Goal: Information Seeking & Learning: Understand process/instructions

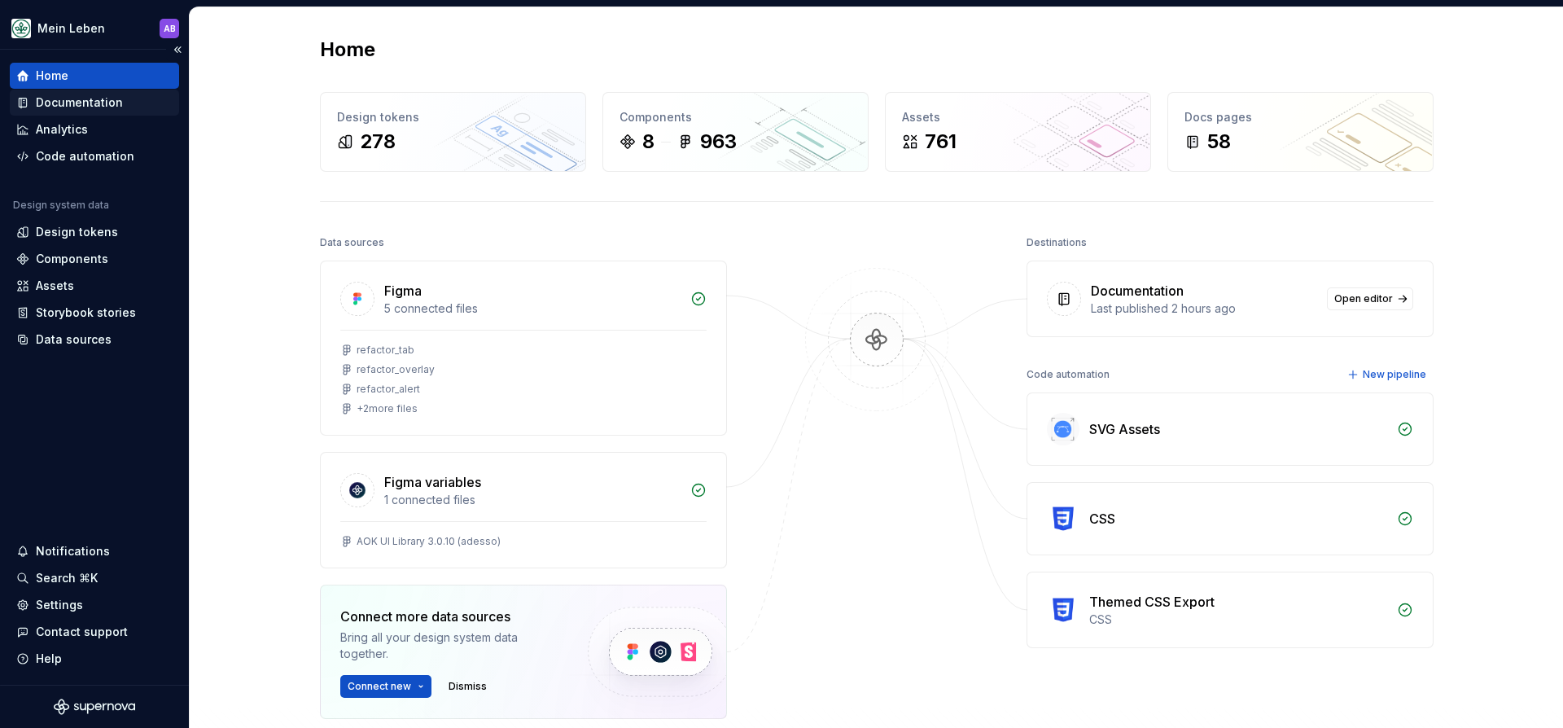
click at [59, 113] on div "Documentation" at bounding box center [94, 103] width 169 height 26
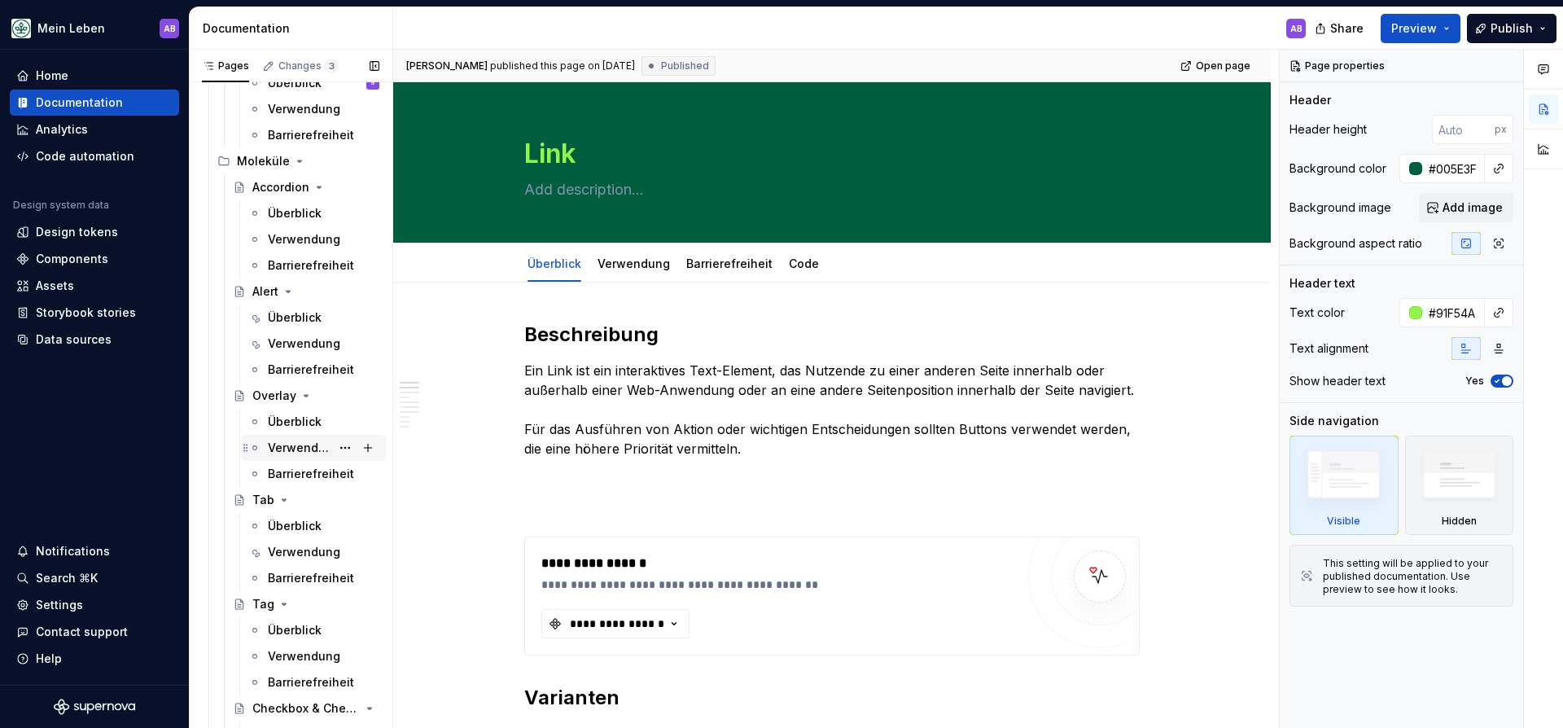
scroll to position [1019, 0]
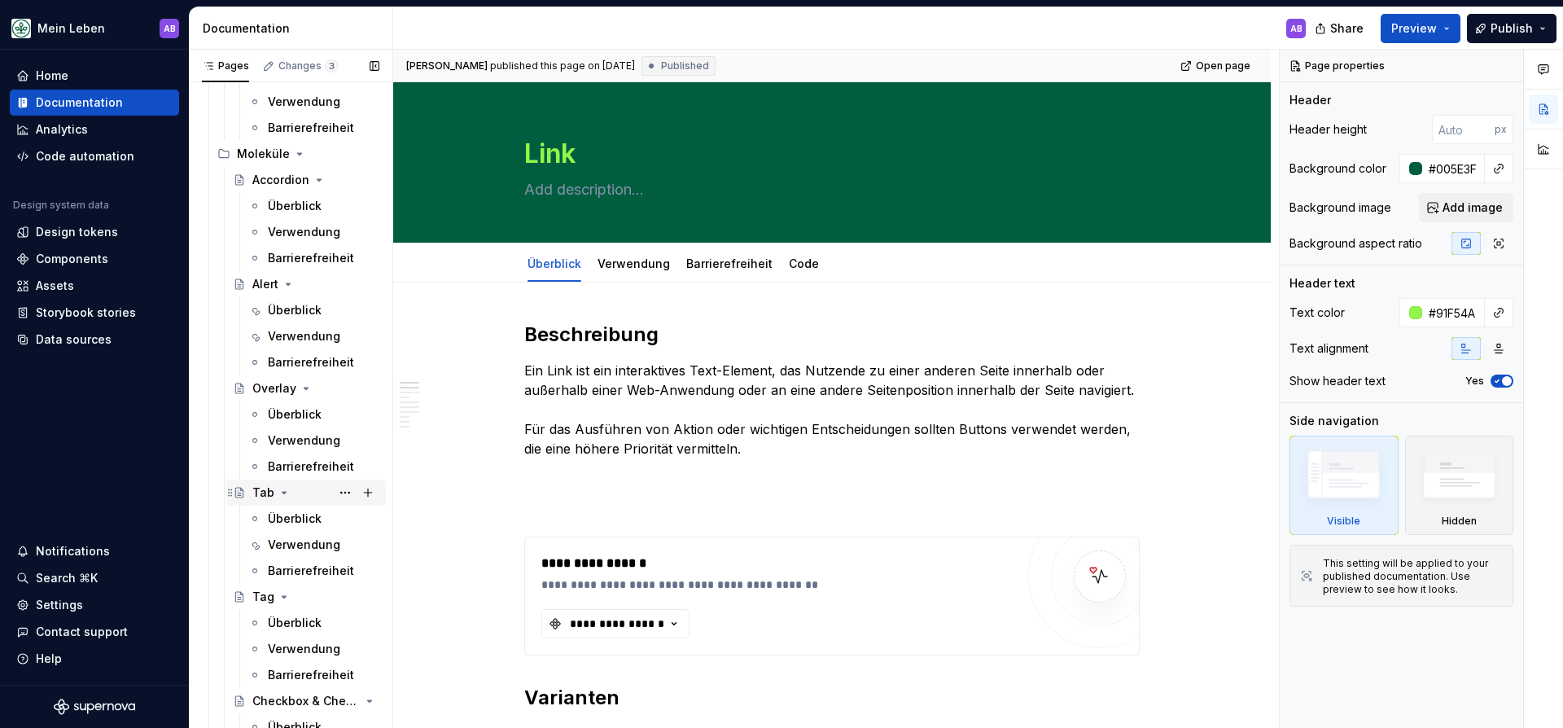
click at [253, 483] on div "Tab" at bounding box center [315, 492] width 127 height 23
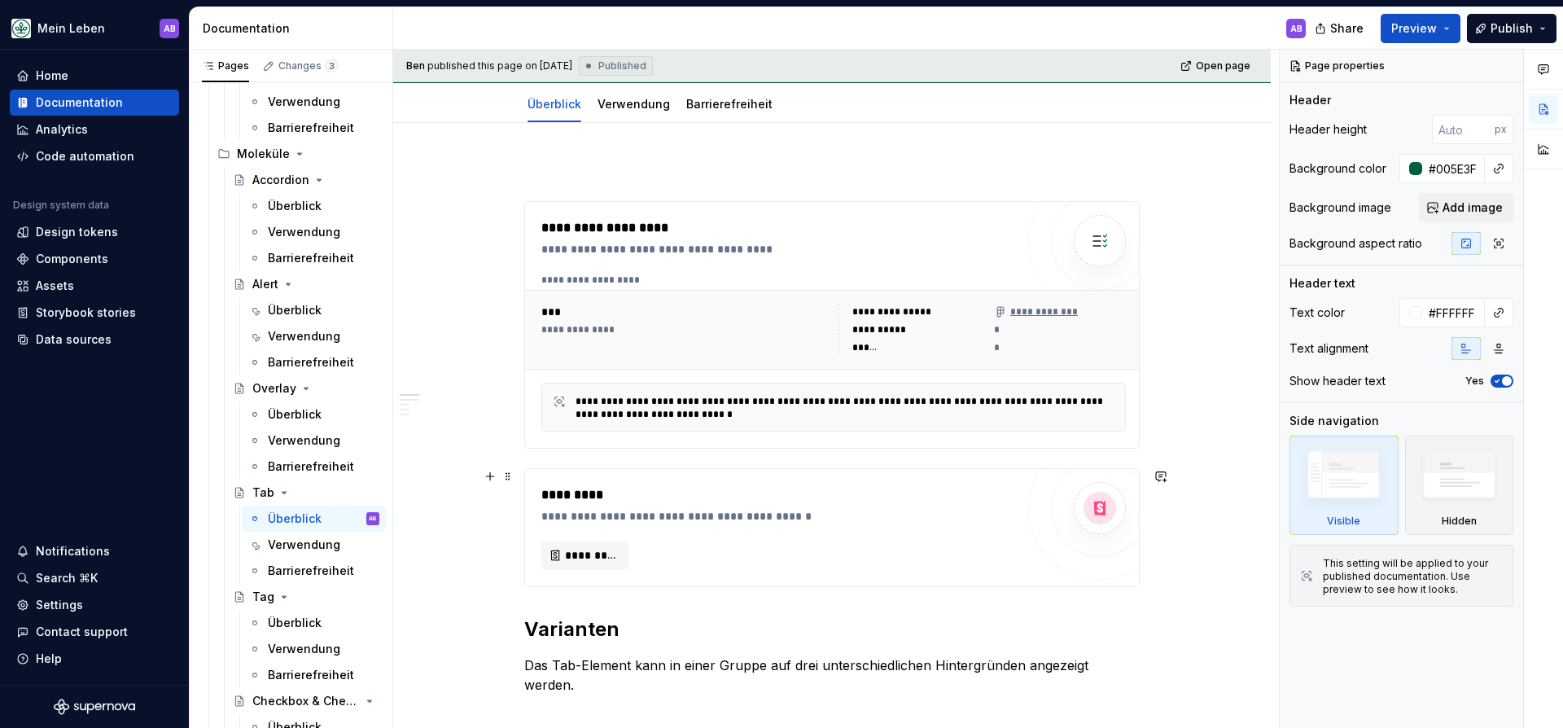
scroll to position [184, 0]
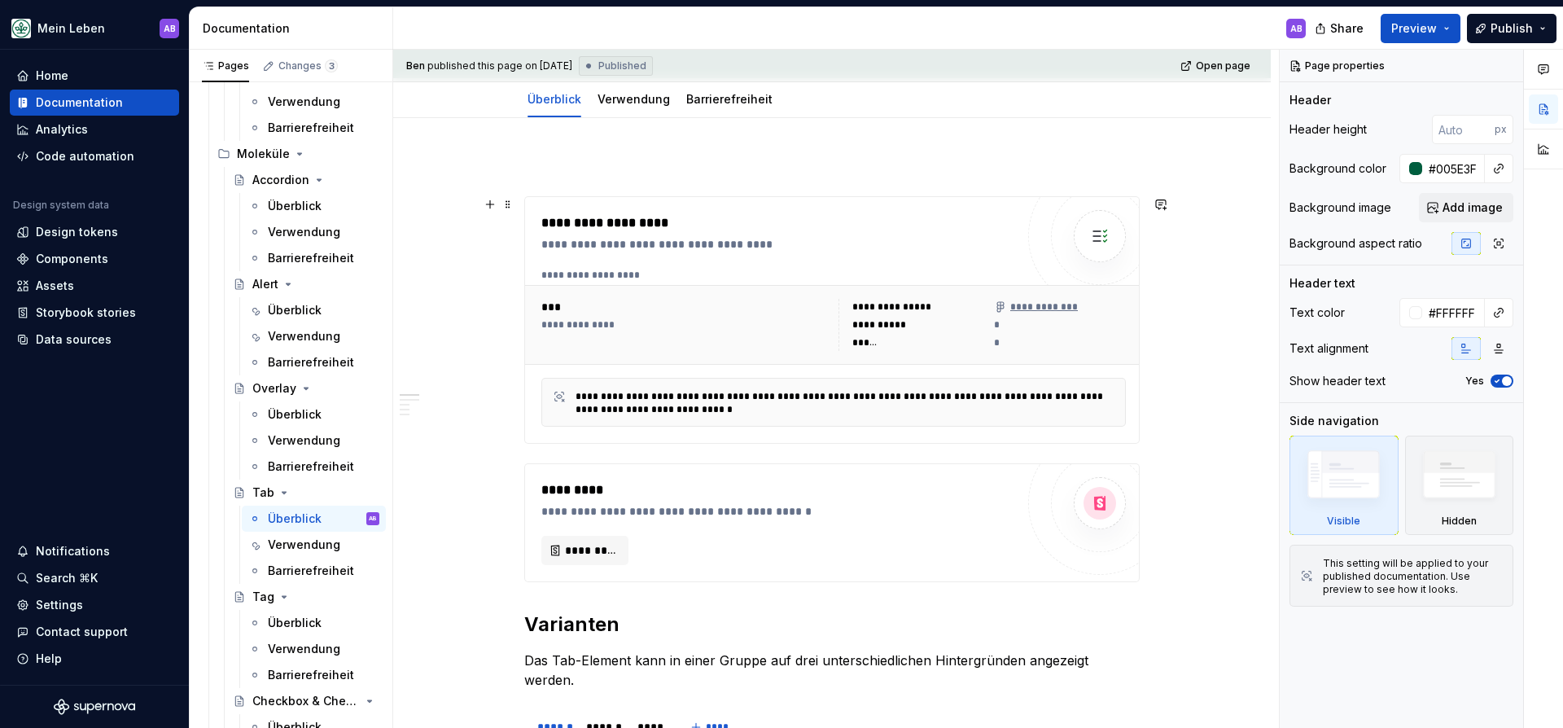
click at [974, 243] on div "**********" at bounding box center [778, 244] width 474 height 16
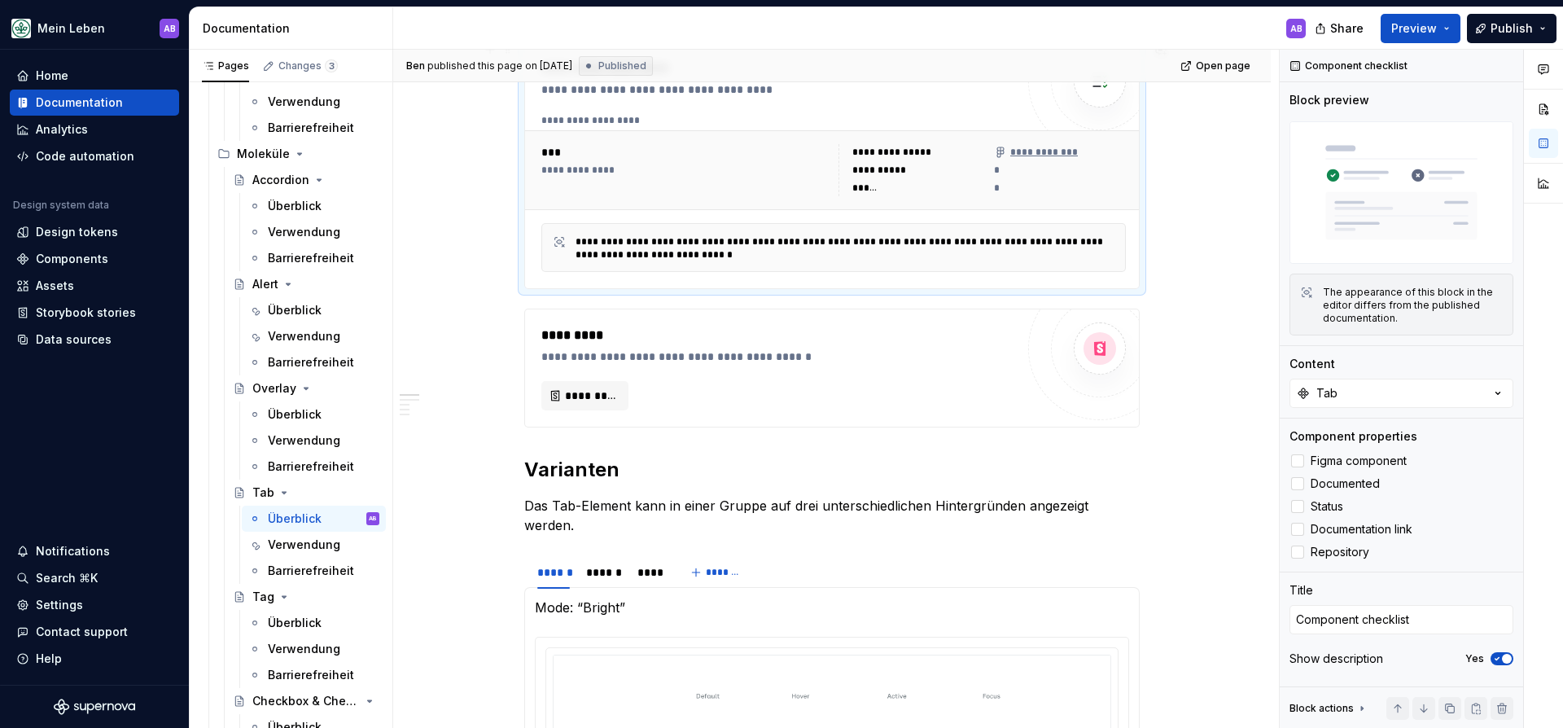
scroll to position [331, 0]
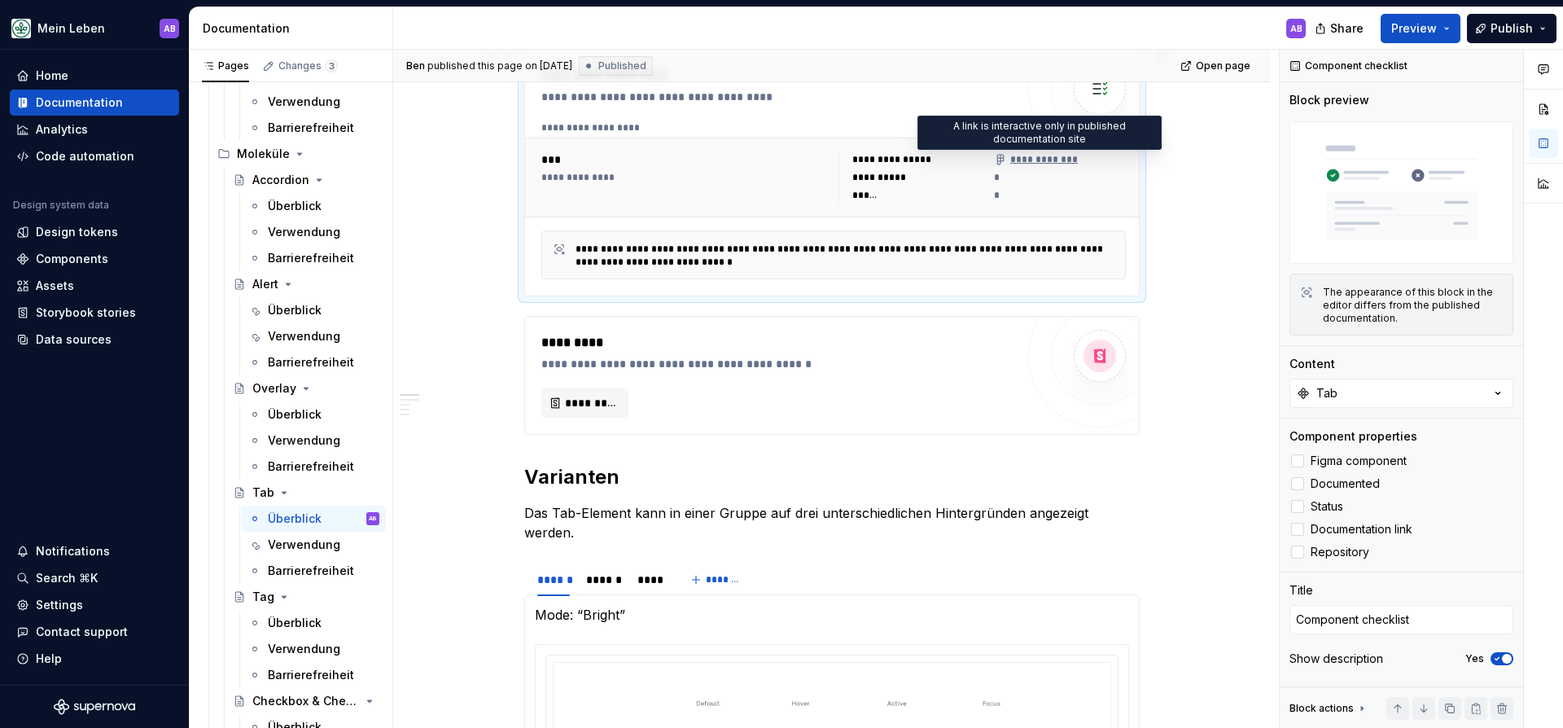
click at [1039, 156] on div "**********" at bounding box center [1035, 159] width 83 height 13
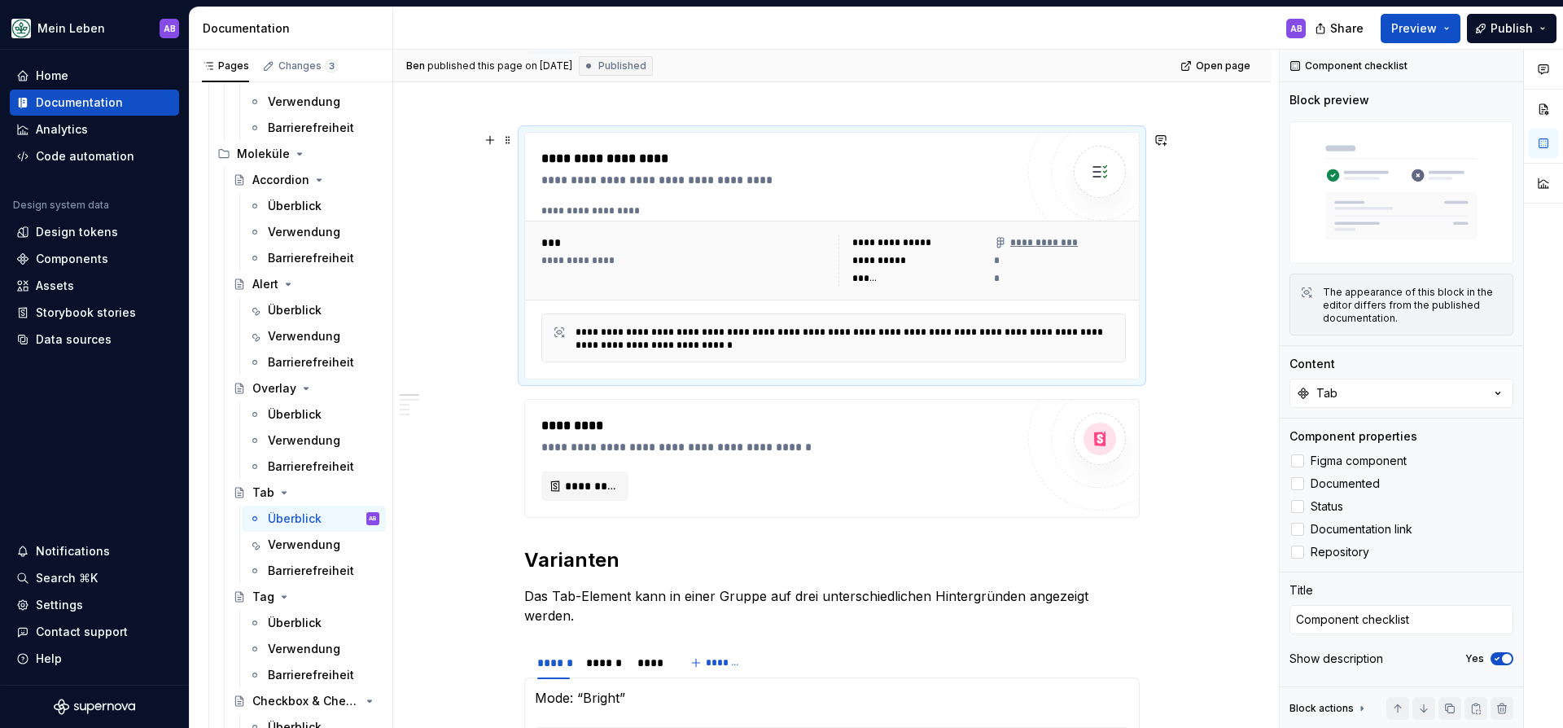
scroll to position [236, 0]
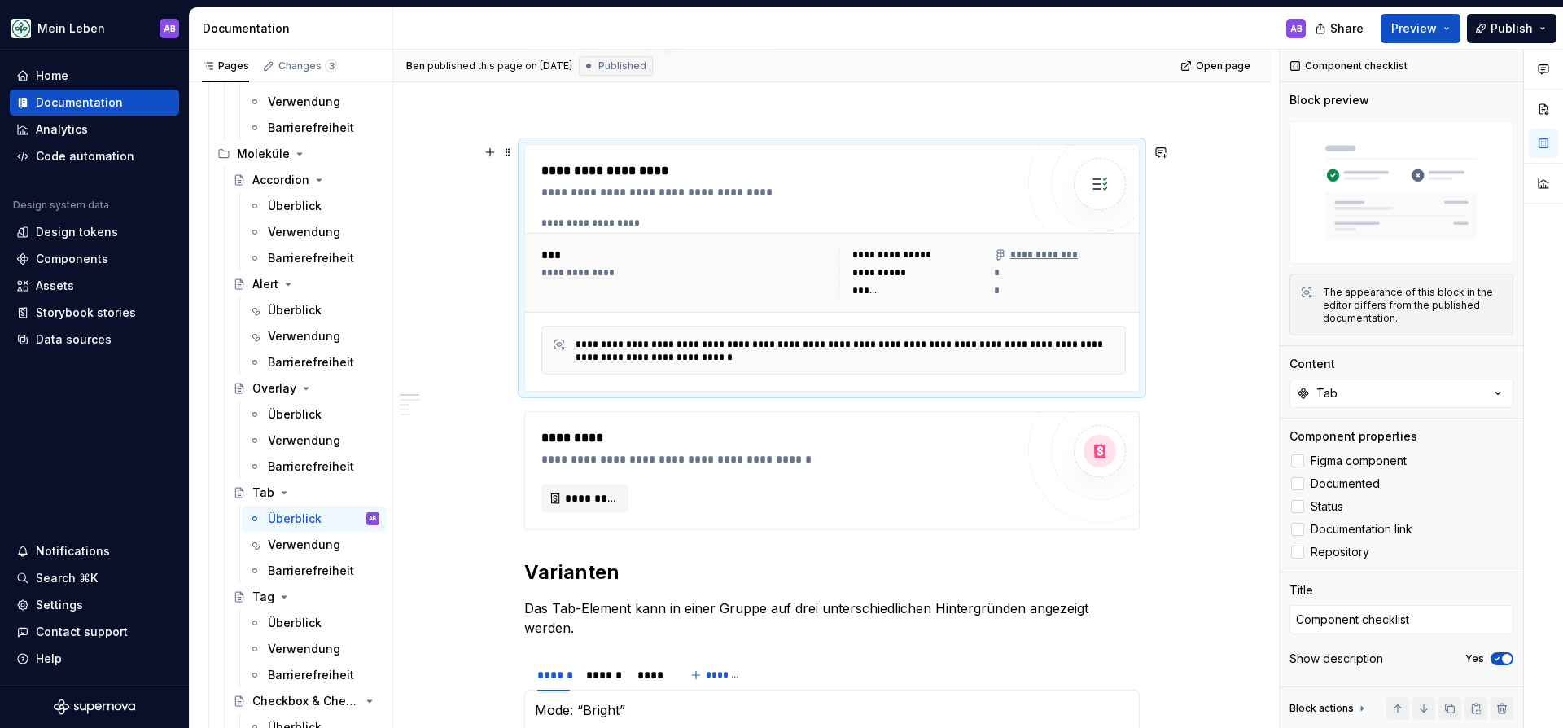
click at [1042, 255] on div "**********" at bounding box center [1035, 254] width 83 height 13
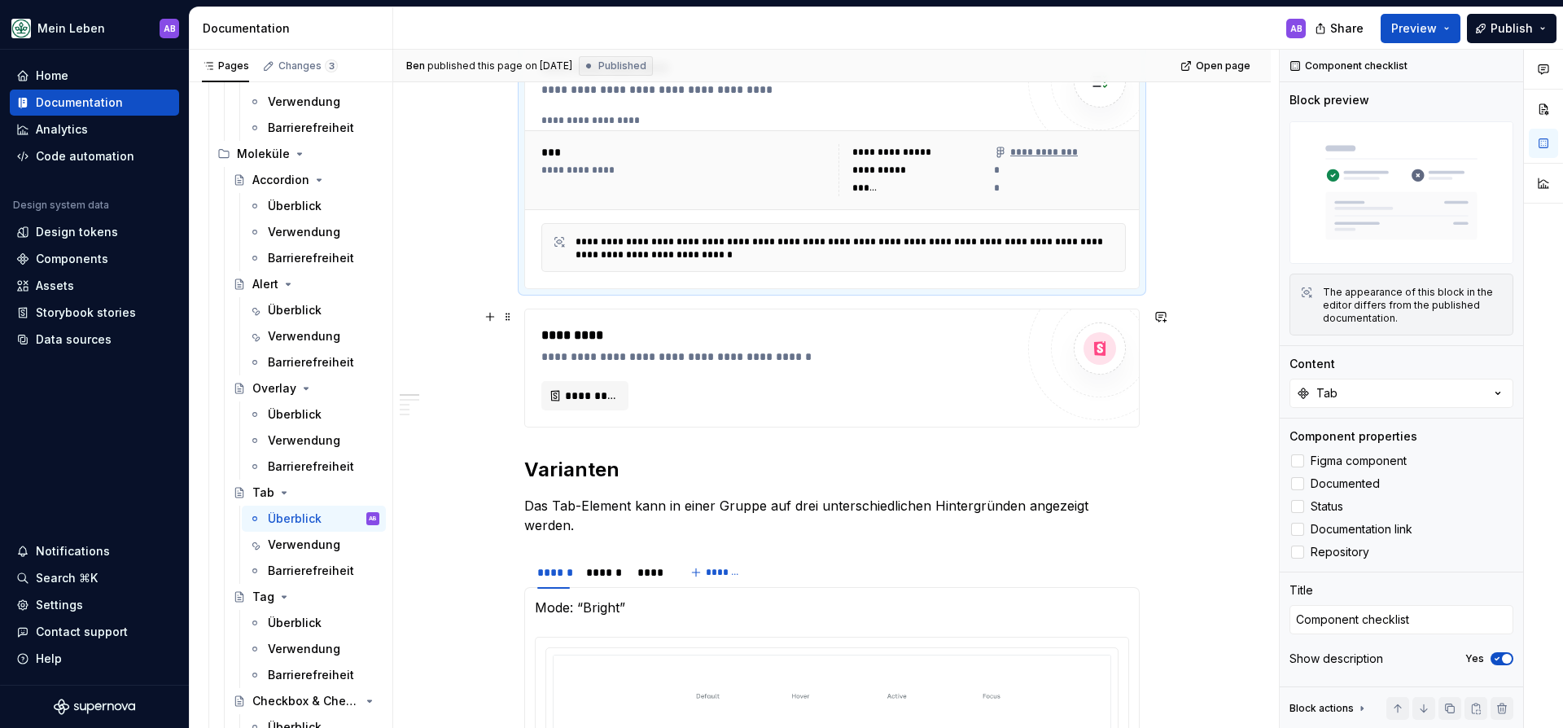
click at [858, 349] on div "**********" at bounding box center [778, 356] width 474 height 16
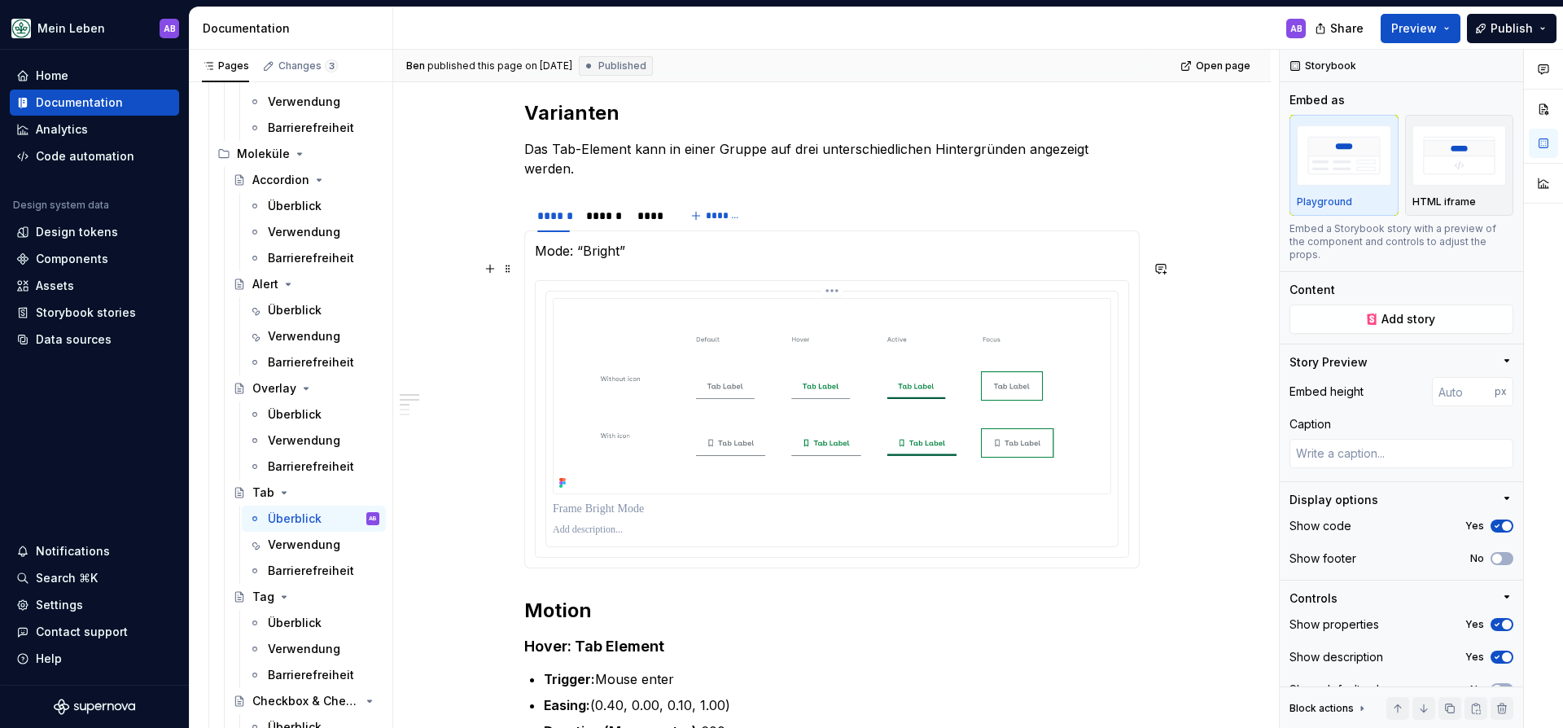
scroll to position [694, 0]
click at [604, 208] on div "******" at bounding box center [603, 216] width 35 height 16
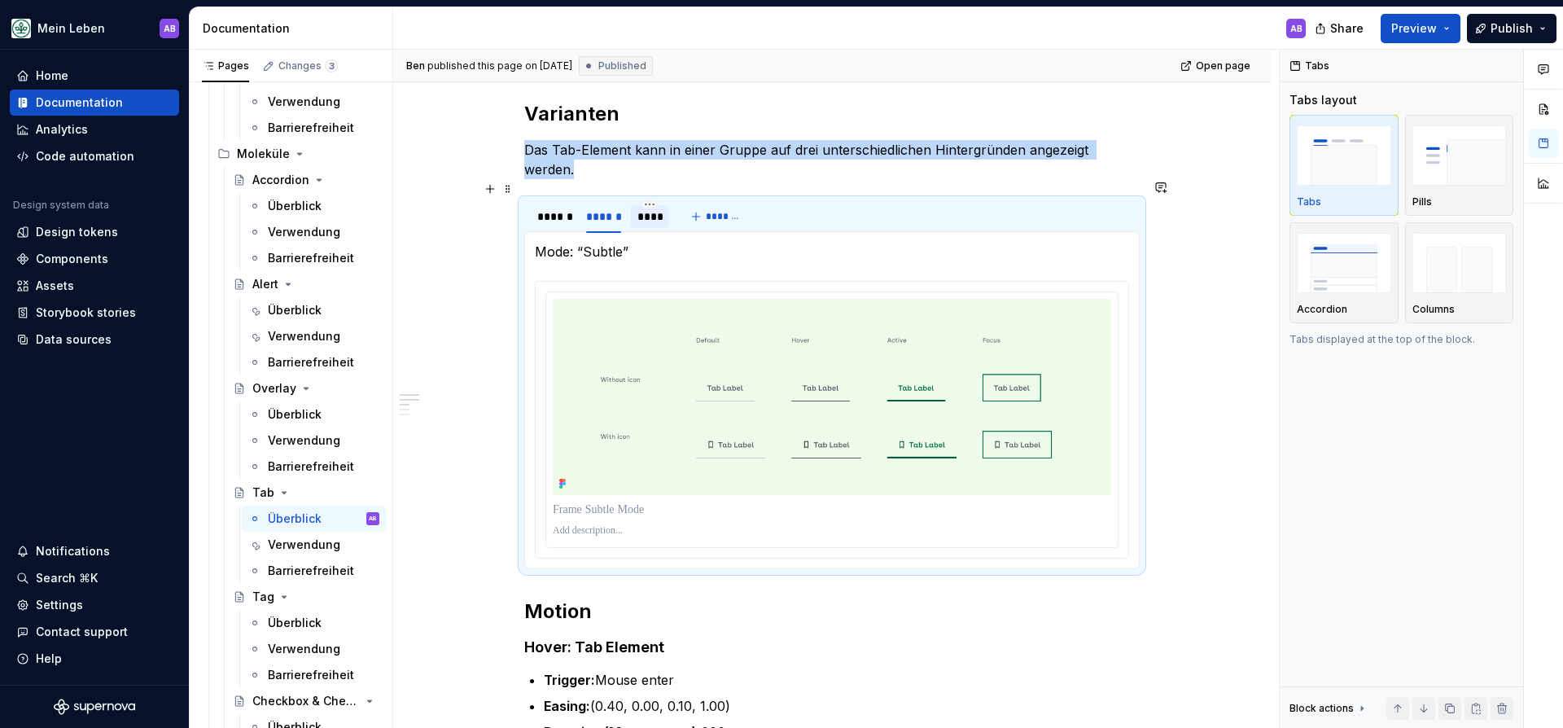
click at [645, 208] on div "****" at bounding box center [650, 216] width 26 height 16
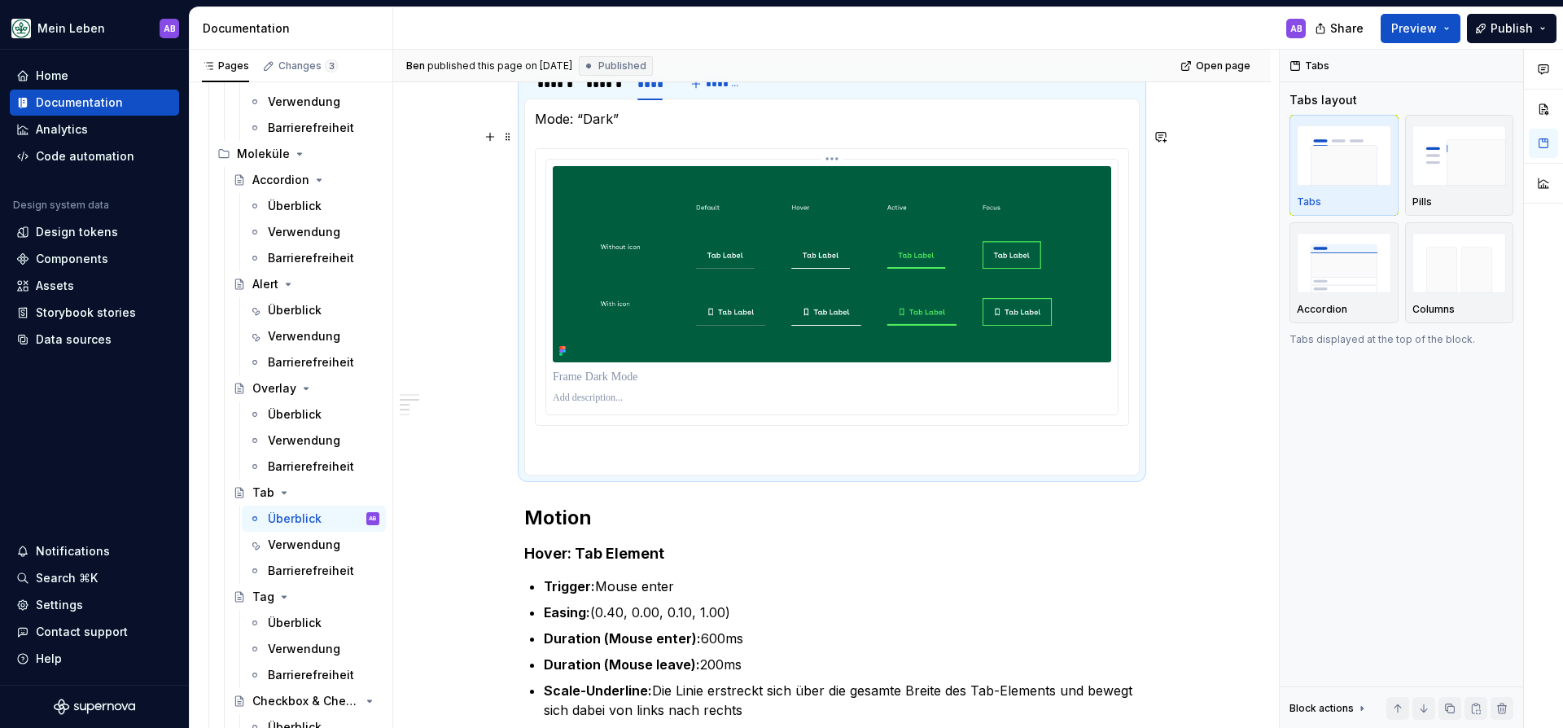
scroll to position [789, 0]
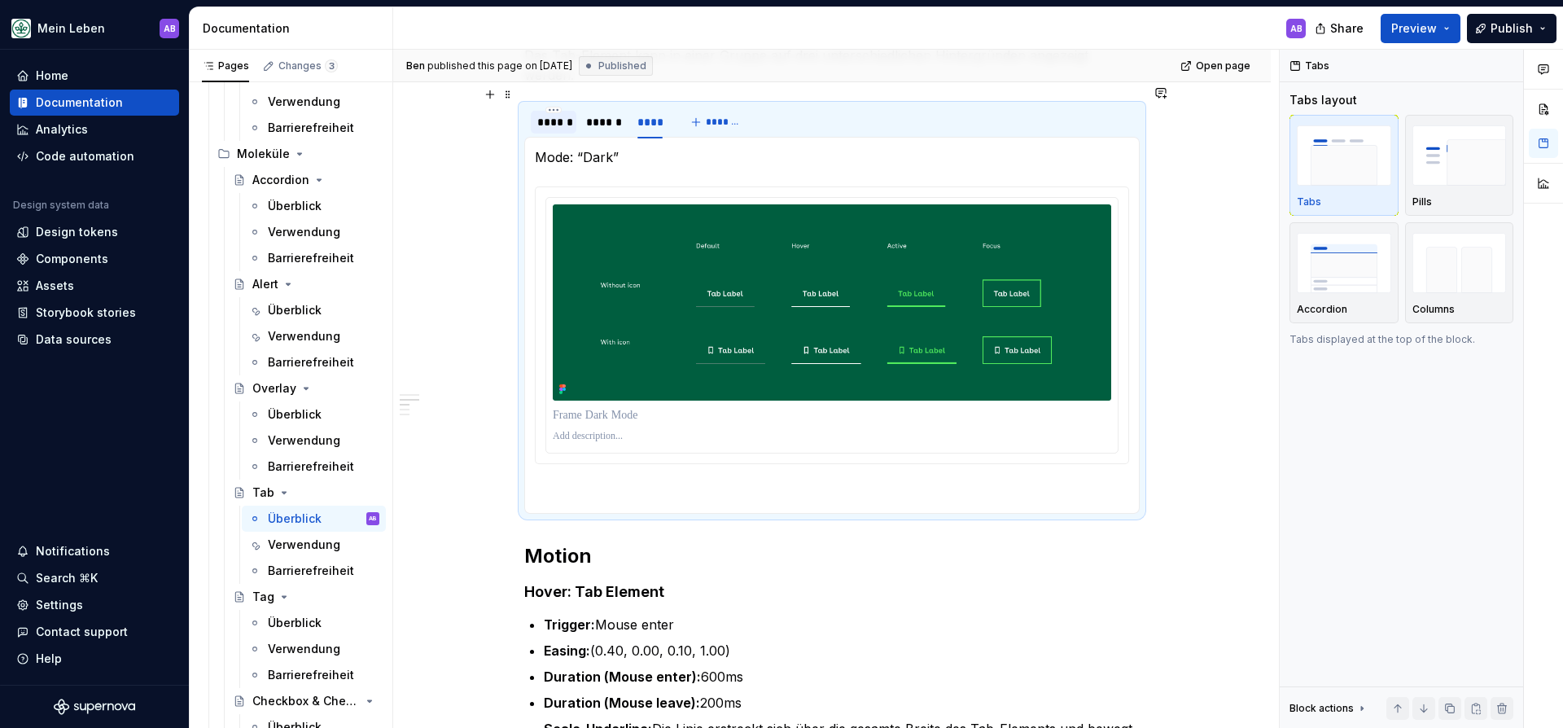
drag, startPoint x: 610, startPoint y: 106, endPoint x: 579, endPoint y: 103, distance: 31.8
click at [610, 114] on div "******" at bounding box center [603, 122] width 35 height 16
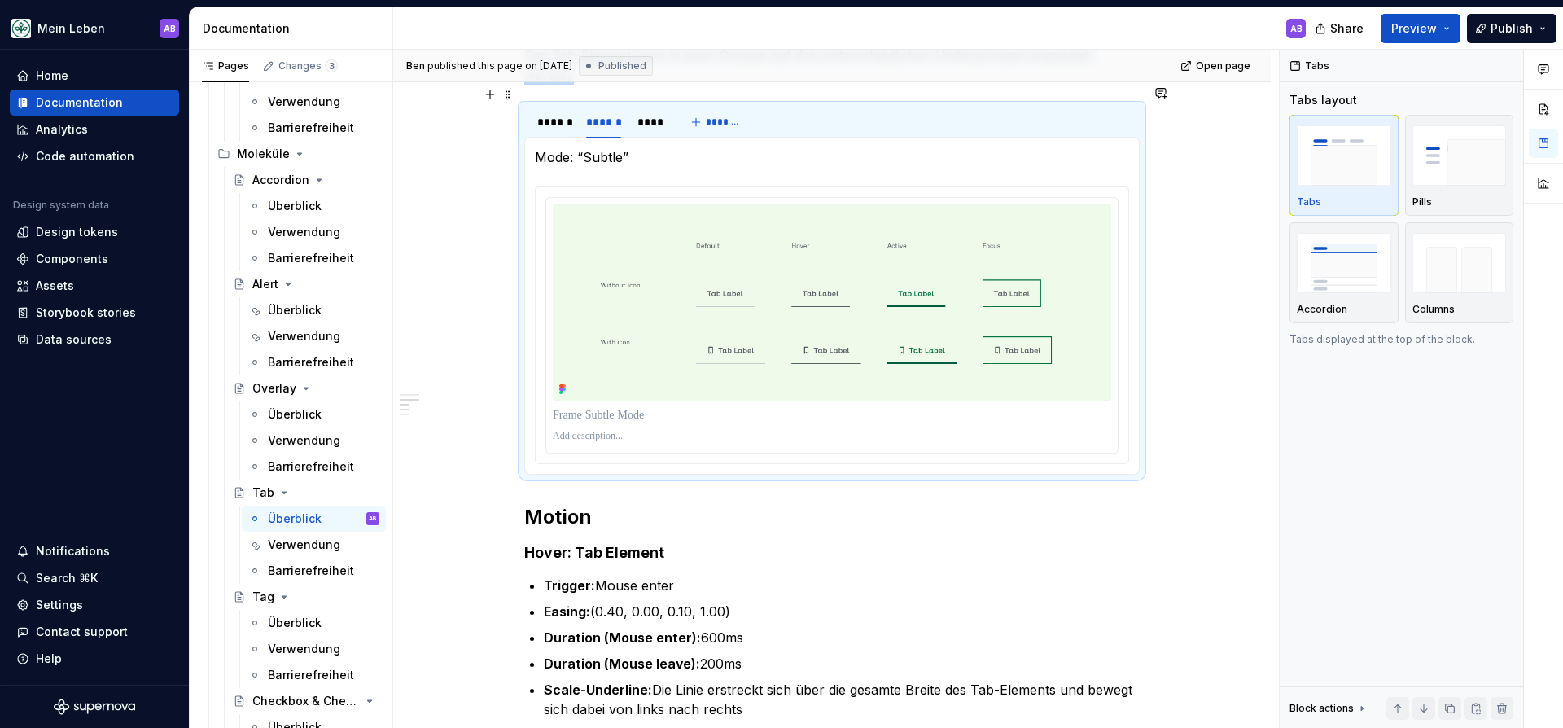
drag, startPoint x: 568, startPoint y: 103, endPoint x: 601, endPoint y: 125, distance: 39.7
click at [568, 114] on div "******" at bounding box center [553, 122] width 33 height 16
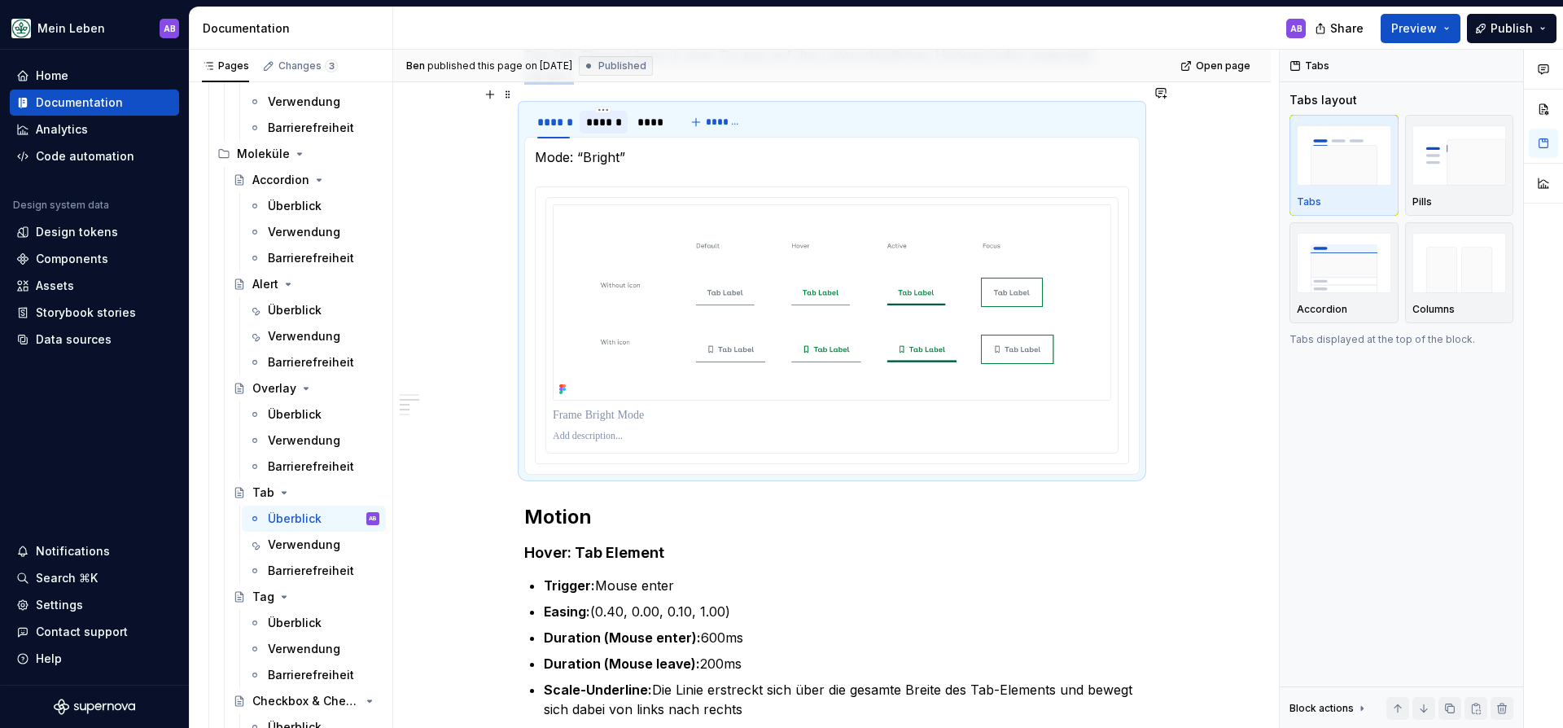
click at [616, 113] on div "******" at bounding box center [603, 122] width 48 height 23
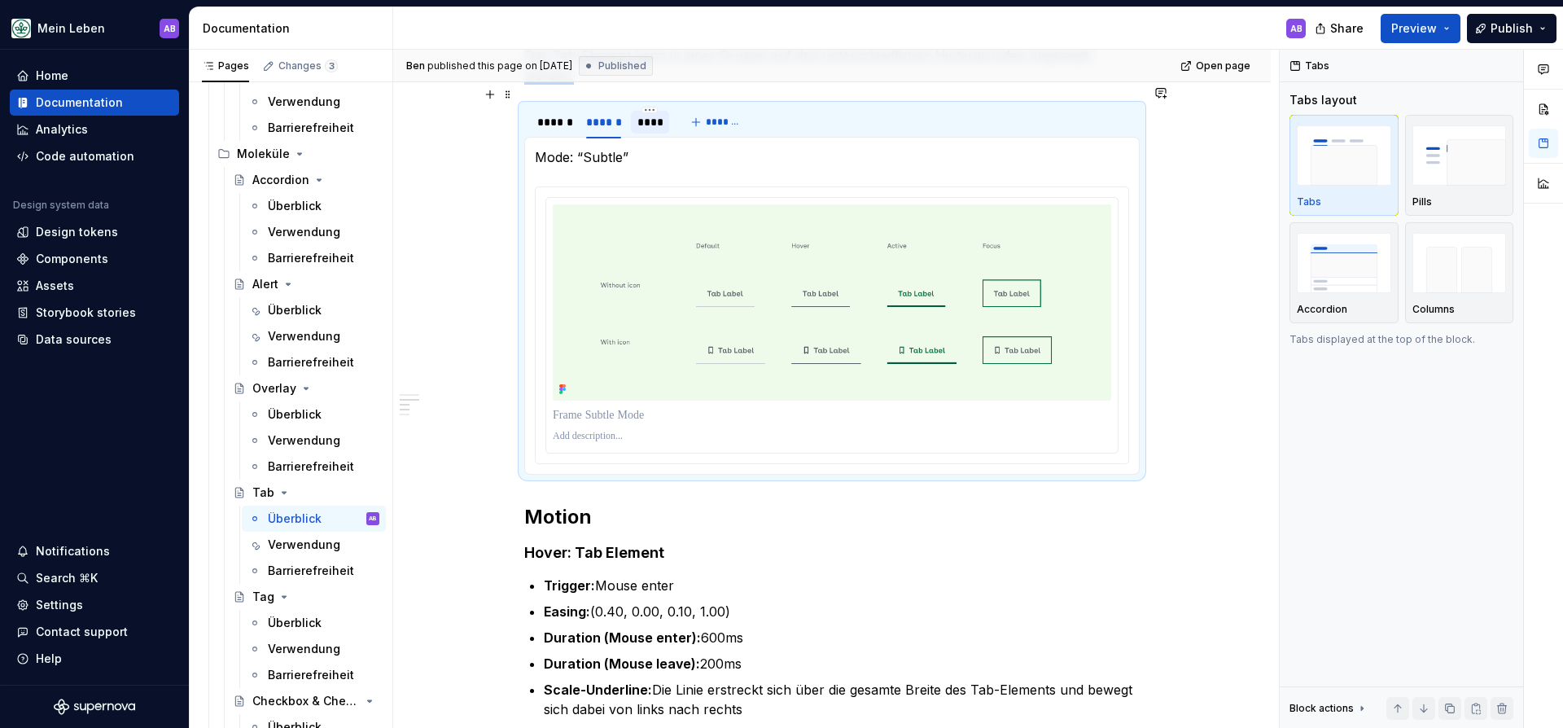
click at [643, 114] on div "****" at bounding box center [650, 122] width 26 height 16
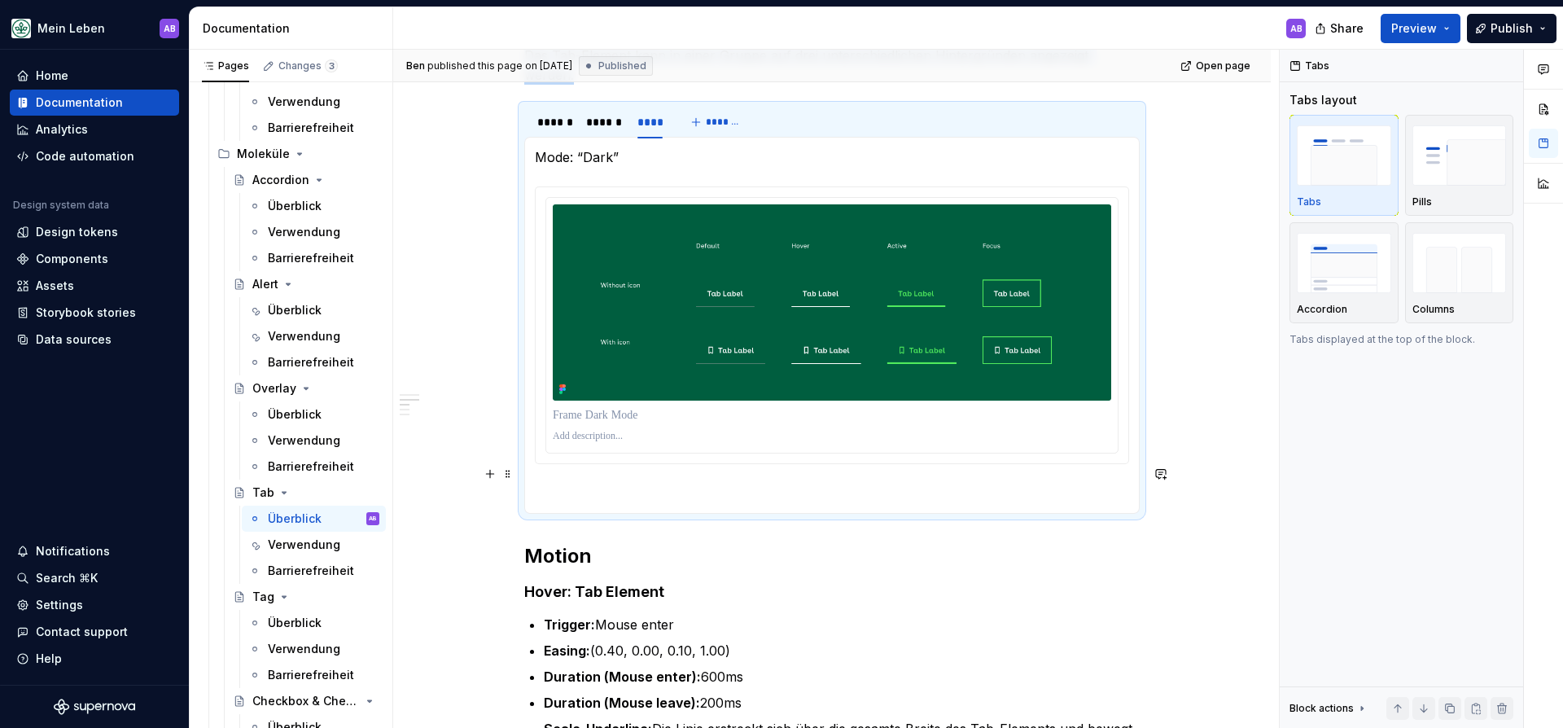
click at [630, 483] on p at bounding box center [832, 493] width 594 height 20
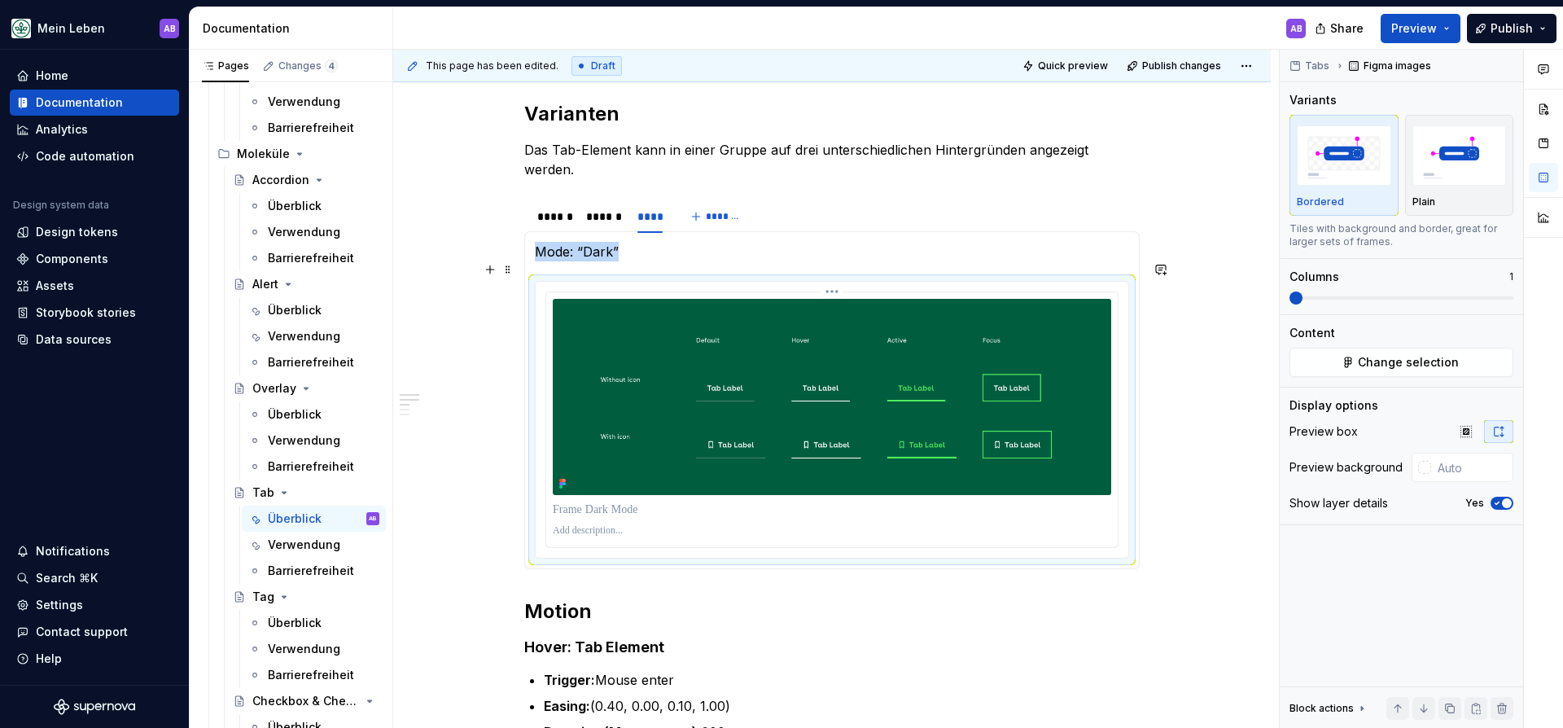
scroll to position [689, 0]
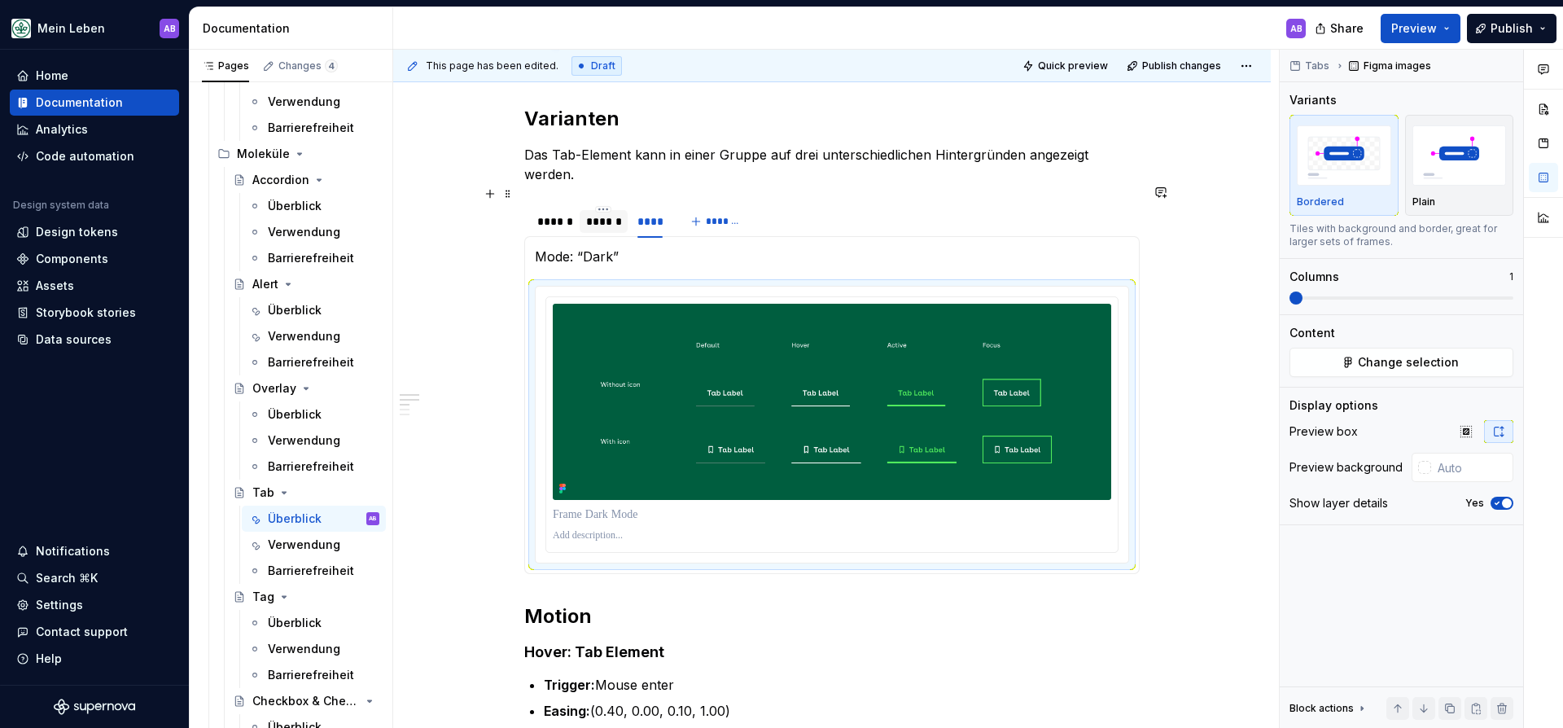
click at [613, 210] on div "******" at bounding box center [603, 221] width 48 height 23
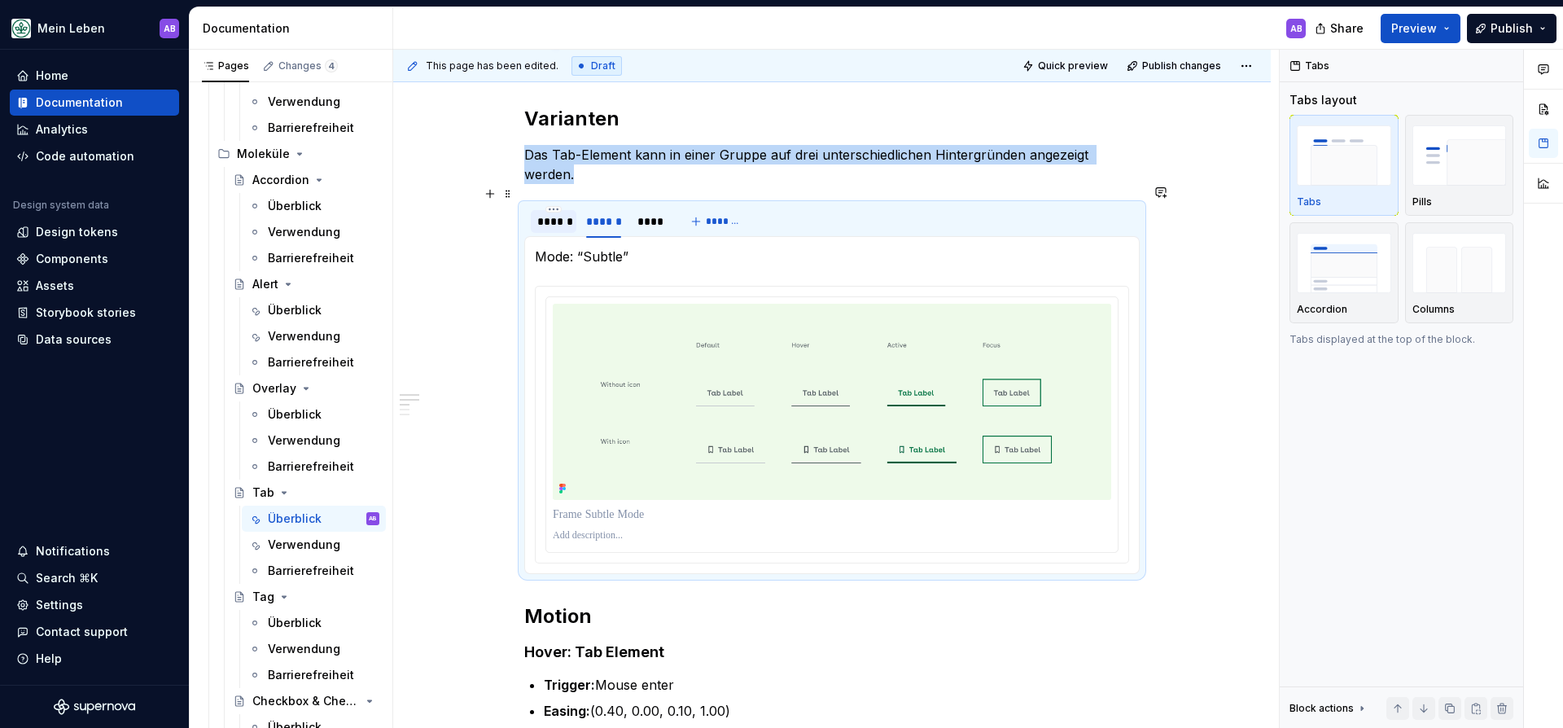
click at [569, 213] on div "******" at bounding box center [553, 221] width 33 height 16
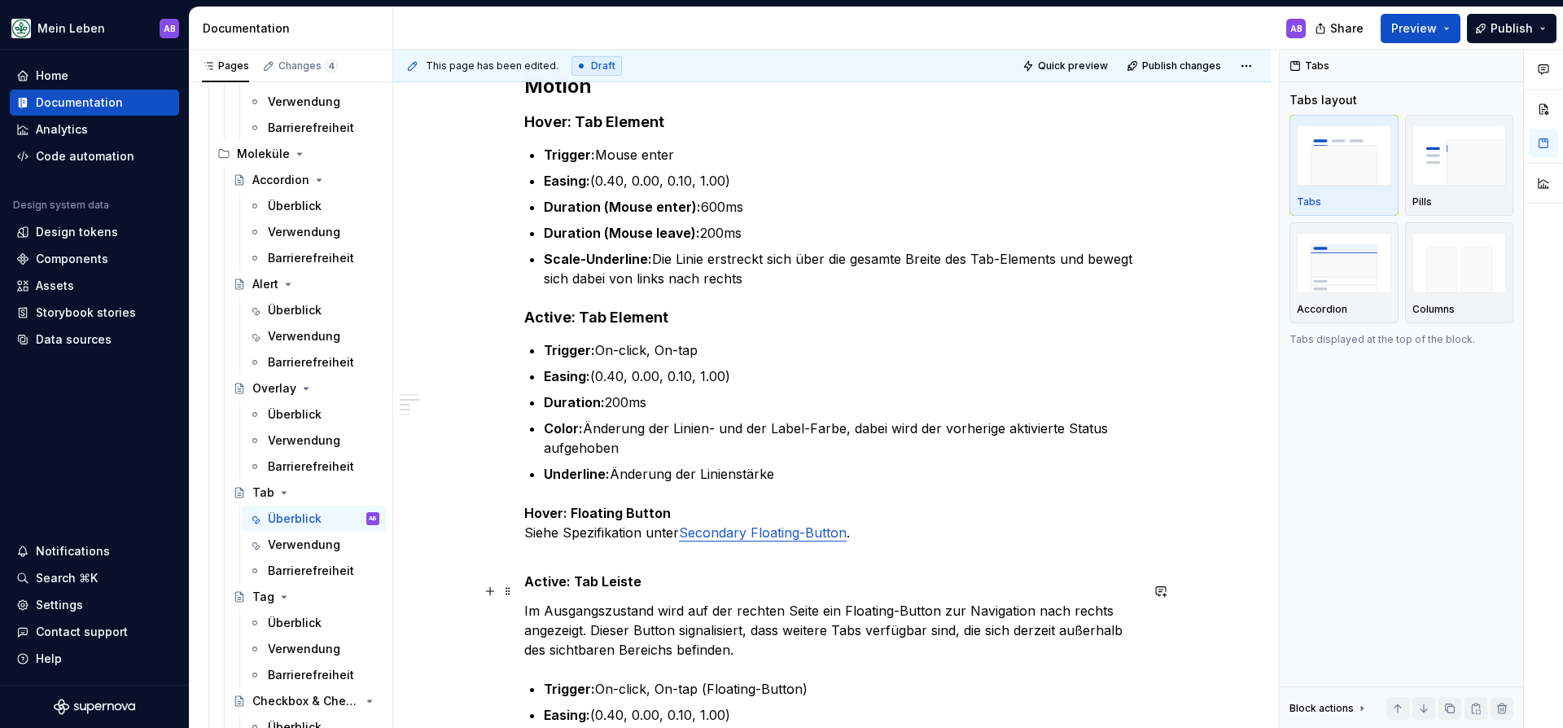
scroll to position [1220, 0]
click at [1204, 69] on span "Publish changes" at bounding box center [1181, 65] width 79 height 13
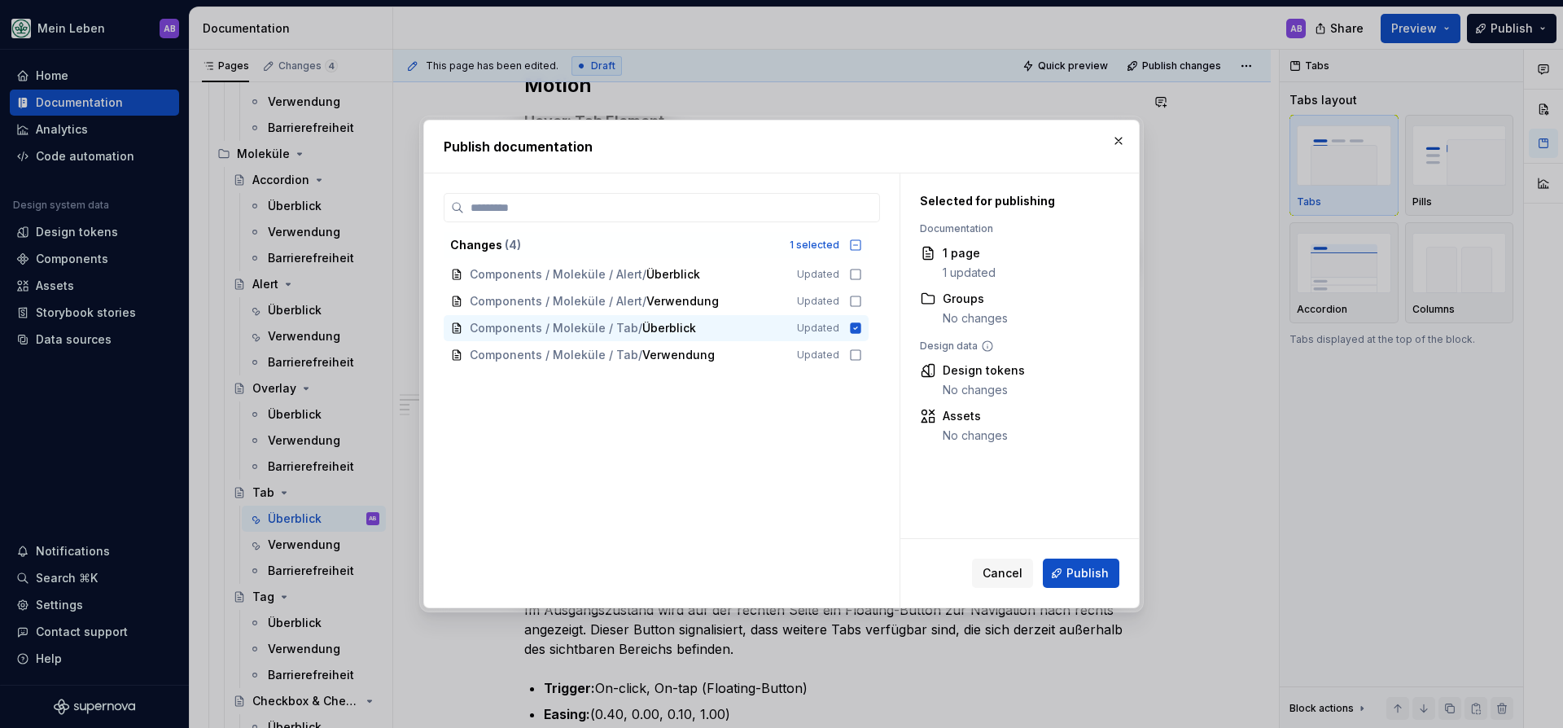
click at [1088, 582] on button "Publish" at bounding box center [1080, 572] width 76 height 29
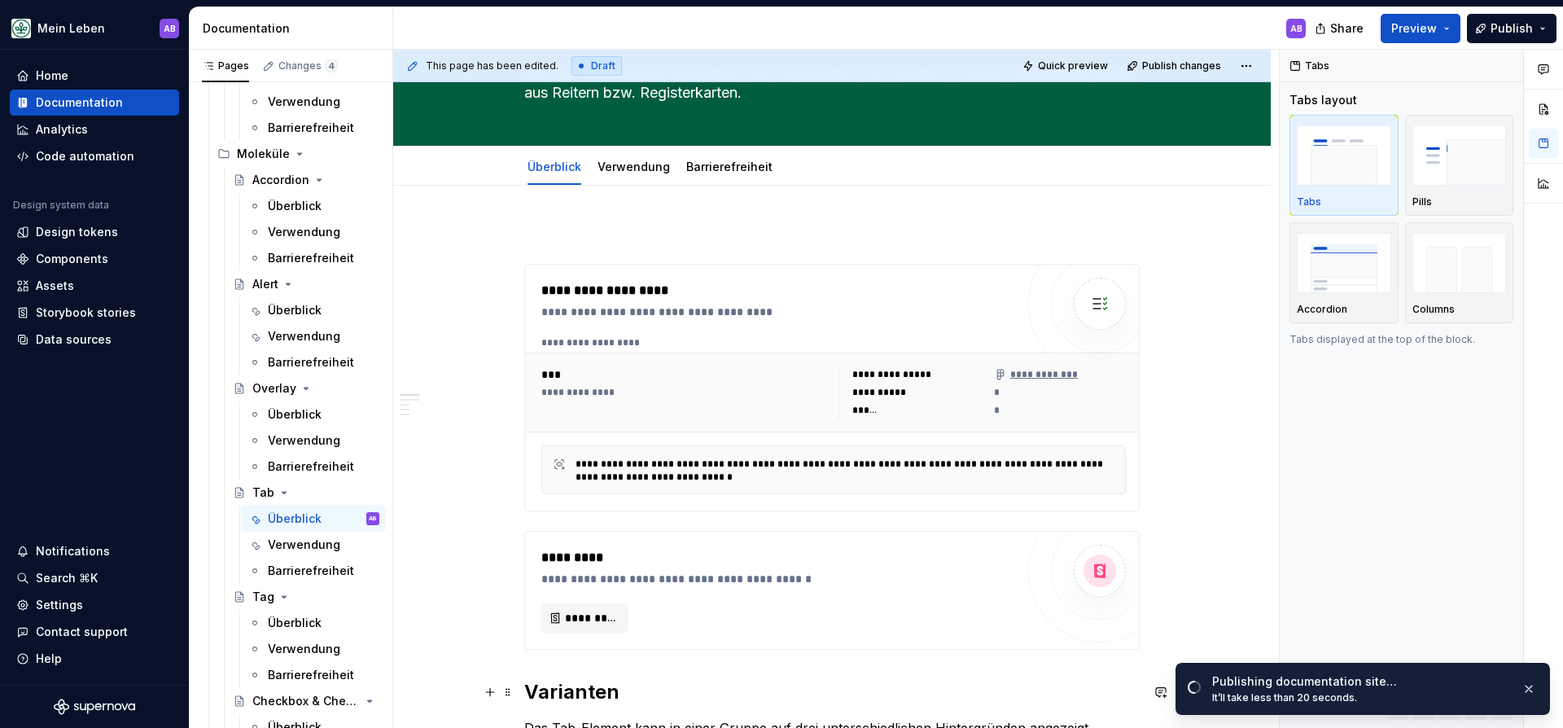
scroll to position [0, 0]
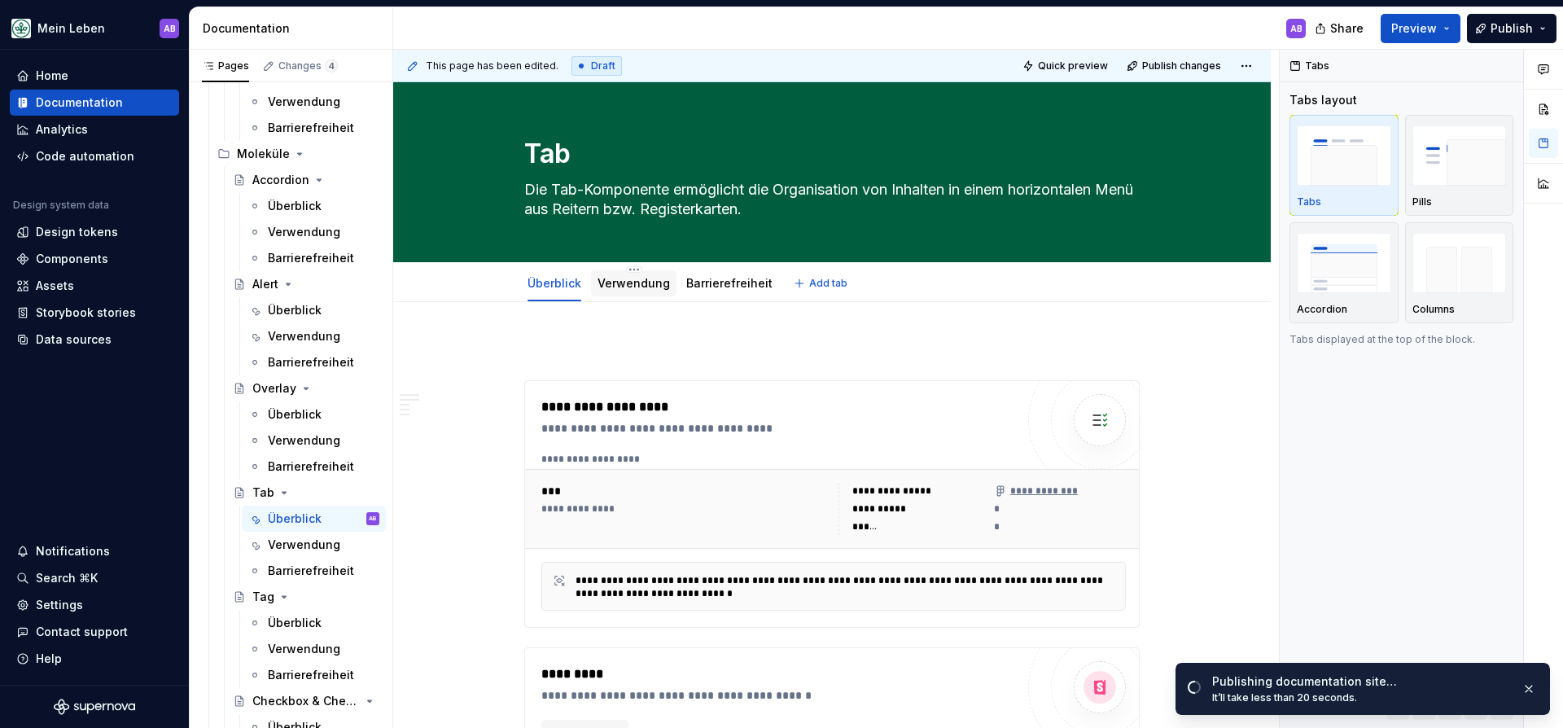
click at [625, 291] on div "Verwendung" at bounding box center [633, 283] width 72 height 20
click at [626, 278] on link "Verwendung" at bounding box center [633, 283] width 72 height 14
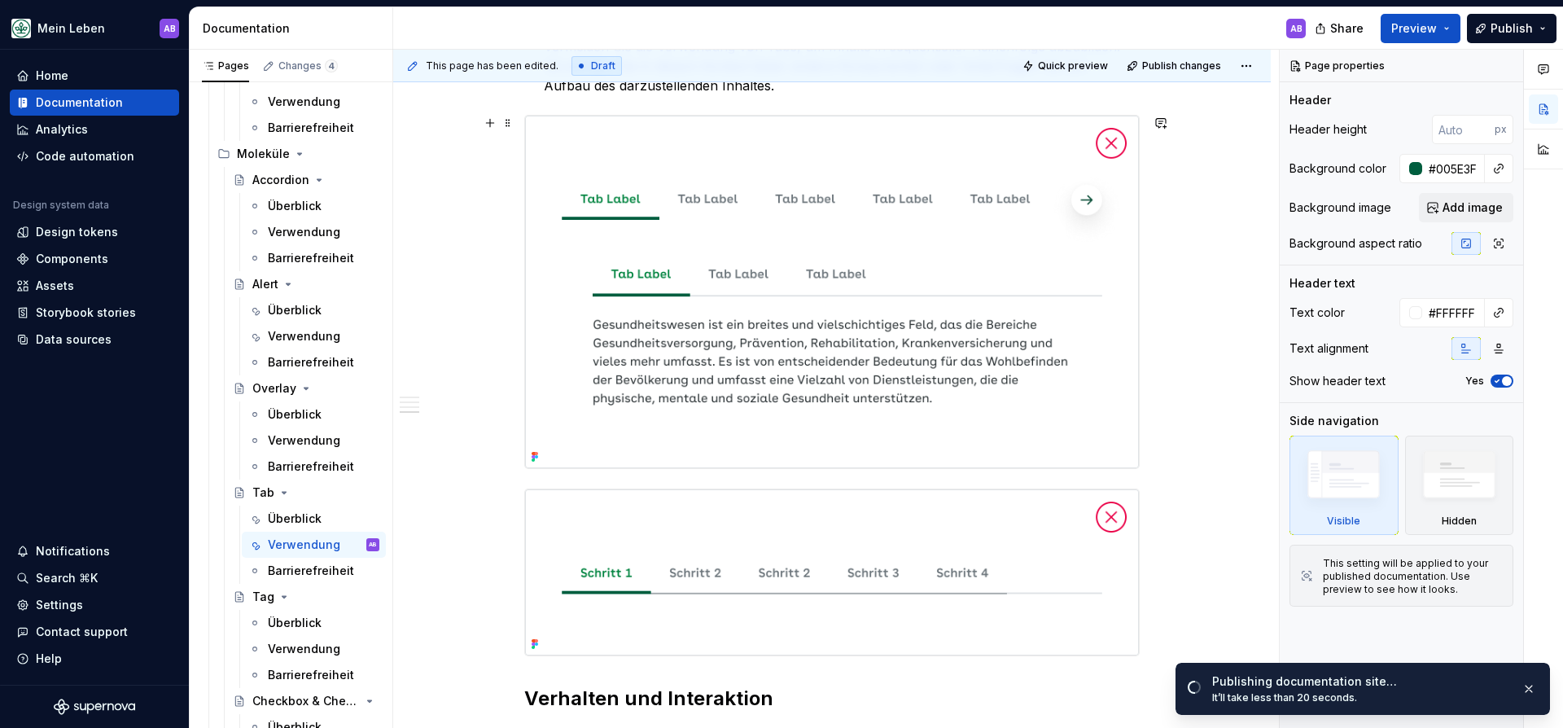
scroll to position [1367, 0]
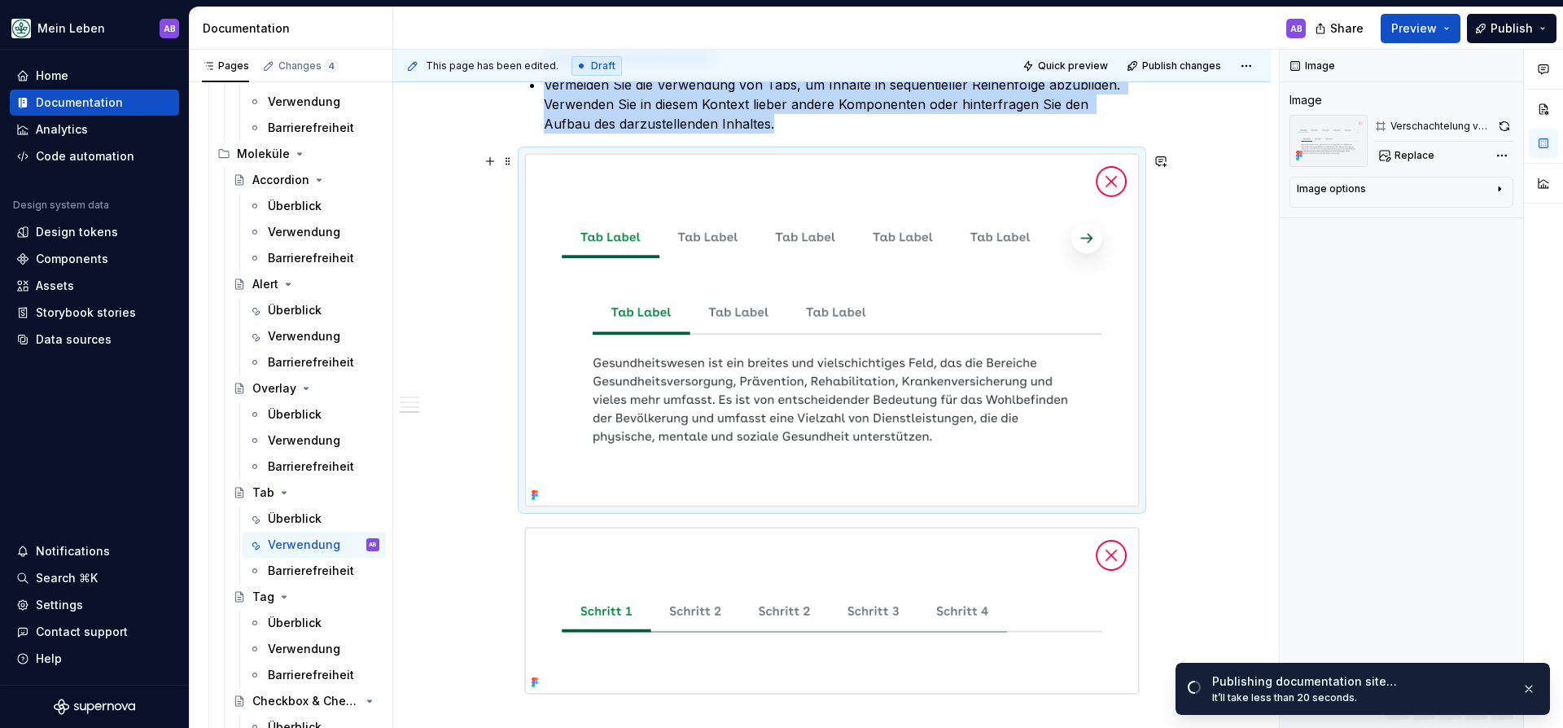
click at [762, 391] on img at bounding box center [832, 330] width 614 height 353
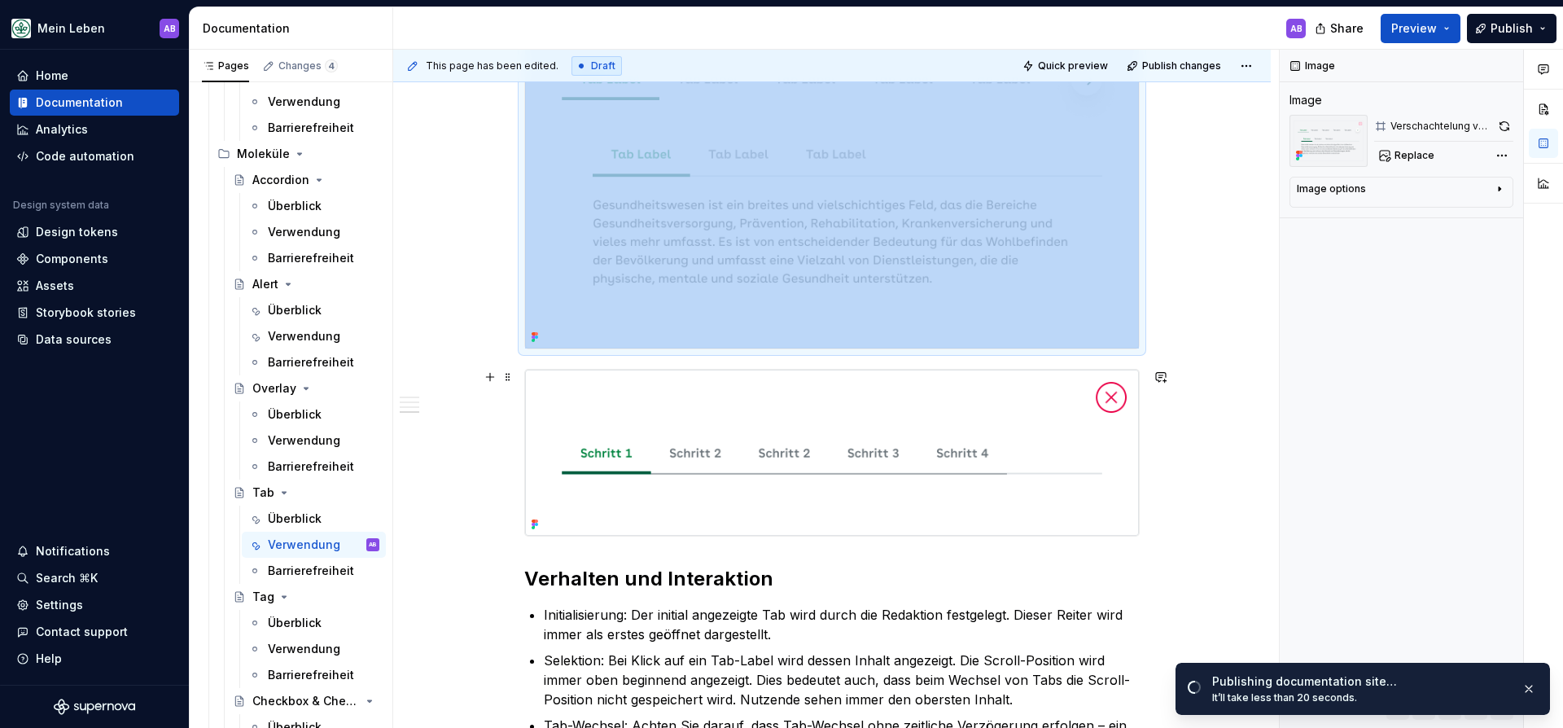
click at [808, 462] on img at bounding box center [832, 452] width 614 height 166
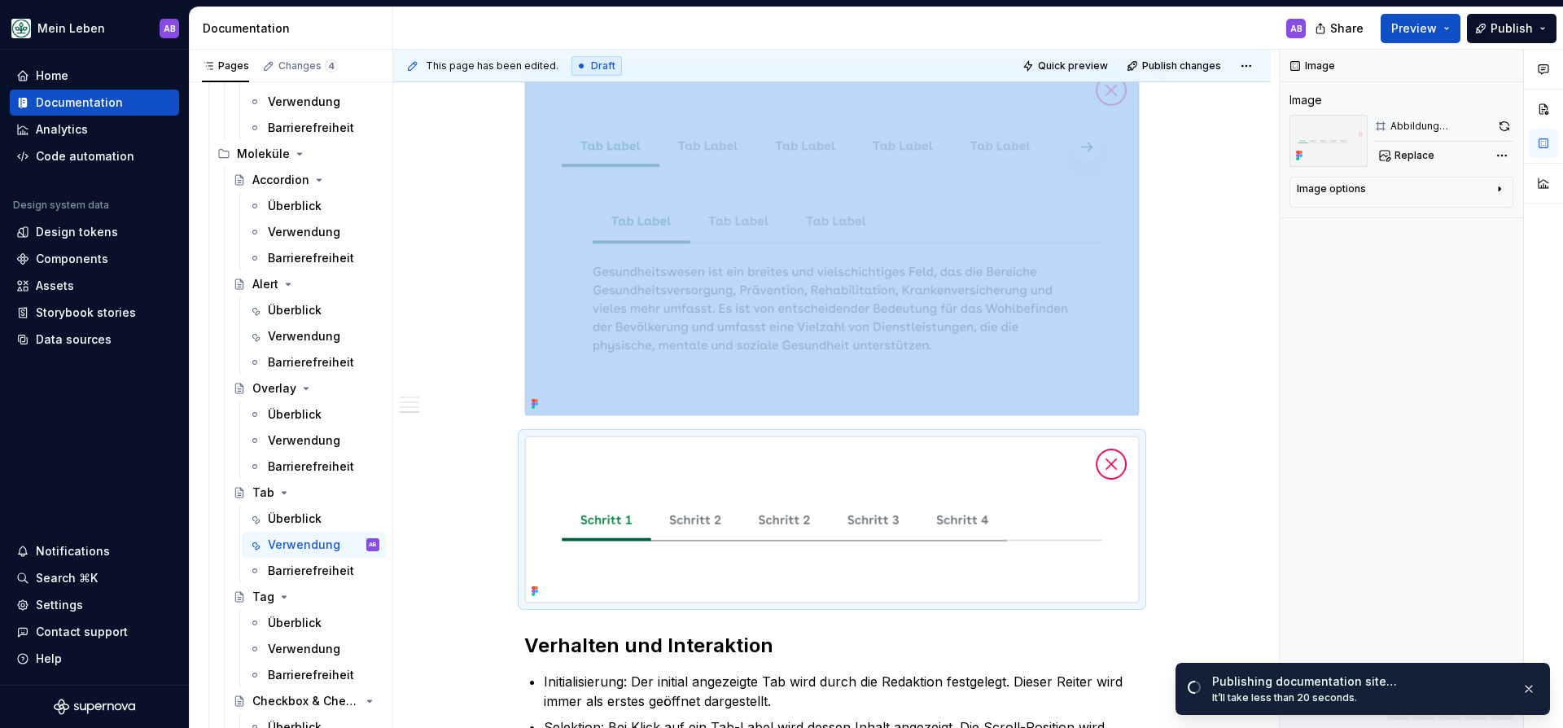
scroll to position [1331, 0]
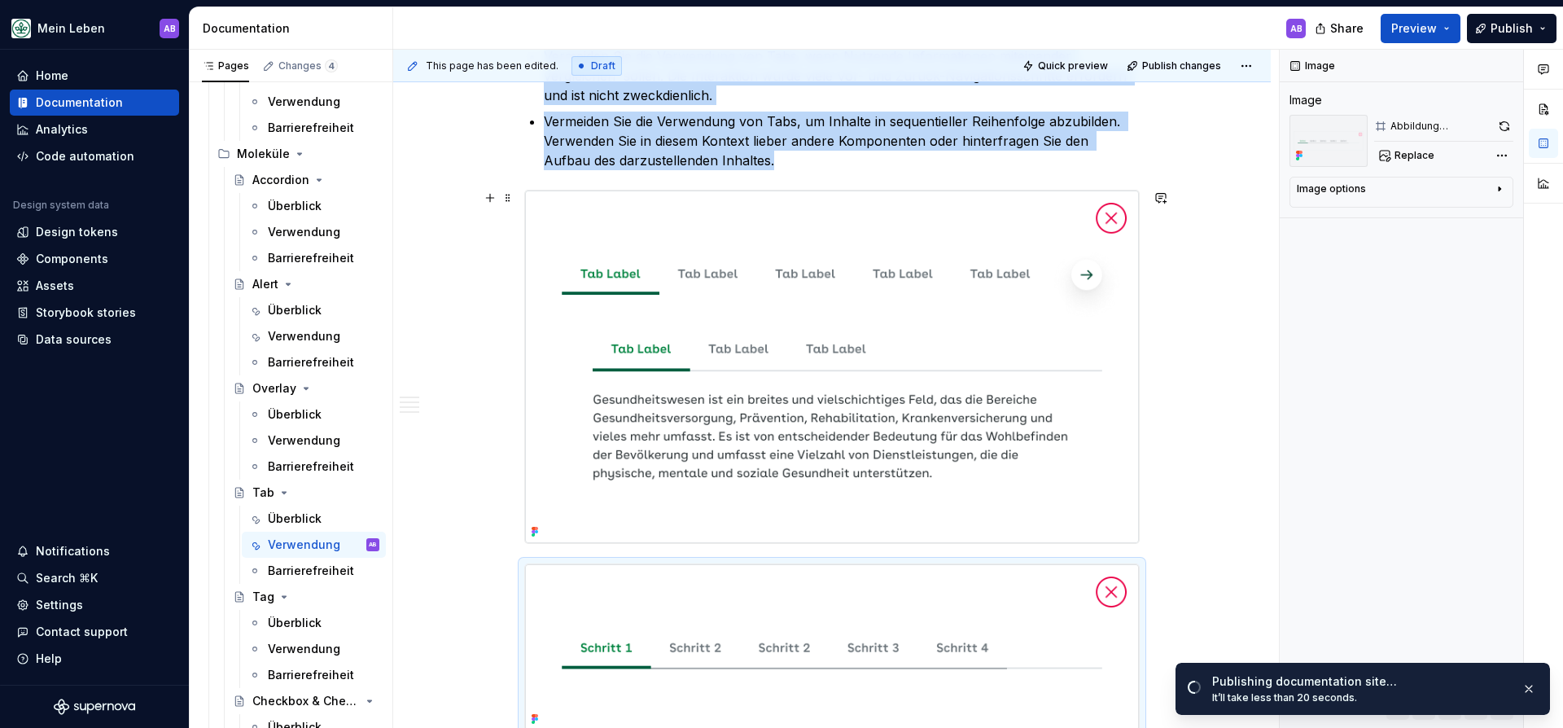
drag, startPoint x: 784, startPoint y: 376, endPoint x: 769, endPoint y: 374, distance: 14.9
click at [784, 376] on img at bounding box center [832, 366] width 614 height 353
click at [506, 193] on span at bounding box center [507, 197] width 13 height 23
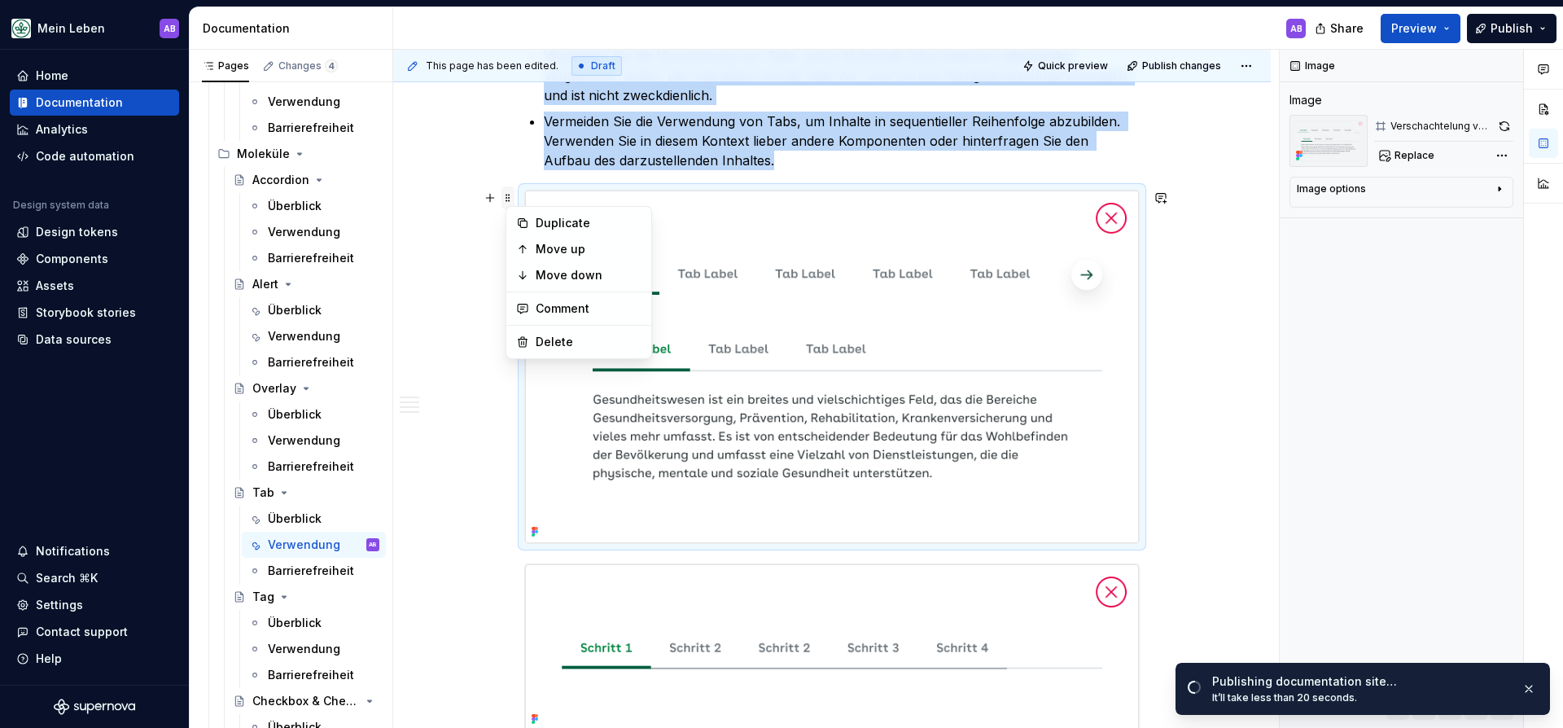
click at [508, 194] on span at bounding box center [507, 197] width 13 height 23
click at [798, 260] on img at bounding box center [832, 366] width 614 height 353
click at [794, 287] on img at bounding box center [832, 366] width 614 height 353
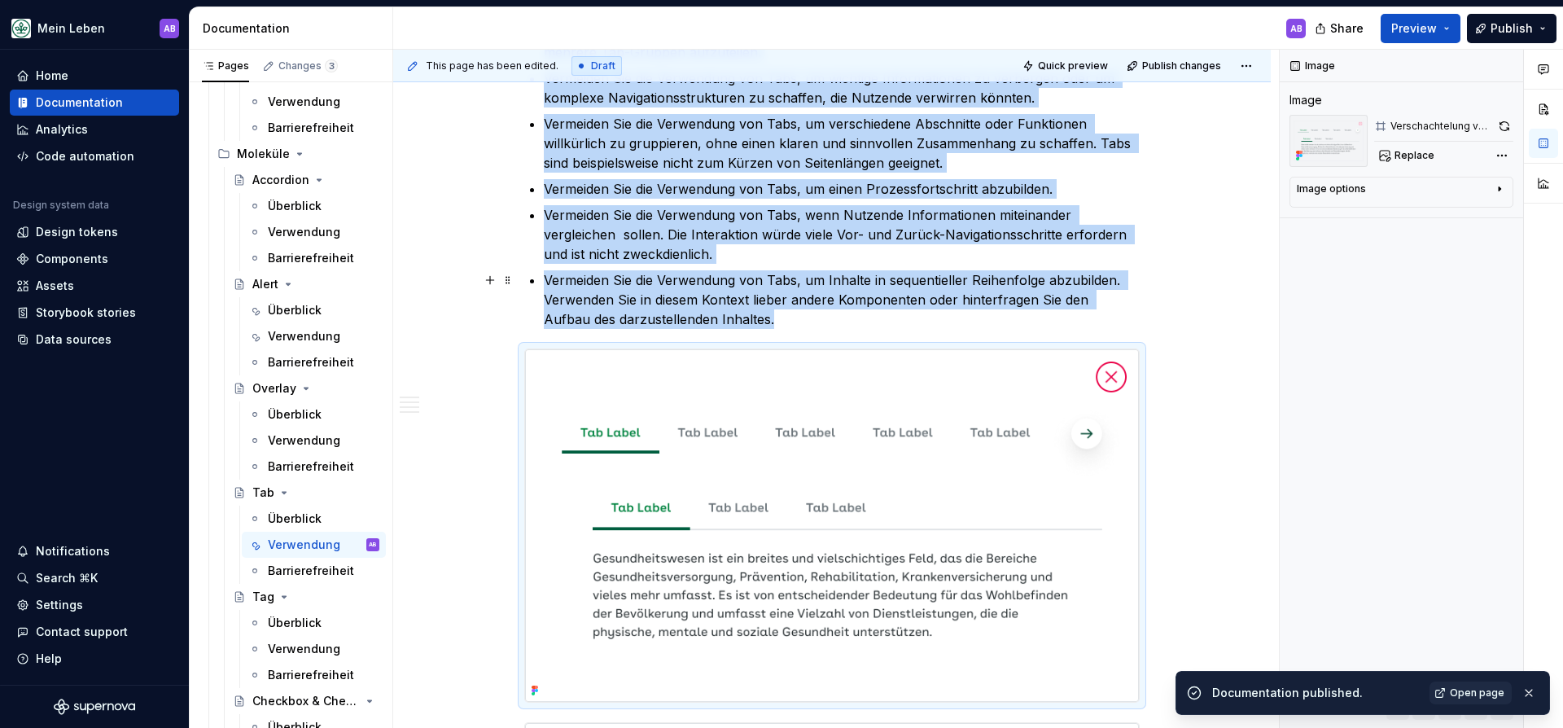
scroll to position [1164, 0]
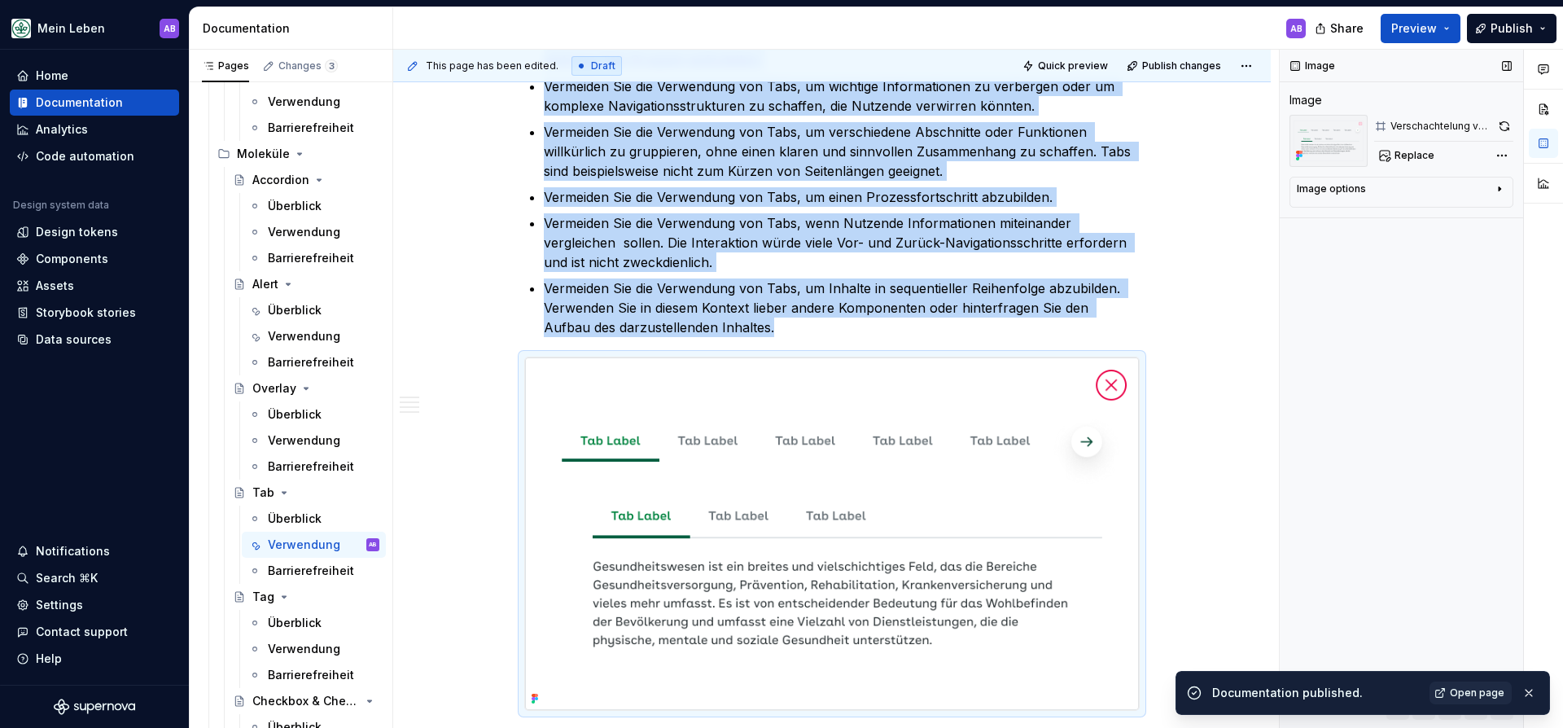
click at [1427, 184] on div "Image options" at bounding box center [1394, 192] width 196 height 20
click at [1415, 182] on div "Image options" at bounding box center [1394, 188] width 196 height 13
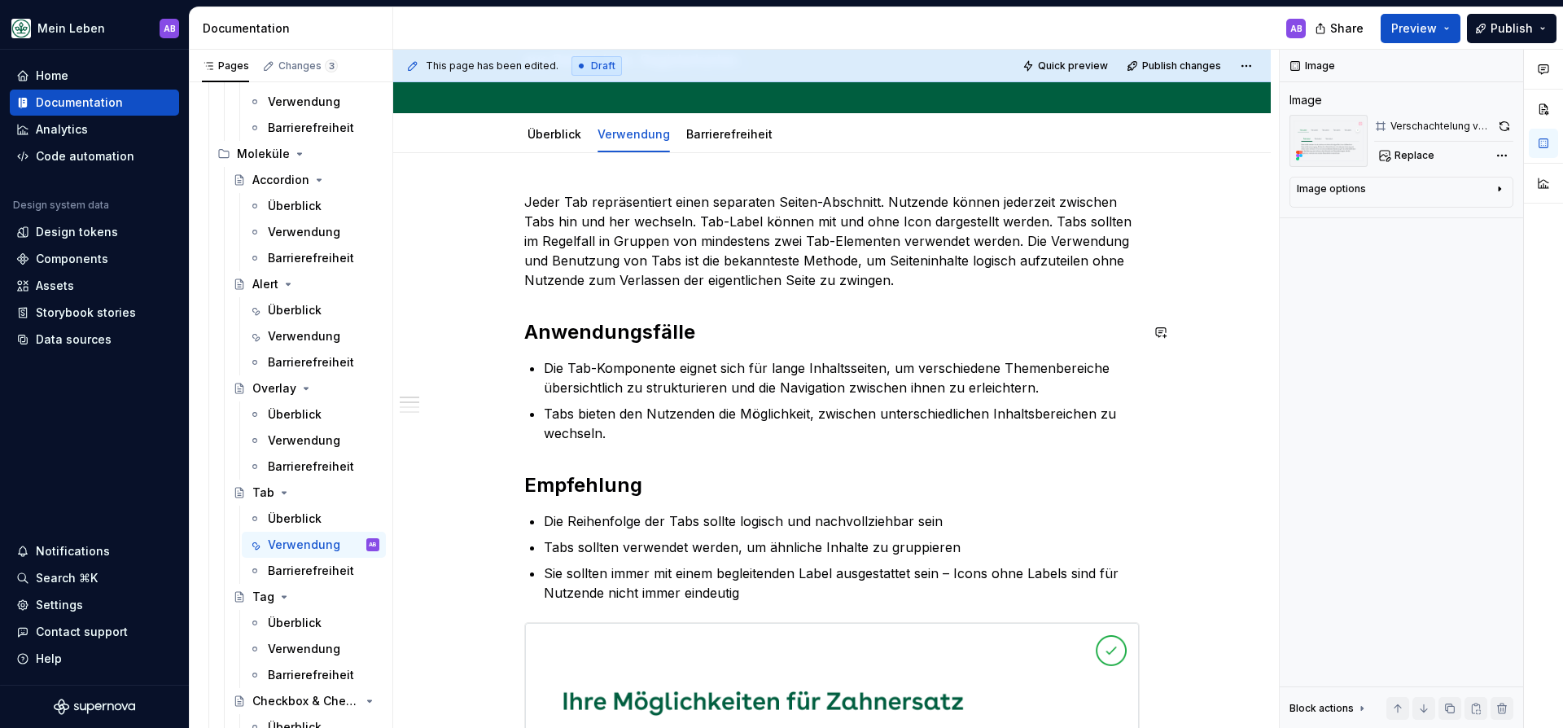
scroll to position [151, 0]
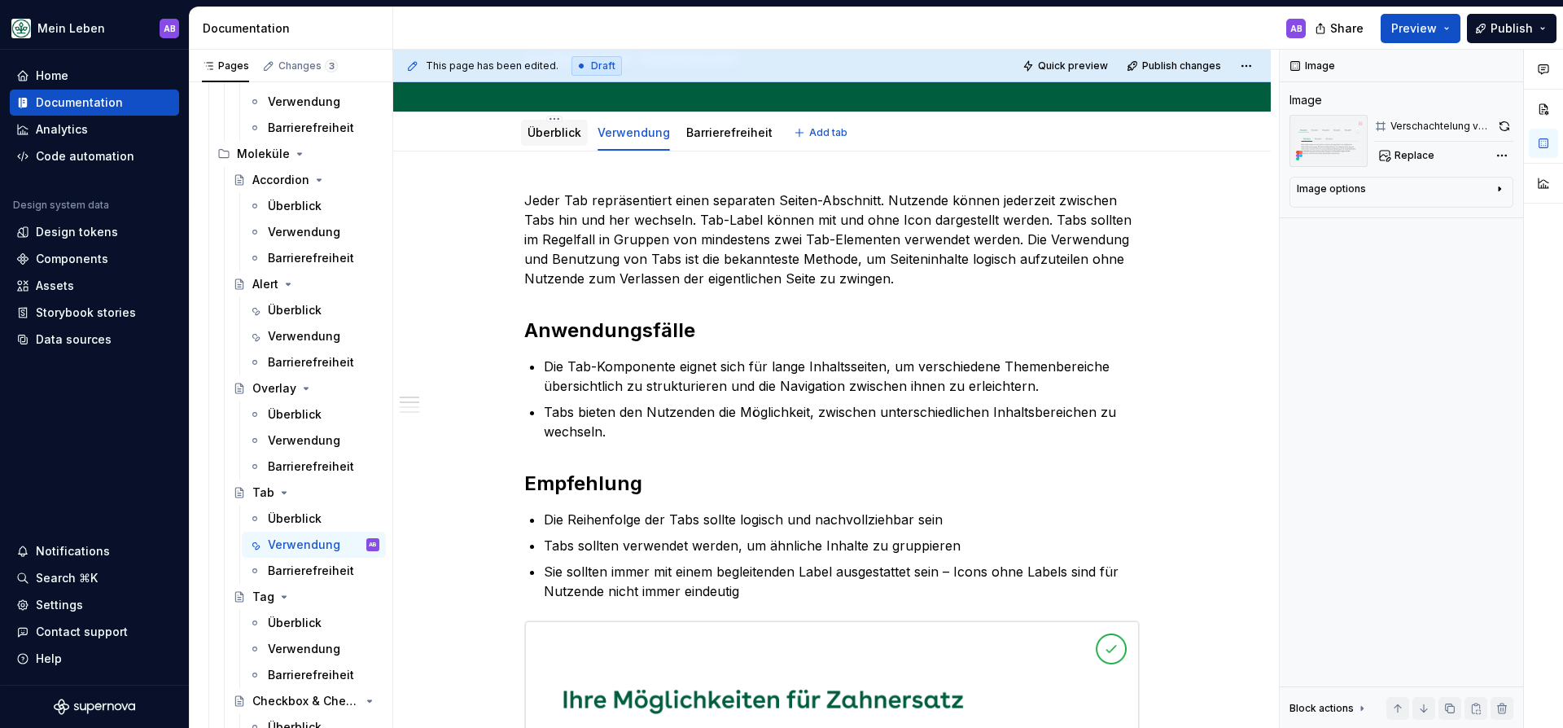
click at [560, 142] on div "Überblick" at bounding box center [554, 133] width 54 height 20
click at [558, 130] on link "Überblick" at bounding box center [554, 132] width 54 height 14
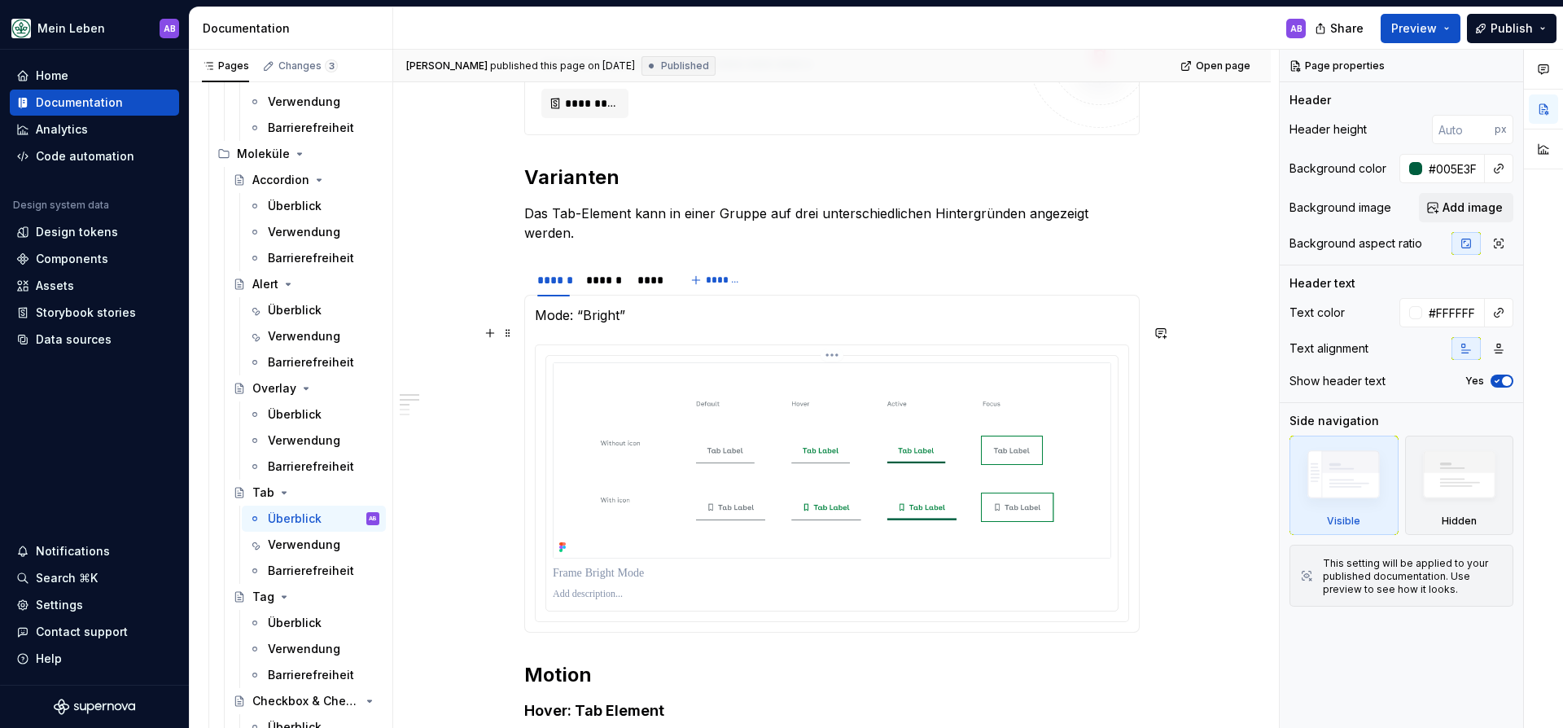
scroll to position [701, 0]
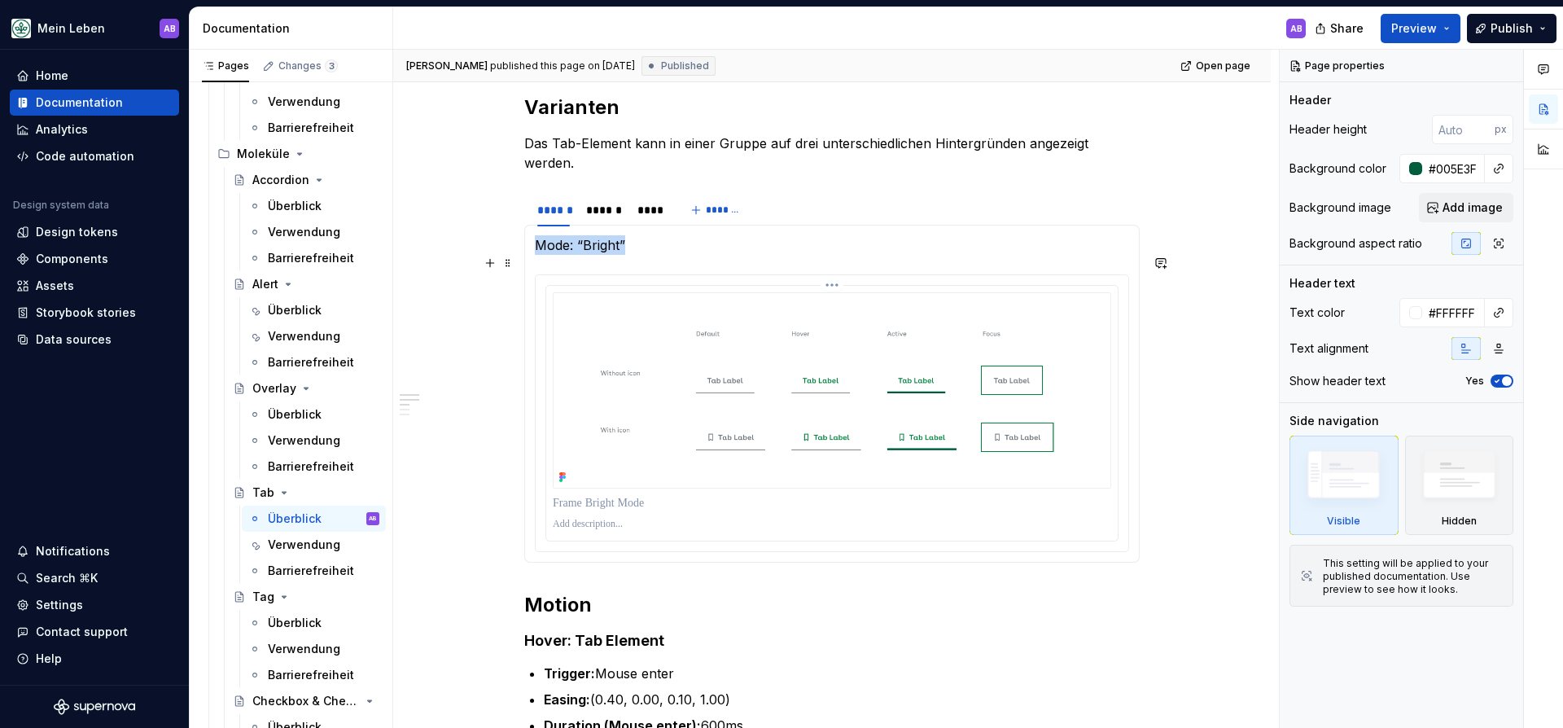
click at [720, 385] on img at bounding box center [832, 390] width 558 height 196
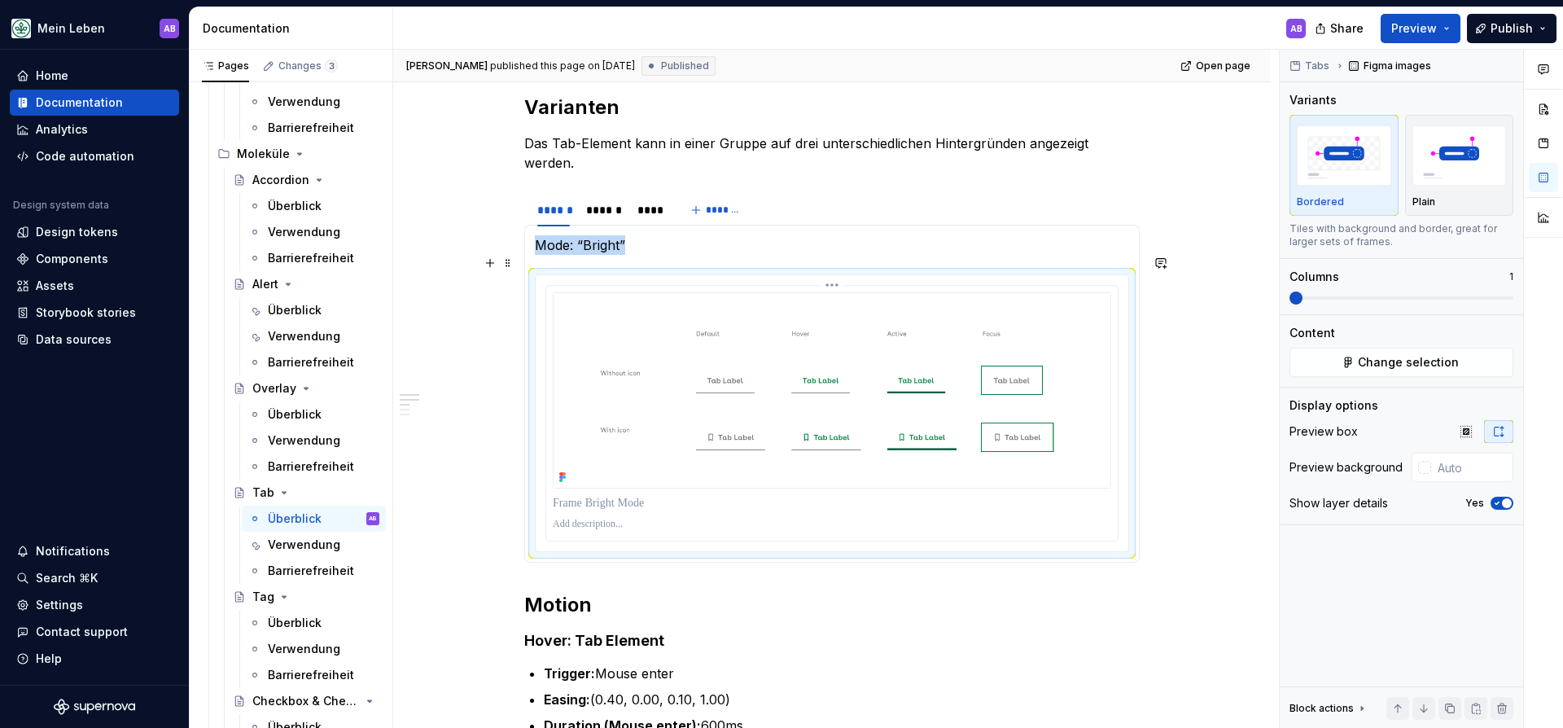
click at [676, 386] on img at bounding box center [832, 390] width 558 height 196
click at [668, 379] on img at bounding box center [832, 390] width 558 height 196
click at [643, 377] on img at bounding box center [832, 390] width 558 height 196
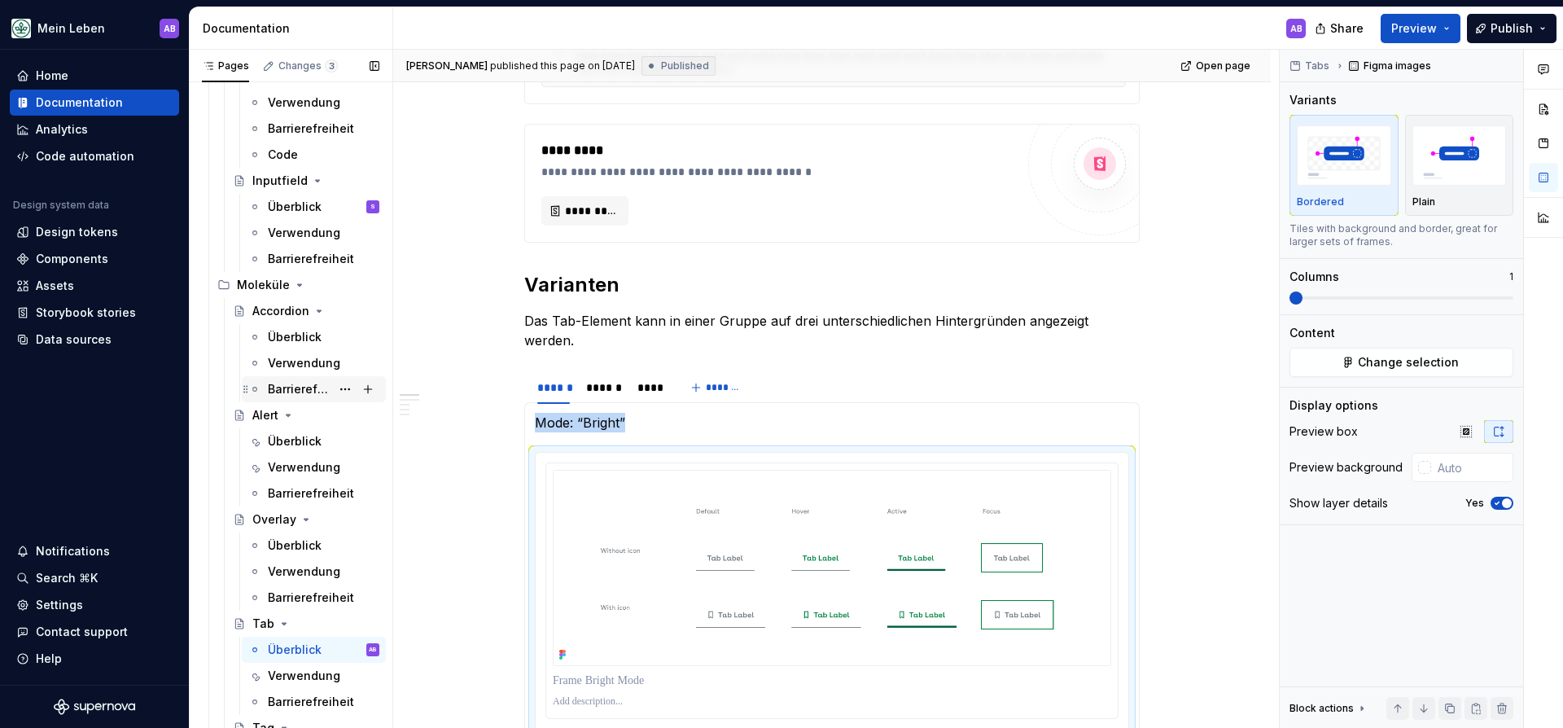
scroll to position [889, 0]
click at [265, 317] on div "Accordion" at bounding box center [280, 310] width 57 height 16
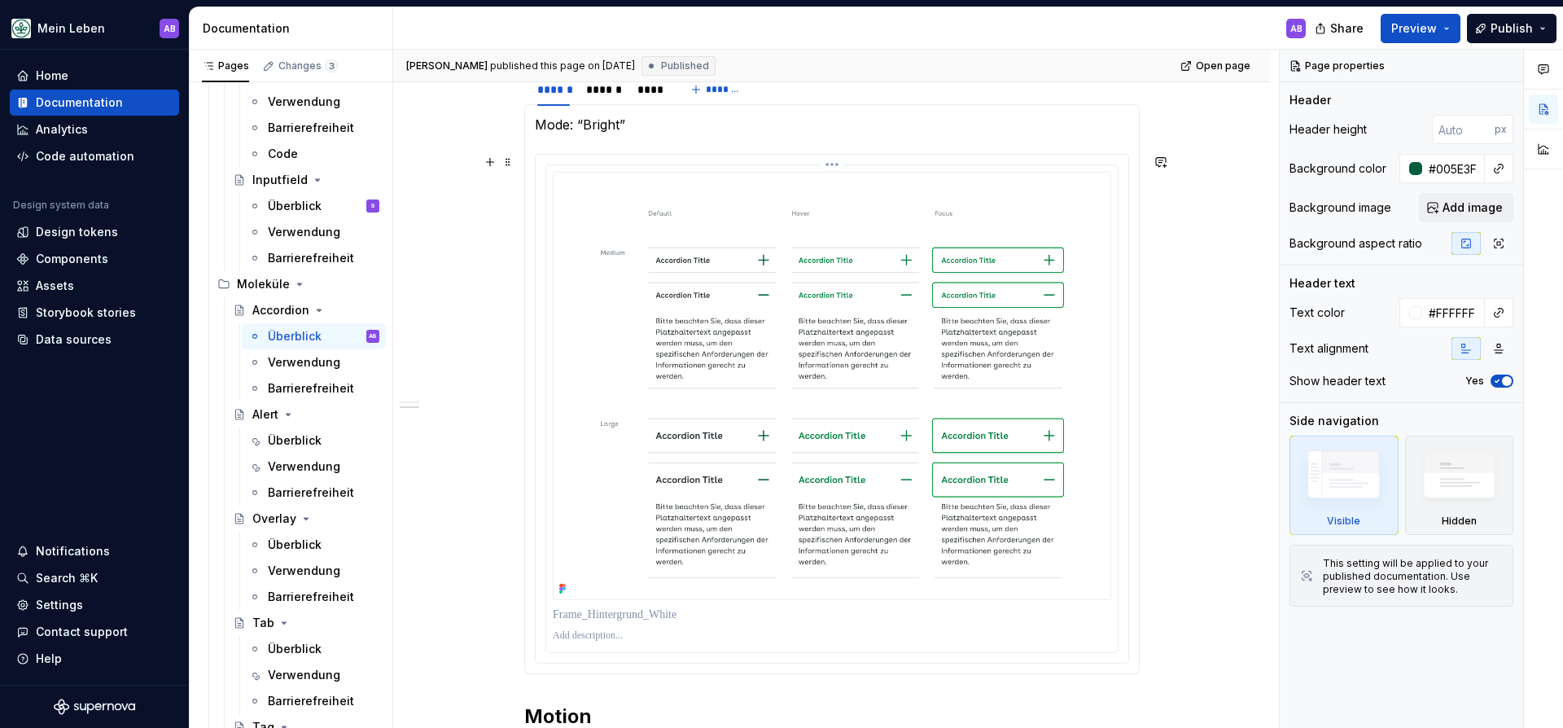
scroll to position [802, 0]
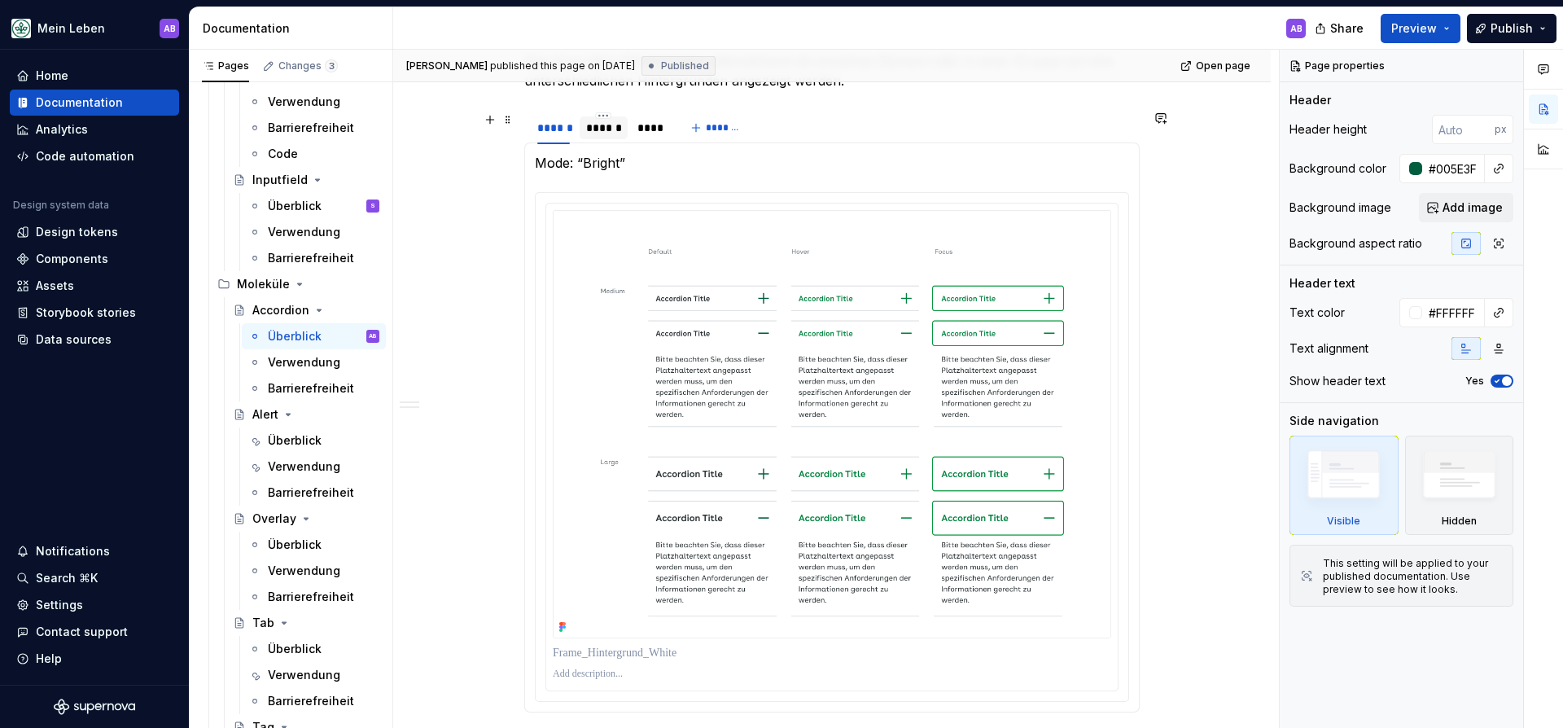
click at [612, 125] on div "******" at bounding box center [603, 128] width 35 height 16
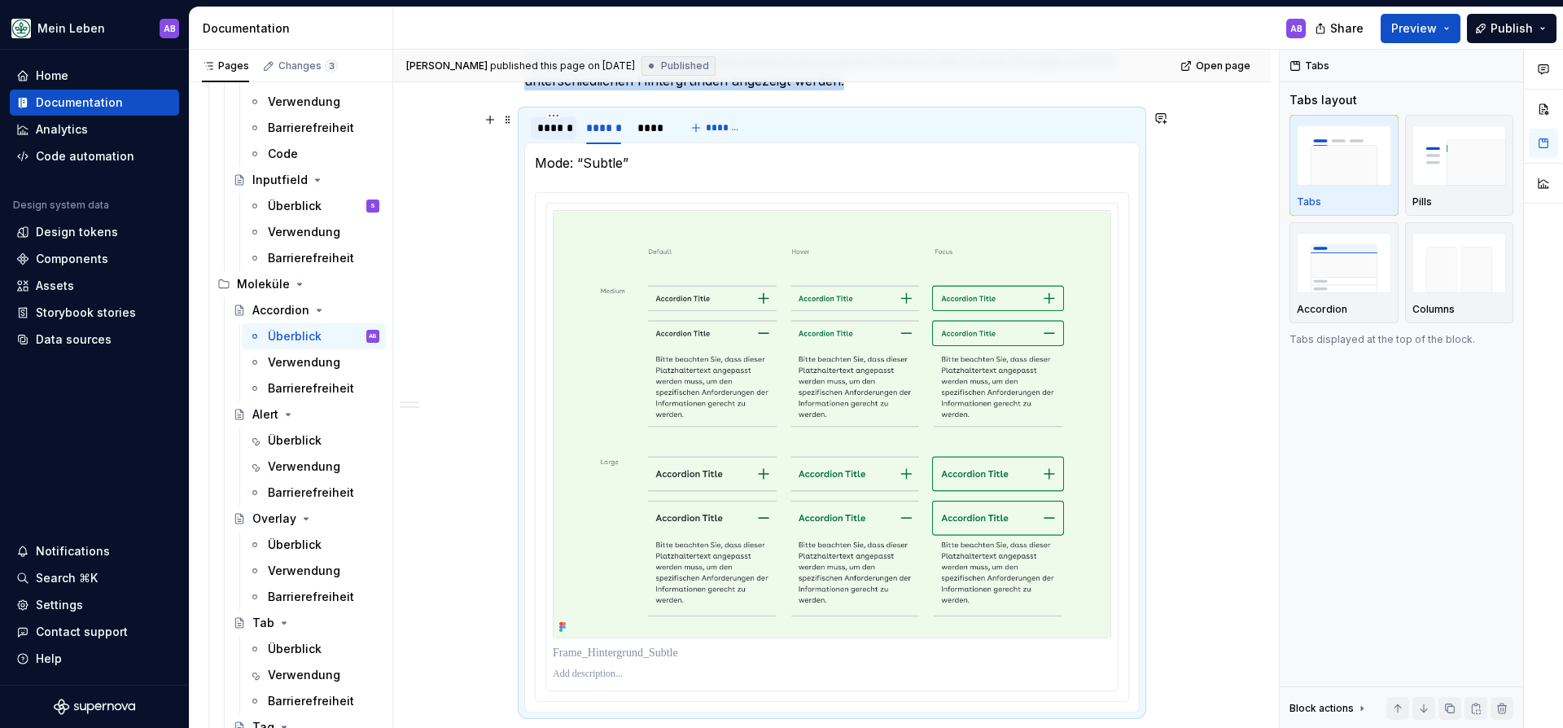
click at [560, 128] on div "******" at bounding box center [553, 128] width 33 height 16
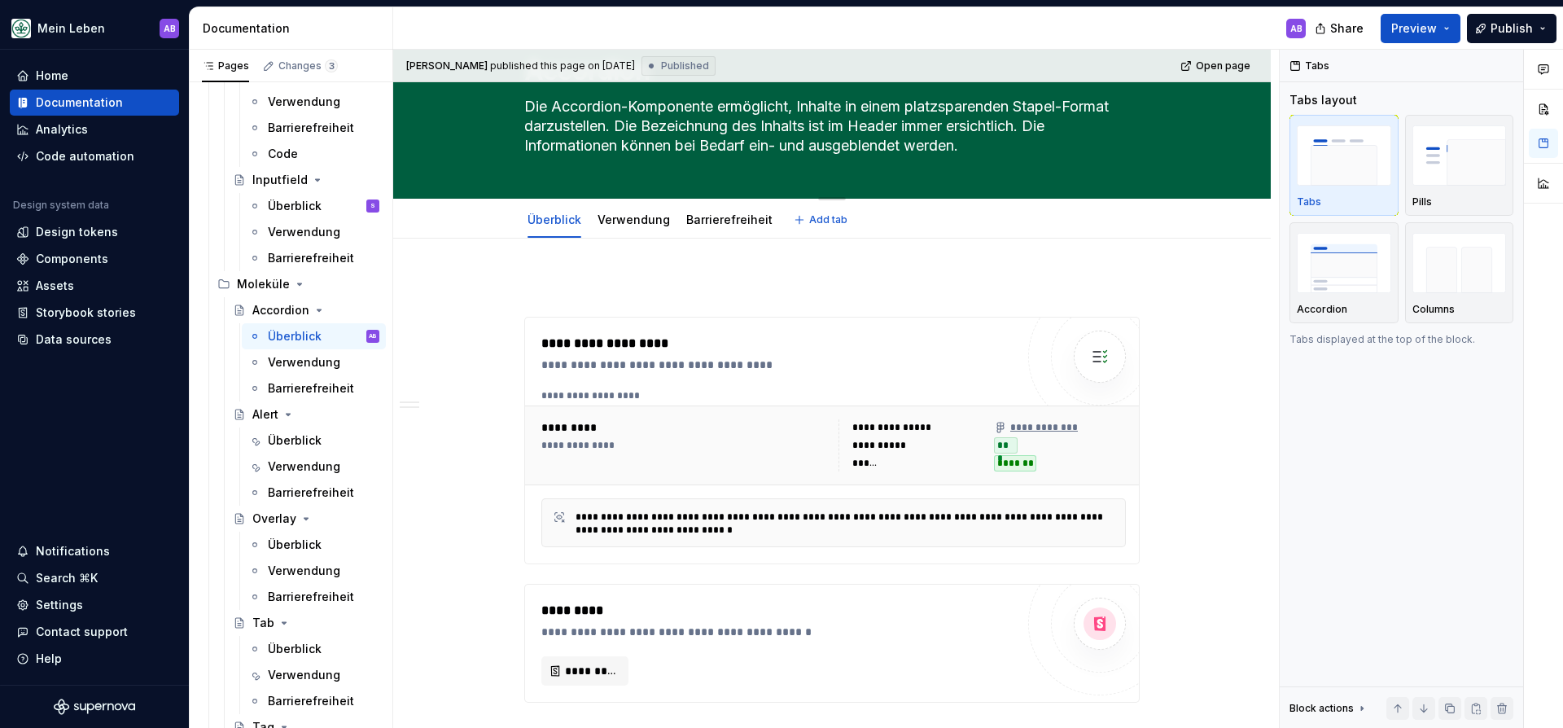
scroll to position [76, 0]
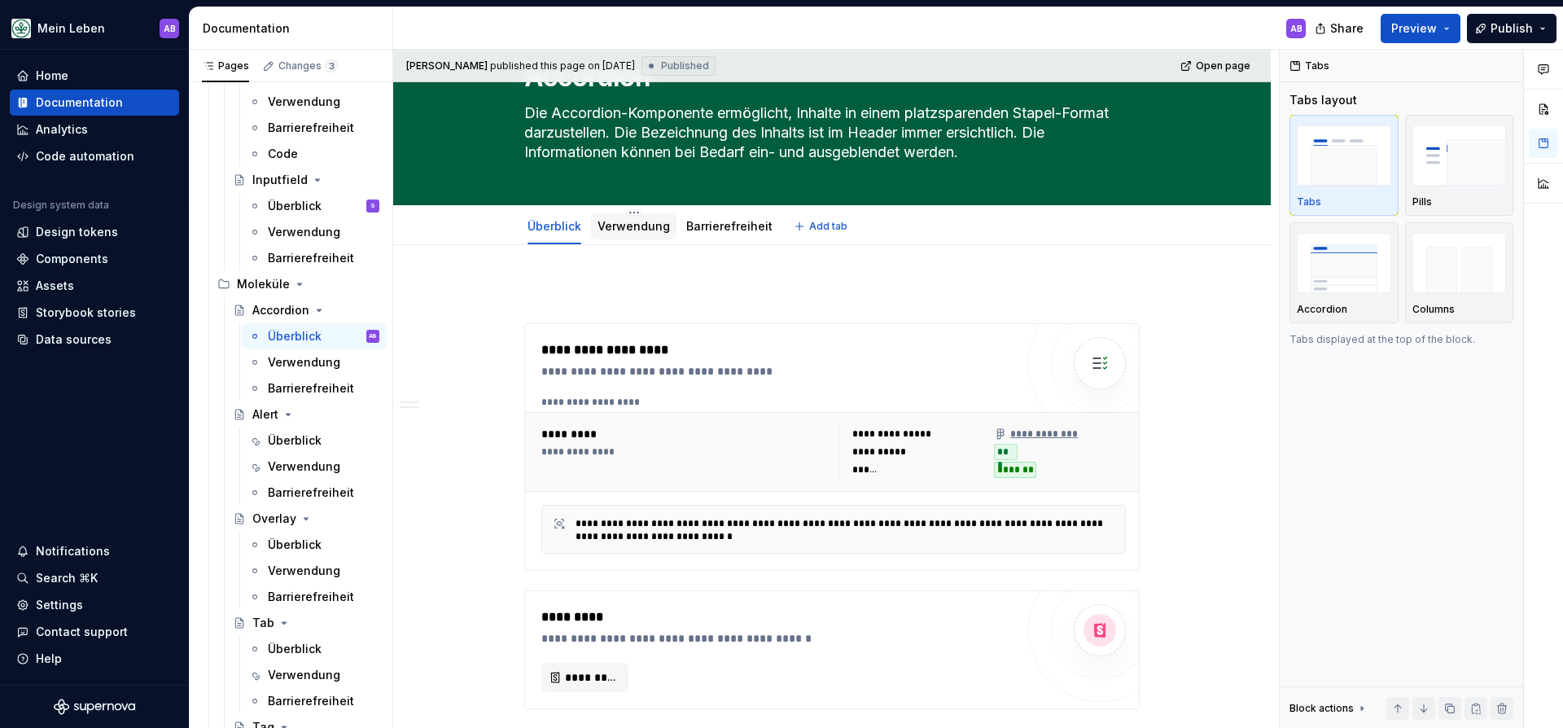
click at [638, 222] on link "Verwendung" at bounding box center [633, 226] width 72 height 14
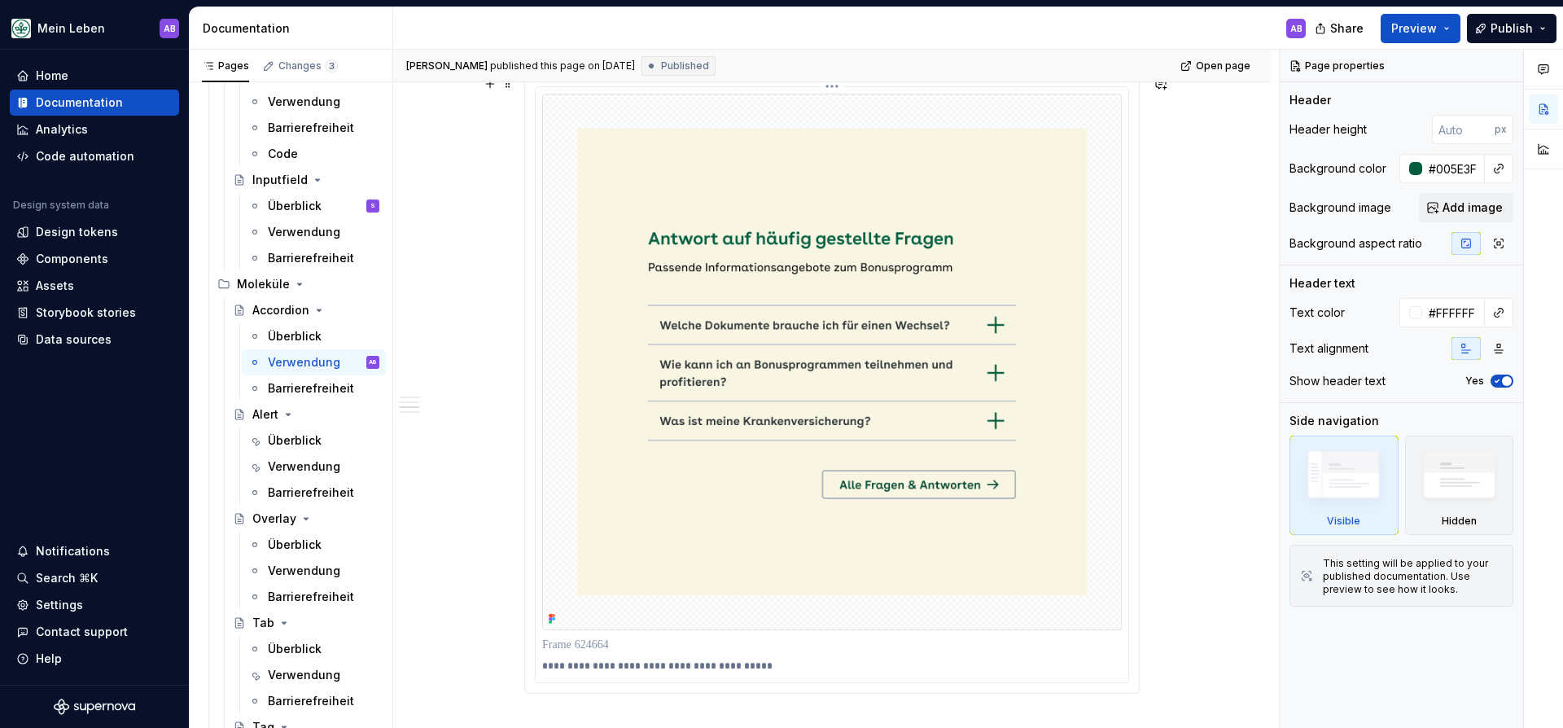
scroll to position [933, 0]
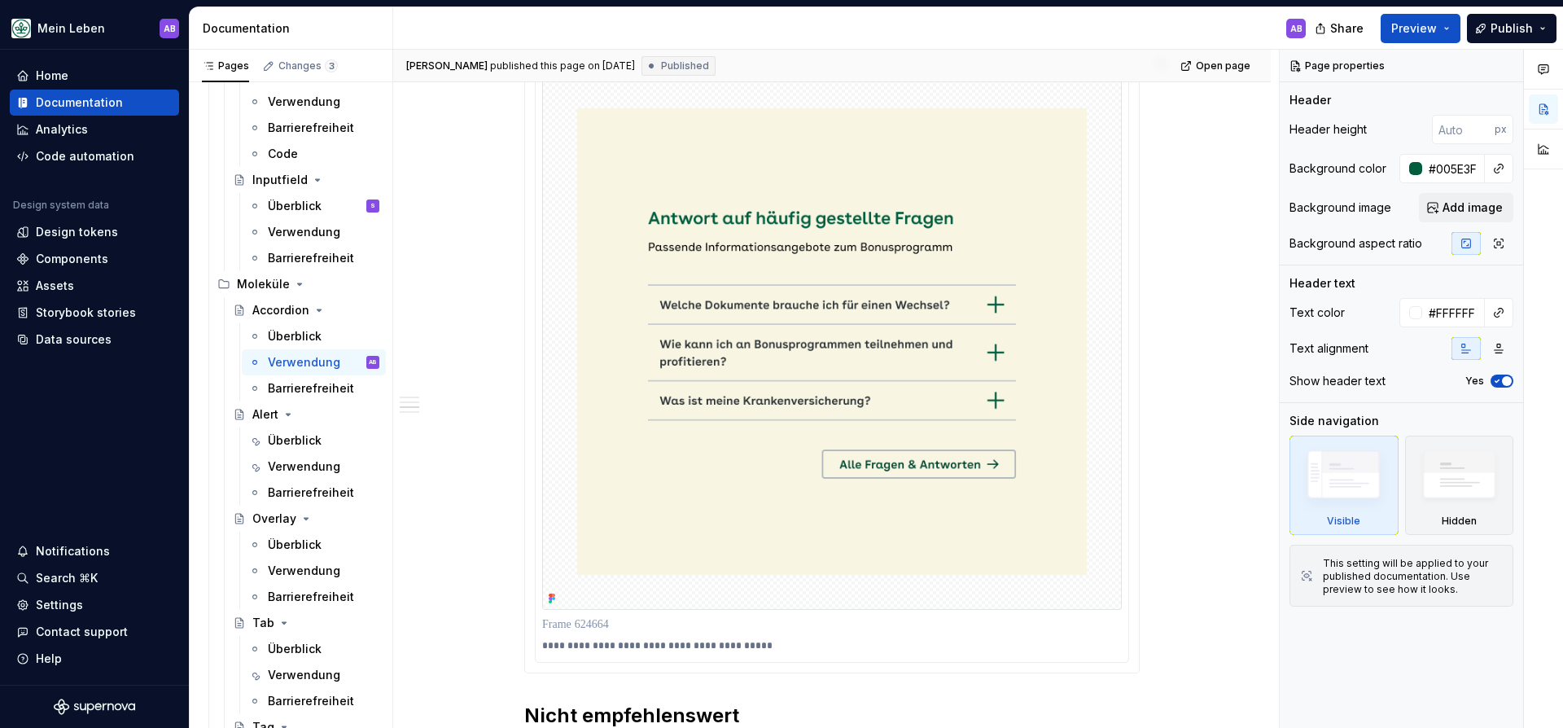
click at [692, 336] on img at bounding box center [831, 341] width 579 height 536
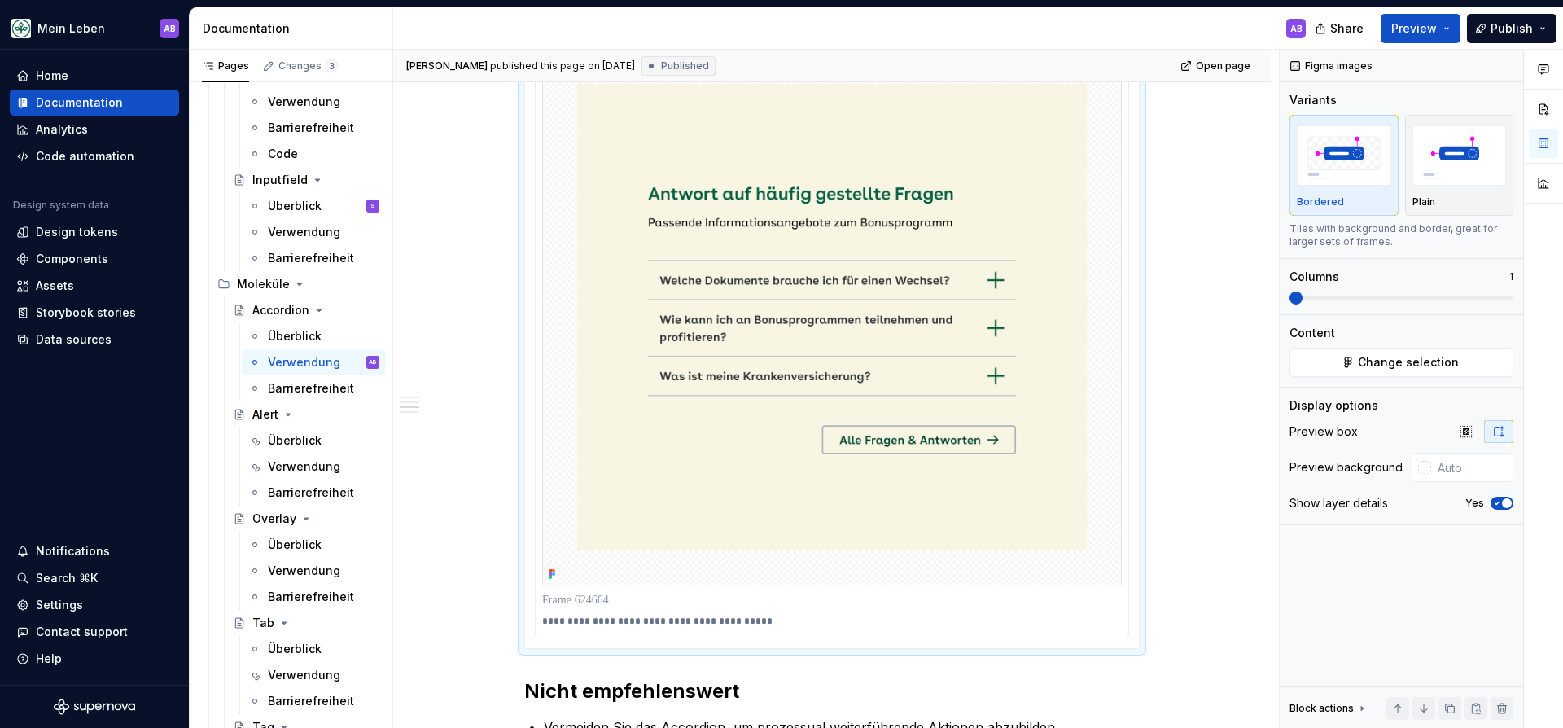
click at [692, 336] on img at bounding box center [831, 317] width 579 height 536
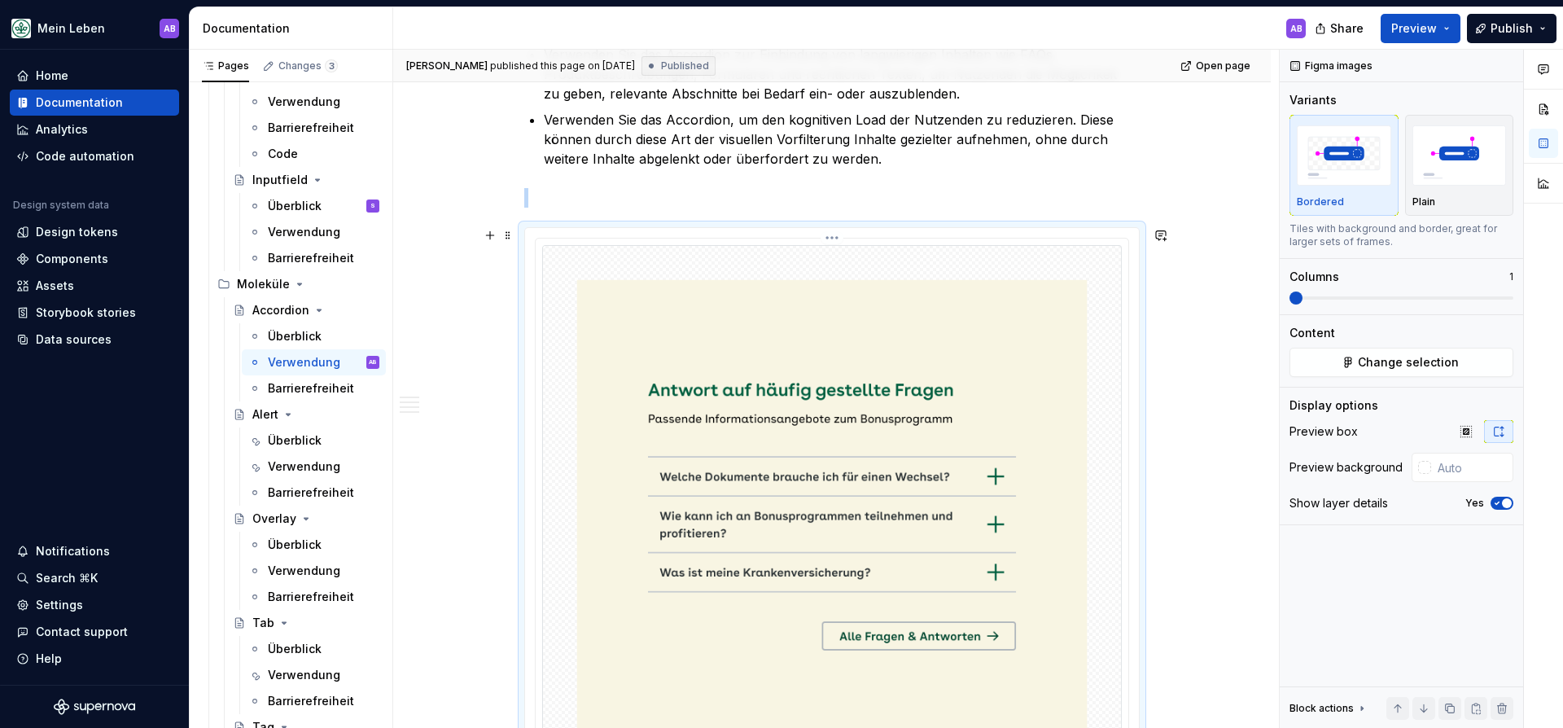
scroll to position [760, 0]
click at [692, 336] on img at bounding box center [831, 515] width 579 height 536
click at [1462, 167] on img "button" at bounding box center [1459, 154] width 94 height 59
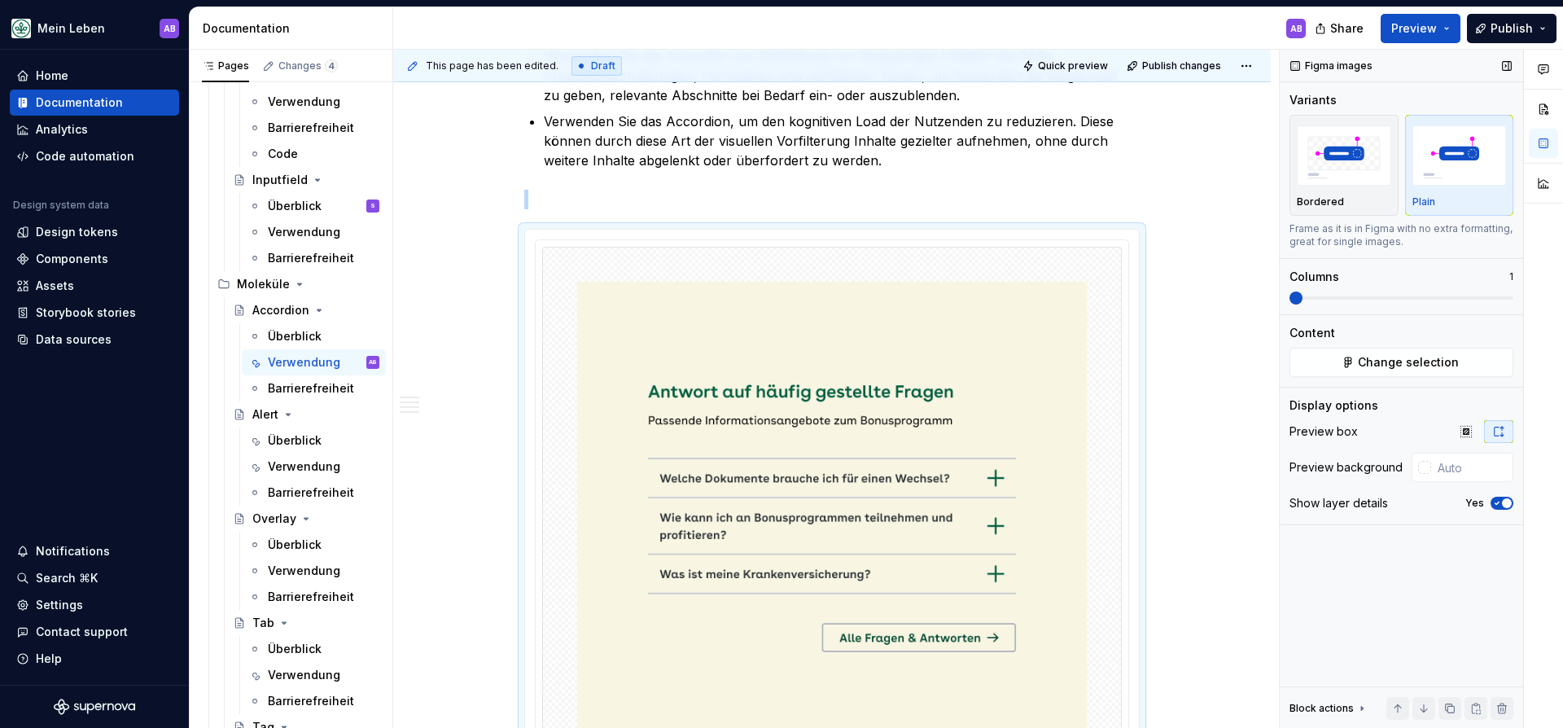
scroll to position [877, 0]
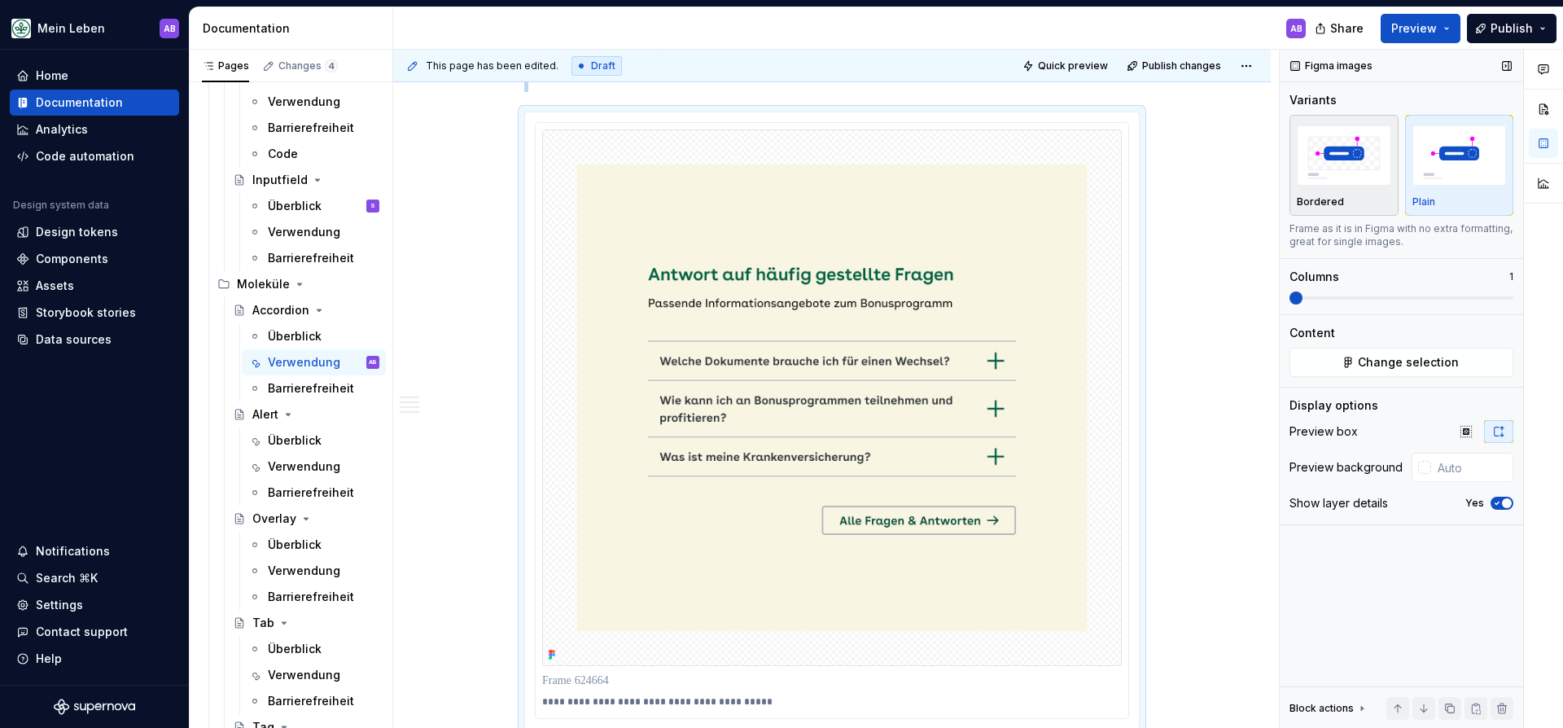
click at [1362, 157] on img "button" at bounding box center [1343, 154] width 94 height 59
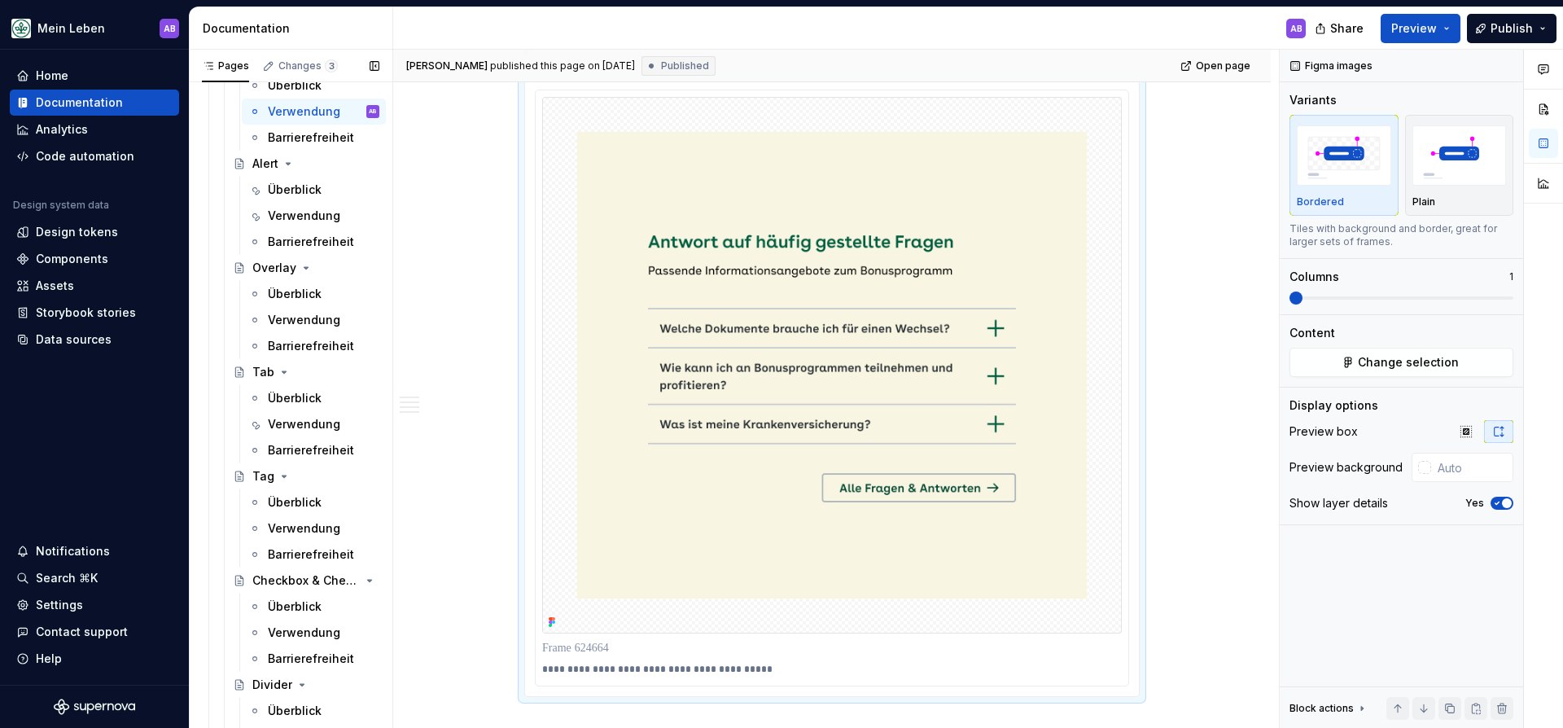
scroll to position [1146, 0]
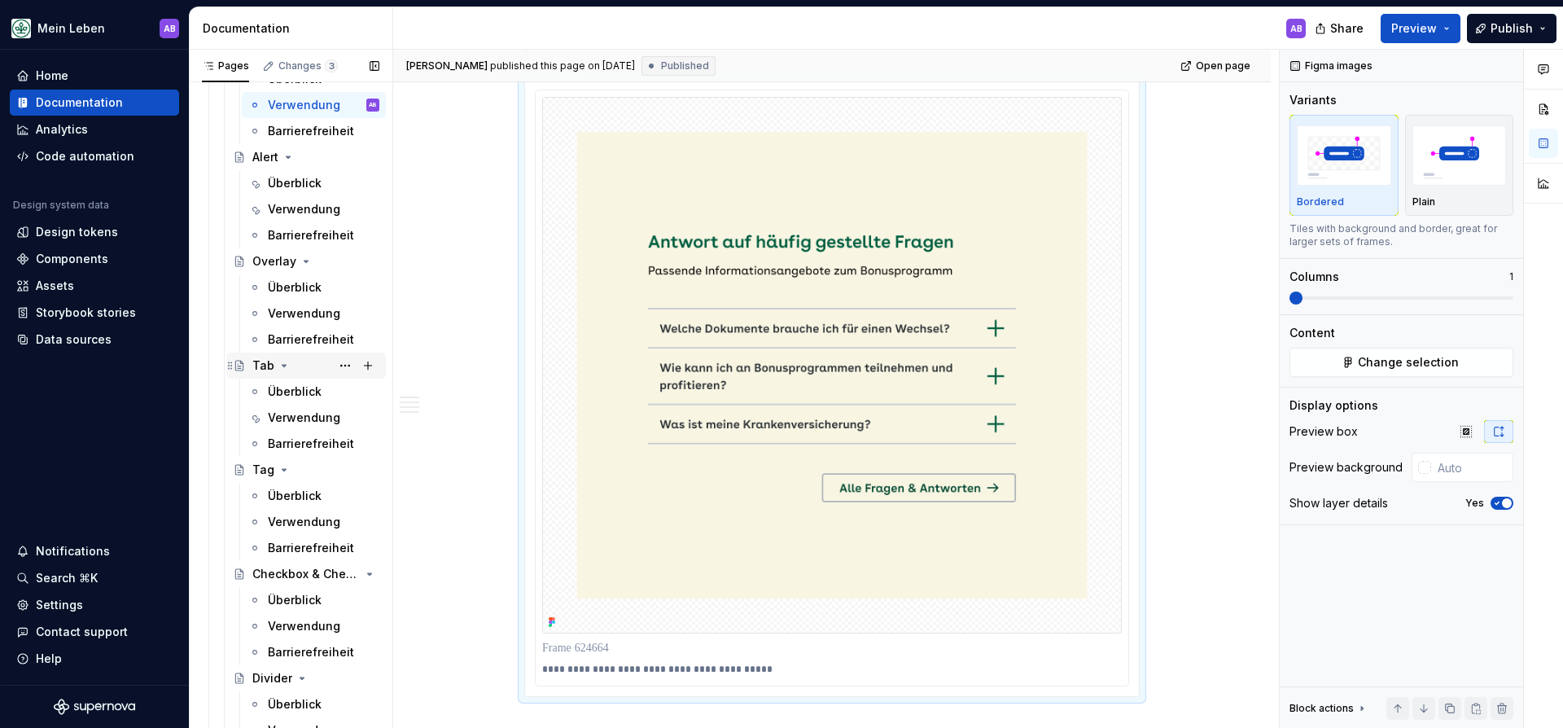
click at [249, 372] on div "Tab" at bounding box center [306, 365] width 146 height 23
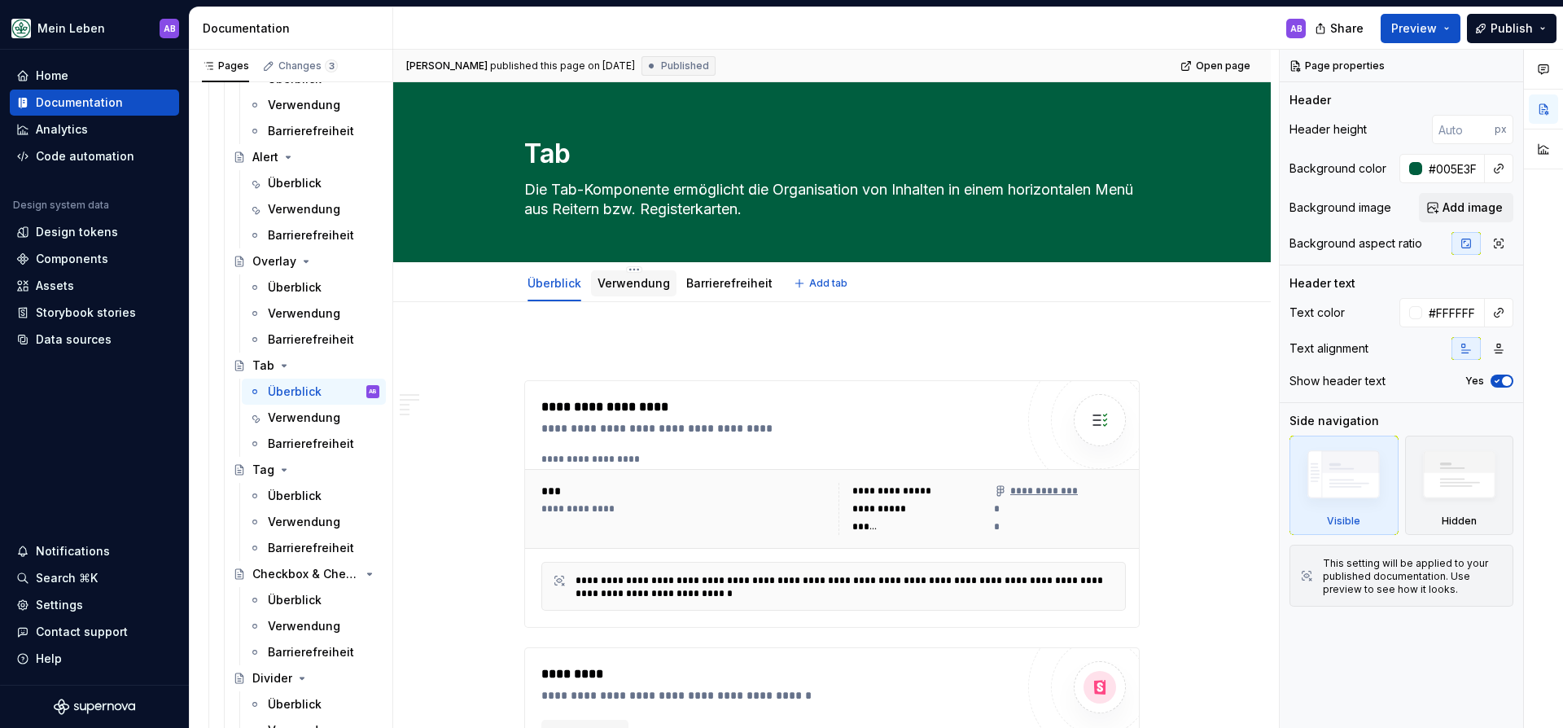
click at [628, 278] on link "Verwendung" at bounding box center [633, 283] width 72 height 14
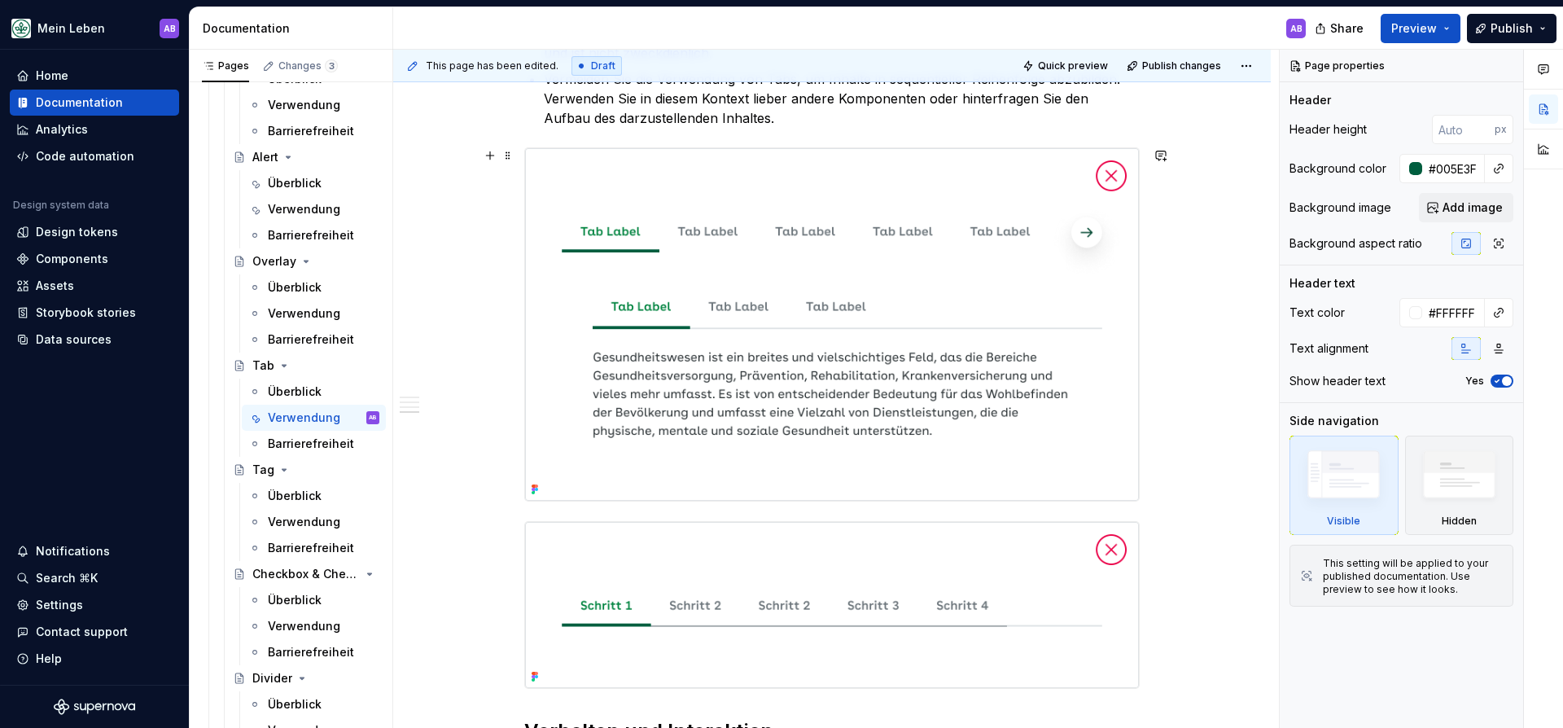
scroll to position [1375, 0]
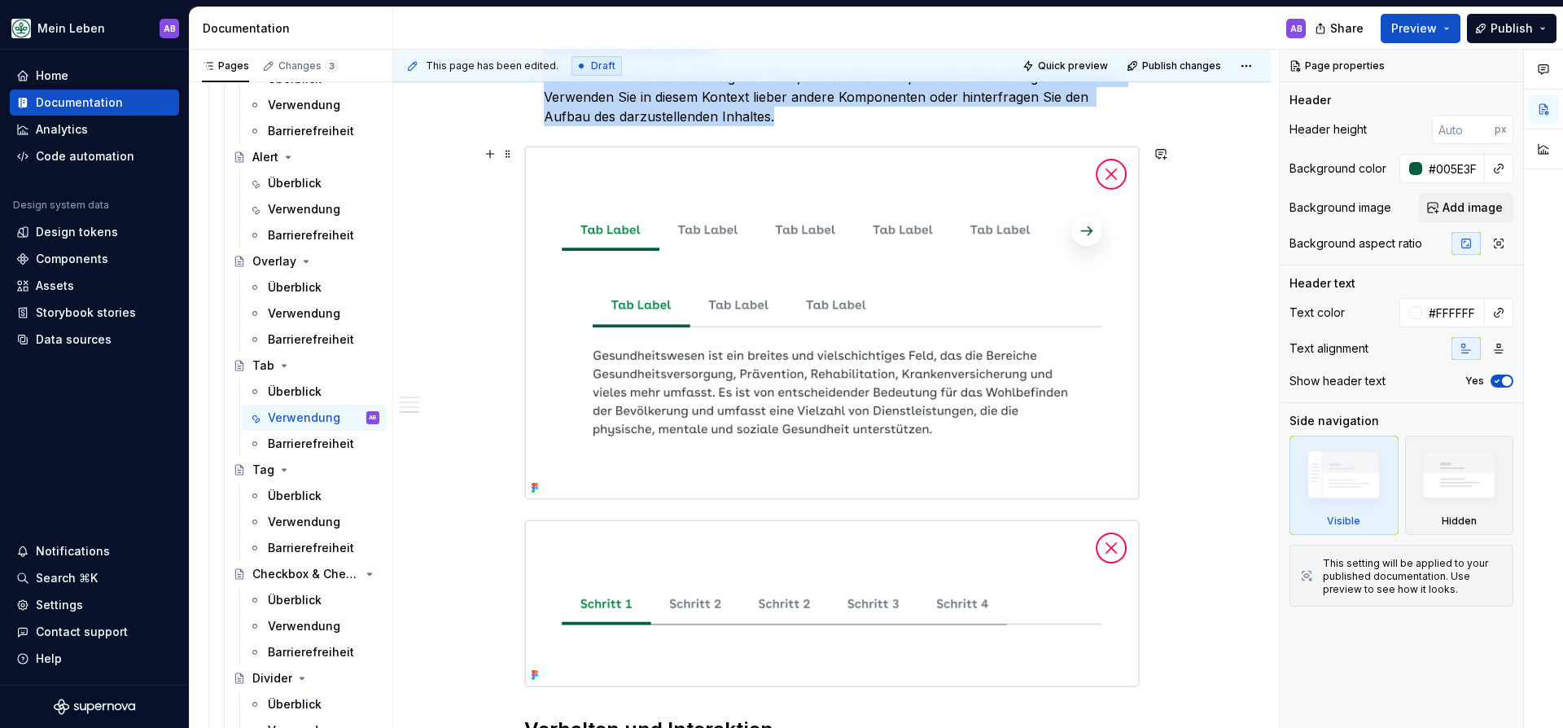
click at [760, 367] on img at bounding box center [832, 322] width 614 height 353
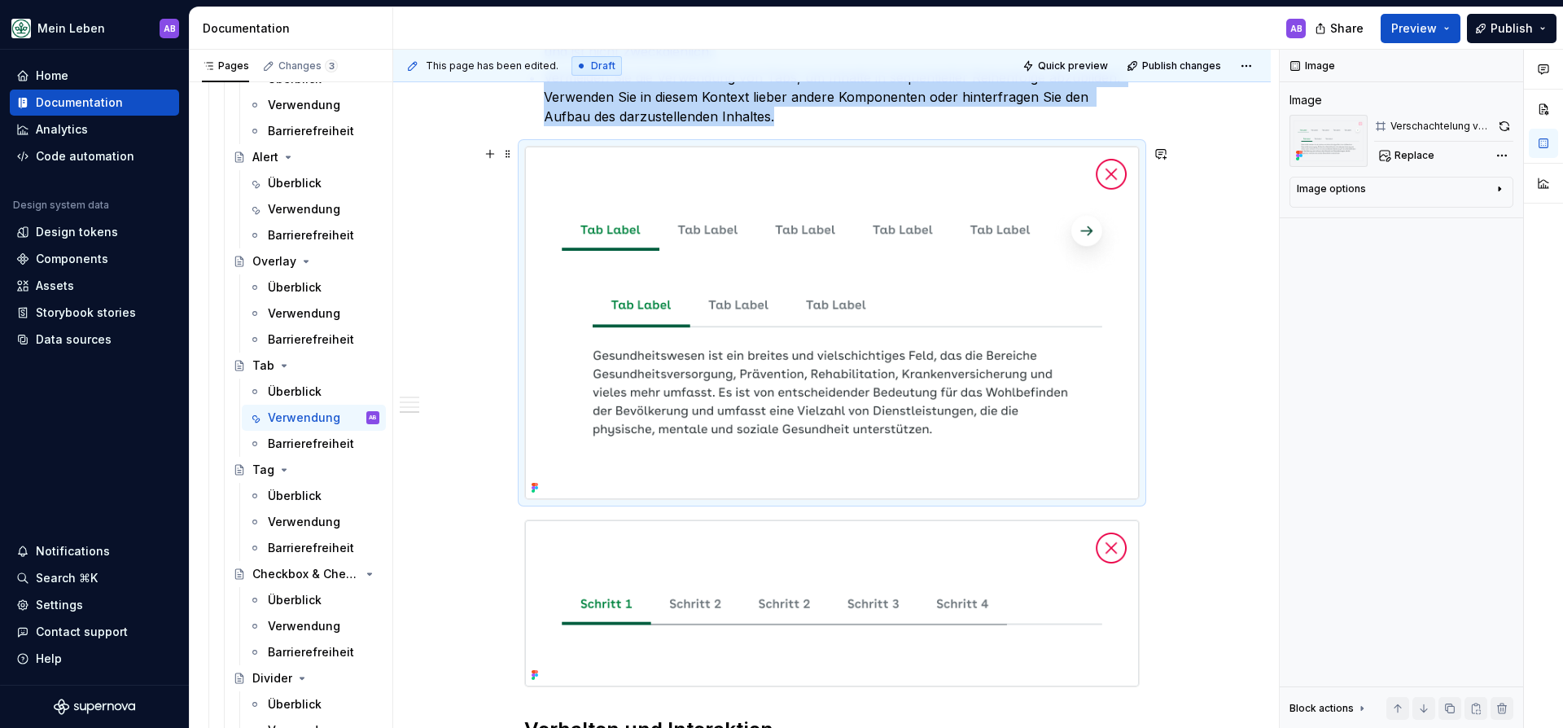
click at [734, 349] on img at bounding box center [832, 322] width 614 height 353
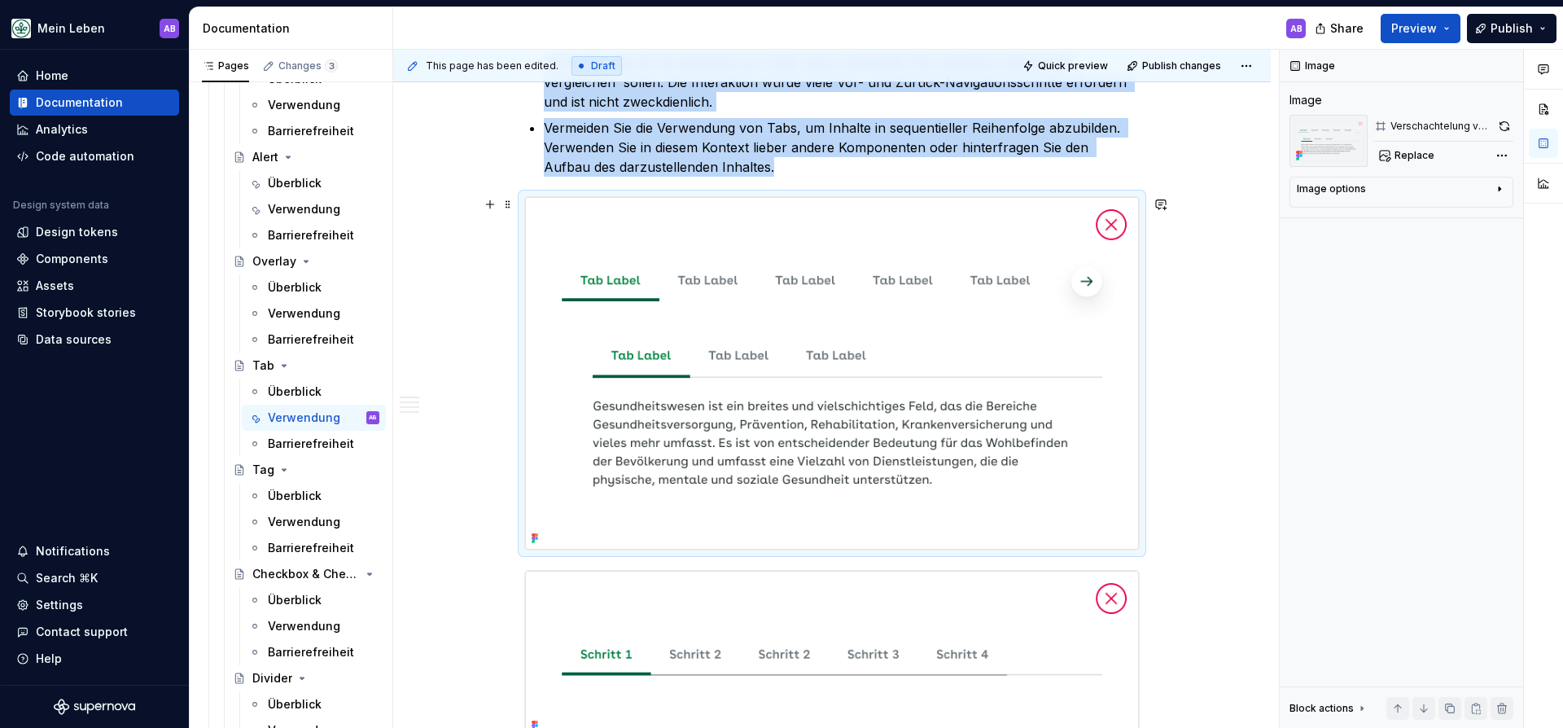
scroll to position [1321, 0]
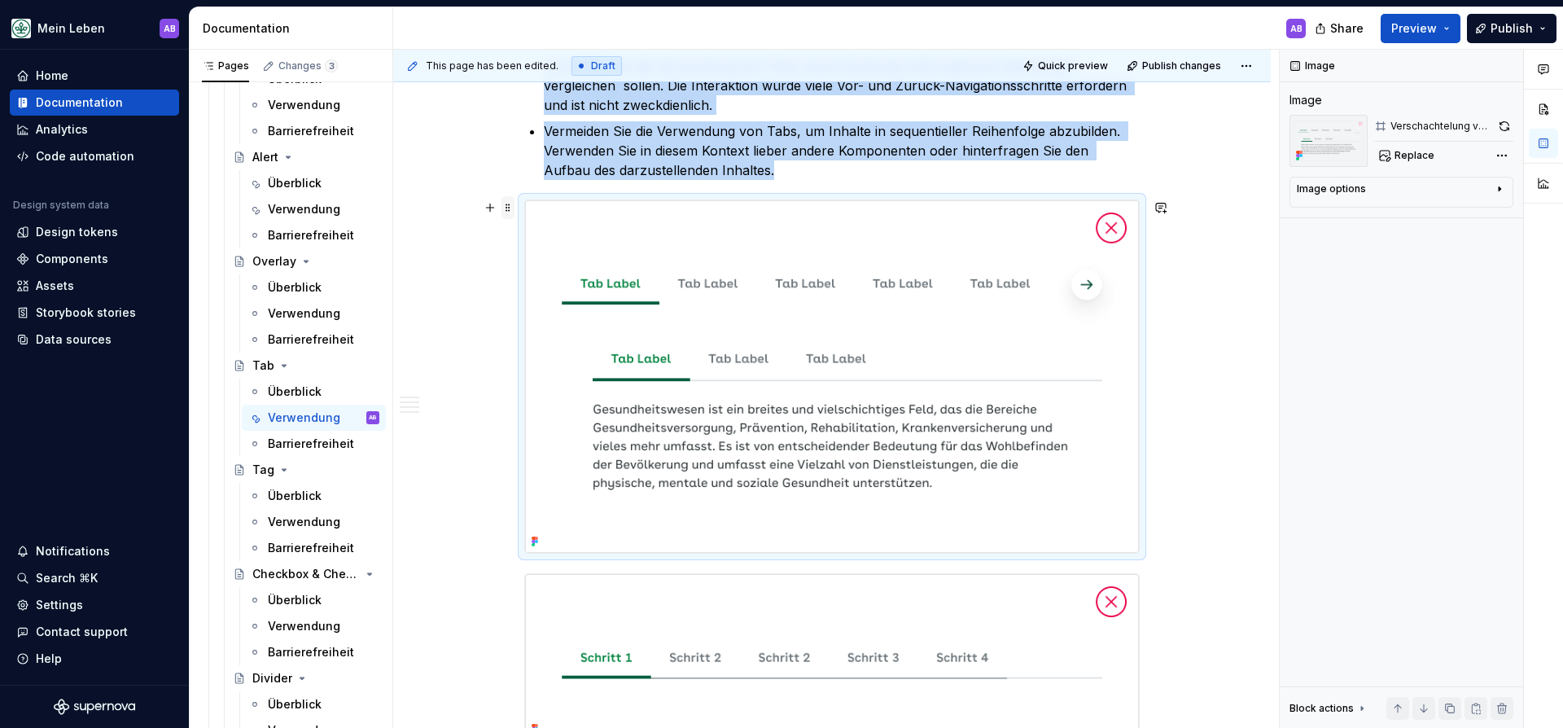
click at [505, 203] on span at bounding box center [507, 207] width 13 height 23
click at [511, 203] on span at bounding box center [507, 207] width 13 height 23
click at [746, 236] on img at bounding box center [832, 376] width 614 height 353
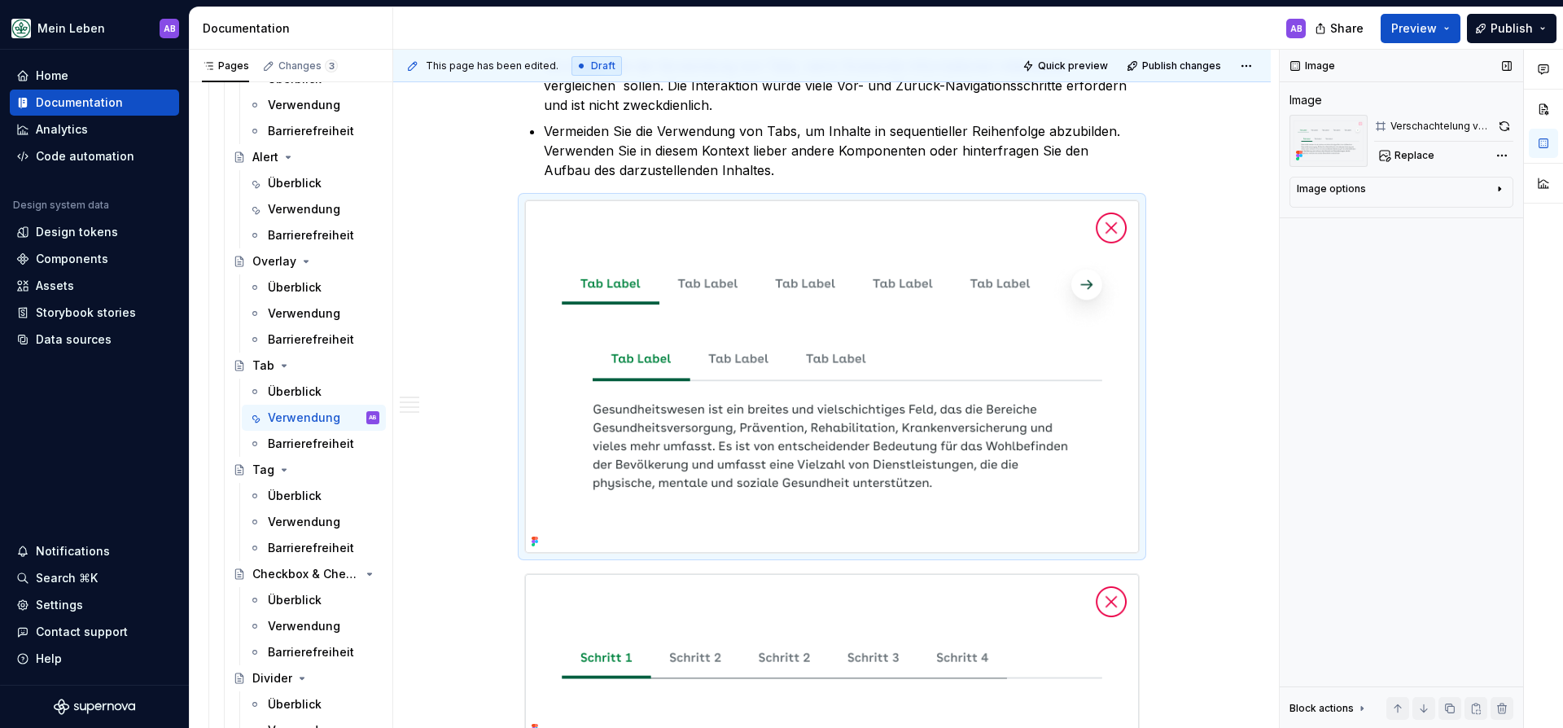
click at [1387, 181] on div "Image options Alignment Caption" at bounding box center [1401, 192] width 224 height 31
click at [1388, 185] on div "Image options" at bounding box center [1394, 192] width 196 height 20
click at [1388, 185] on div "Image options" at bounding box center [1394, 188] width 196 height 13
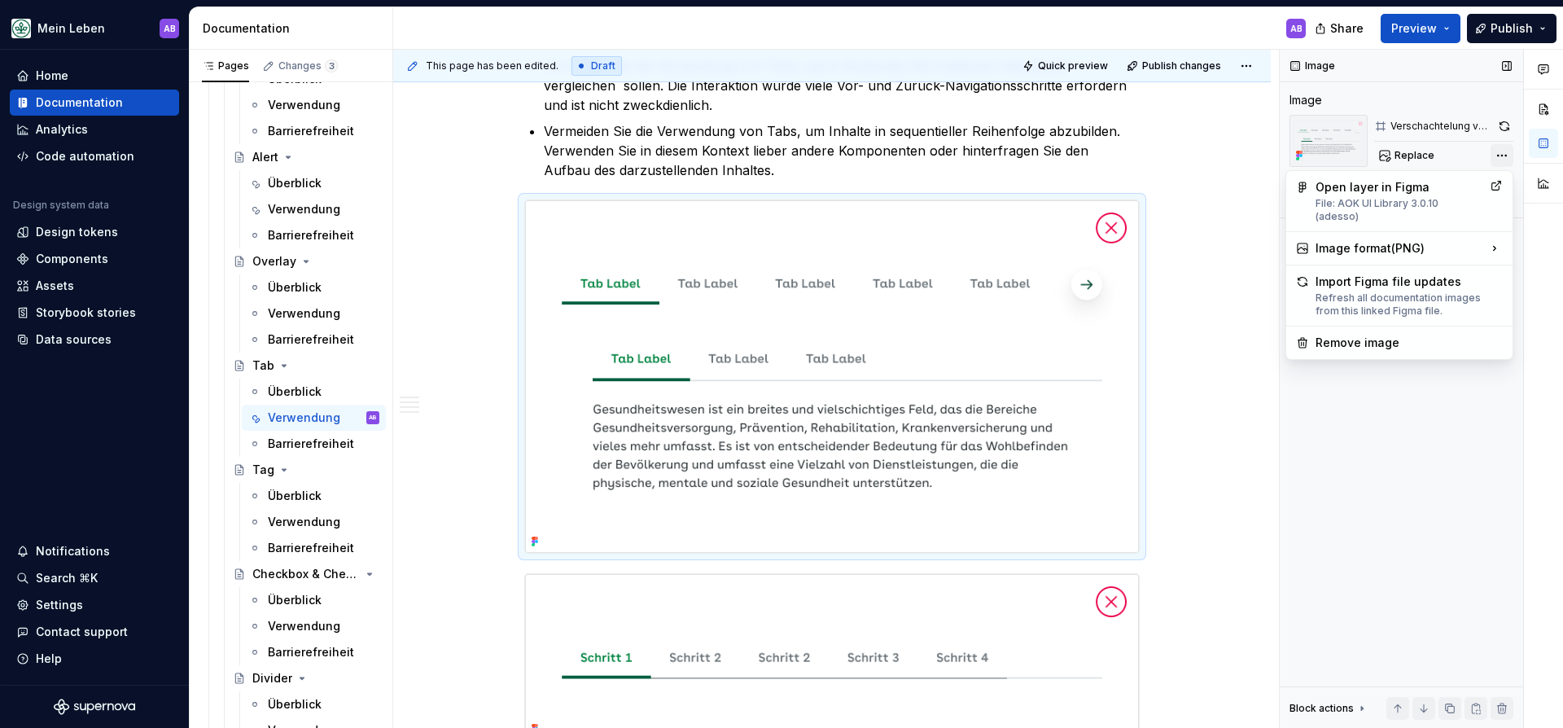
click at [1505, 158] on div "Comments Open comments No comments yet Select ‘Comment’ from the block context …" at bounding box center [1420, 389] width 283 height 679
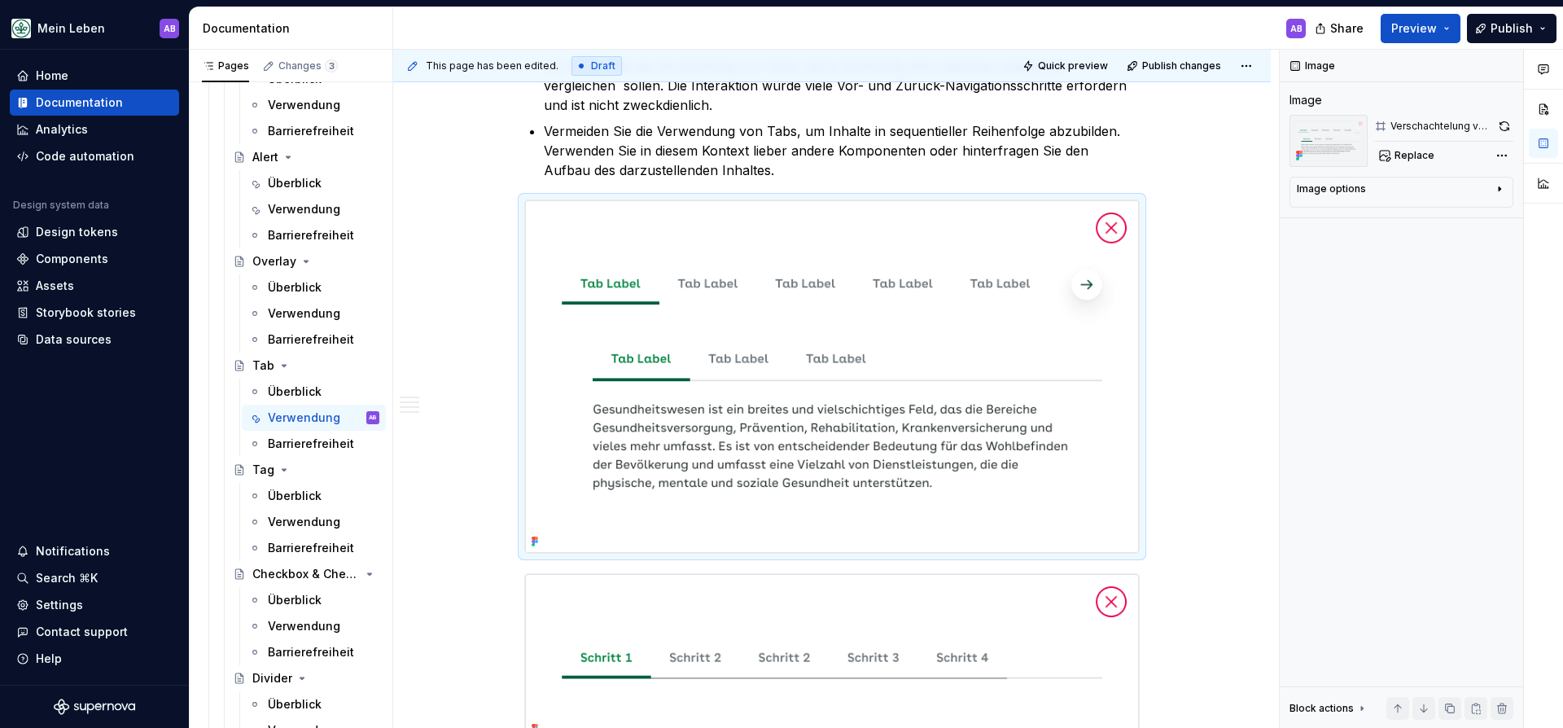
click at [1505, 157] on div "Comments Open comments No comments yet Select ‘Comment’ from the block context …" at bounding box center [1420, 389] width 283 height 679
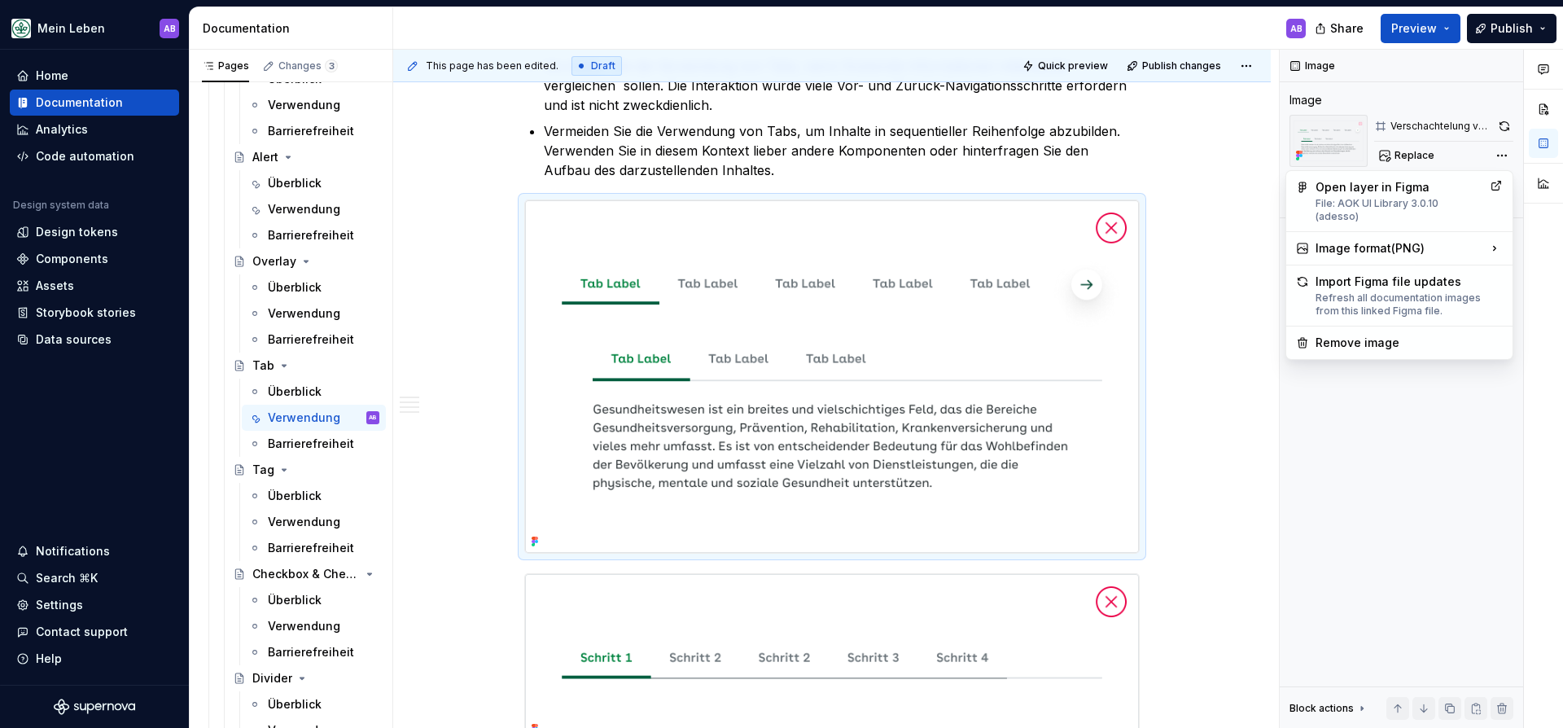
click at [977, 177] on html "Mein Leben AB Home Documentation Analytics Code automation Design system data D…" at bounding box center [781, 364] width 1563 height 728
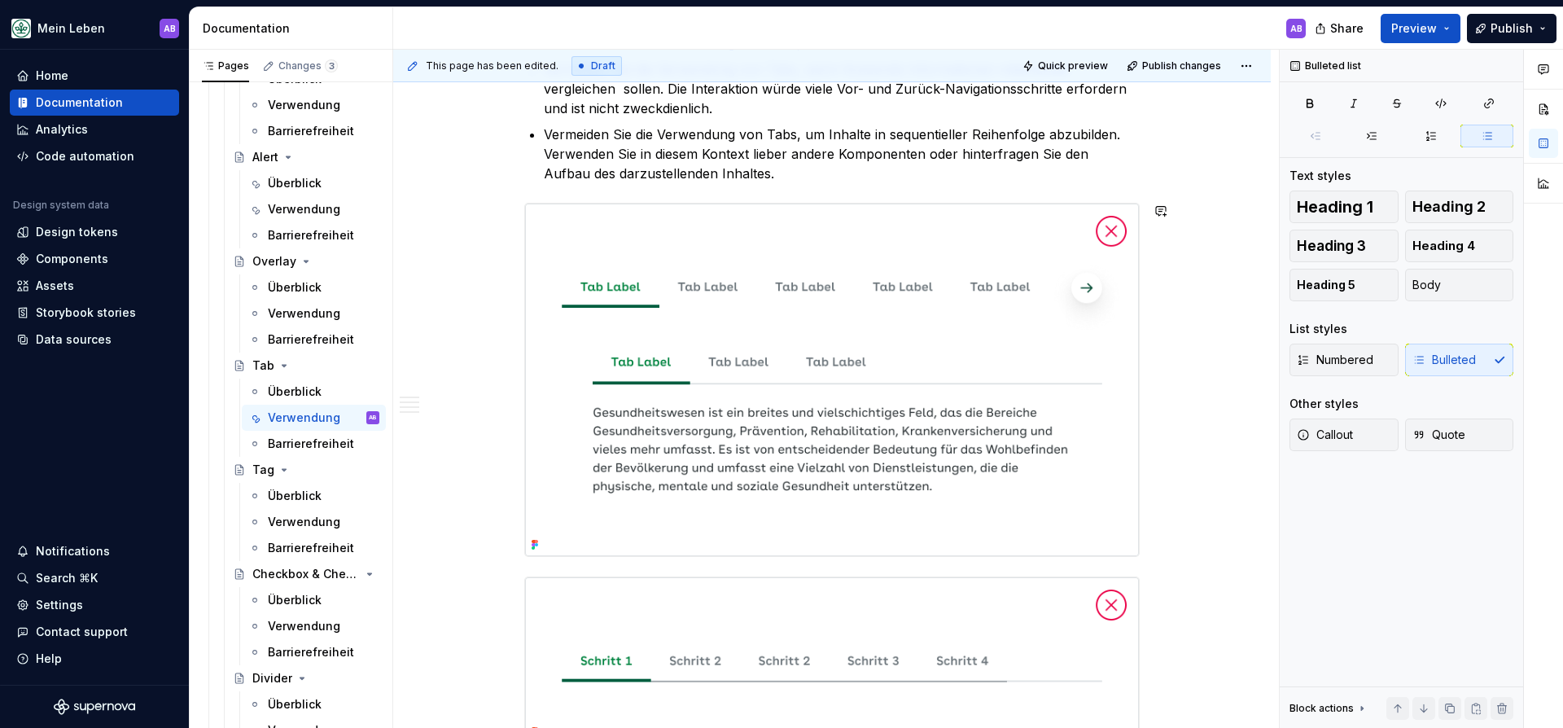
scroll to position [1301, 0]
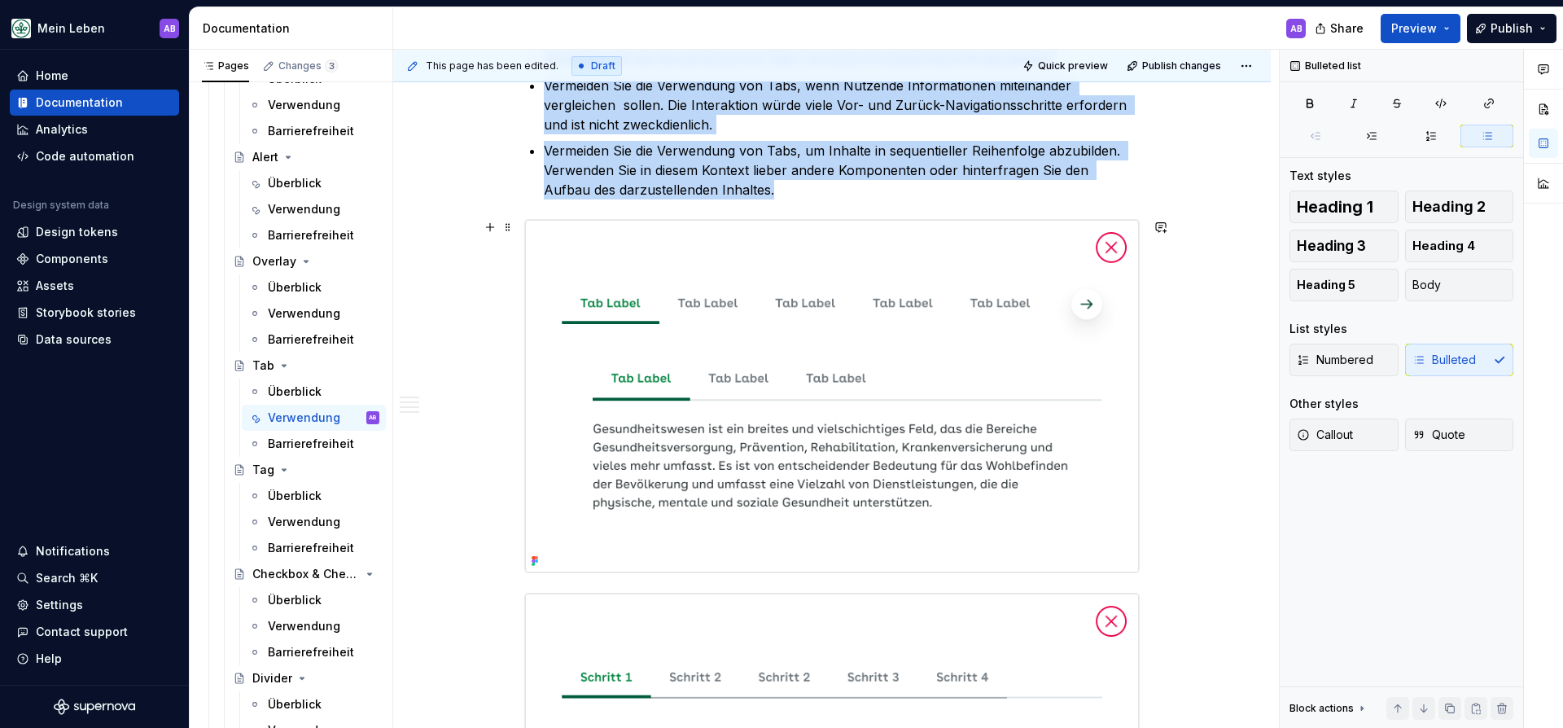
drag, startPoint x: 773, startPoint y: 334, endPoint x: 742, endPoint y: 344, distance: 32.7
click at [773, 334] on img at bounding box center [832, 396] width 614 height 353
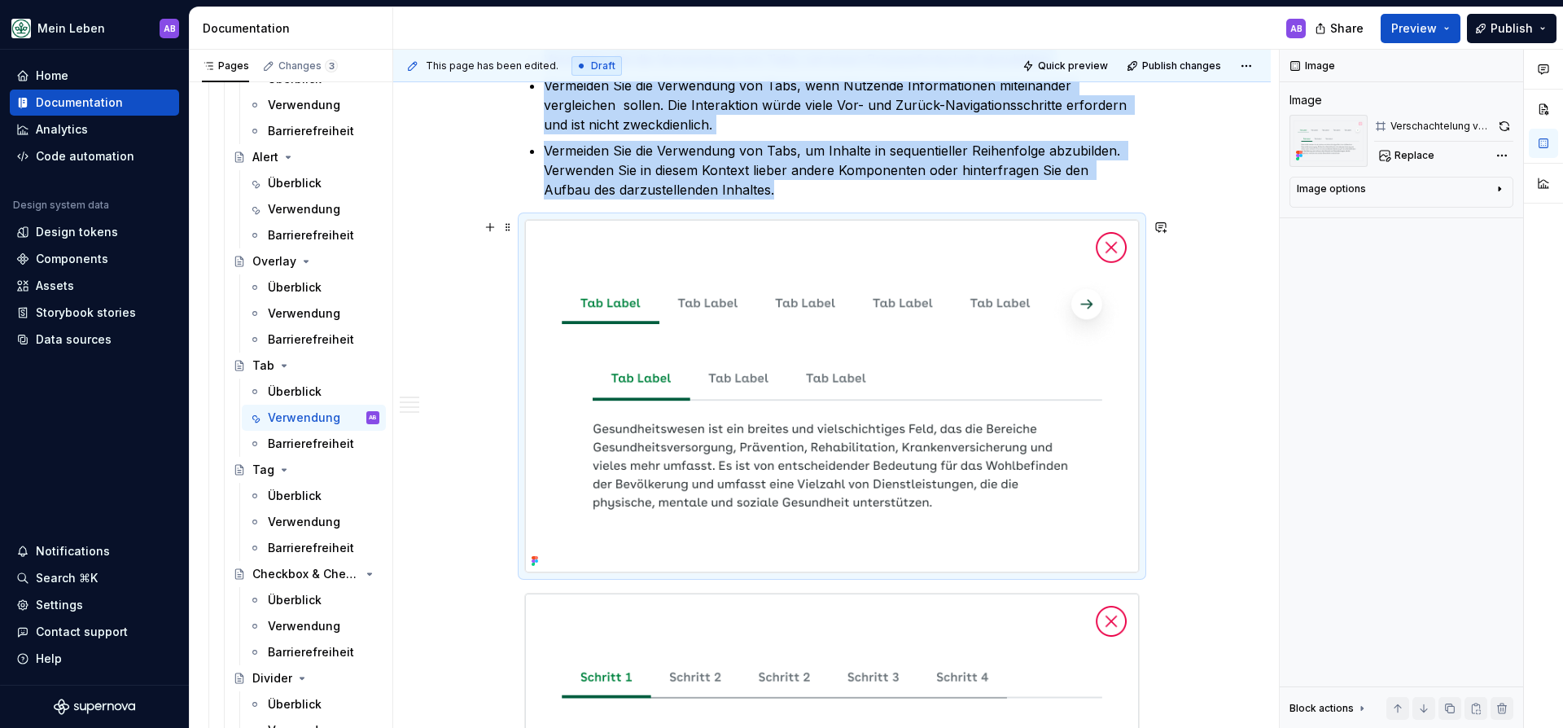
click at [623, 368] on img at bounding box center [832, 396] width 614 height 353
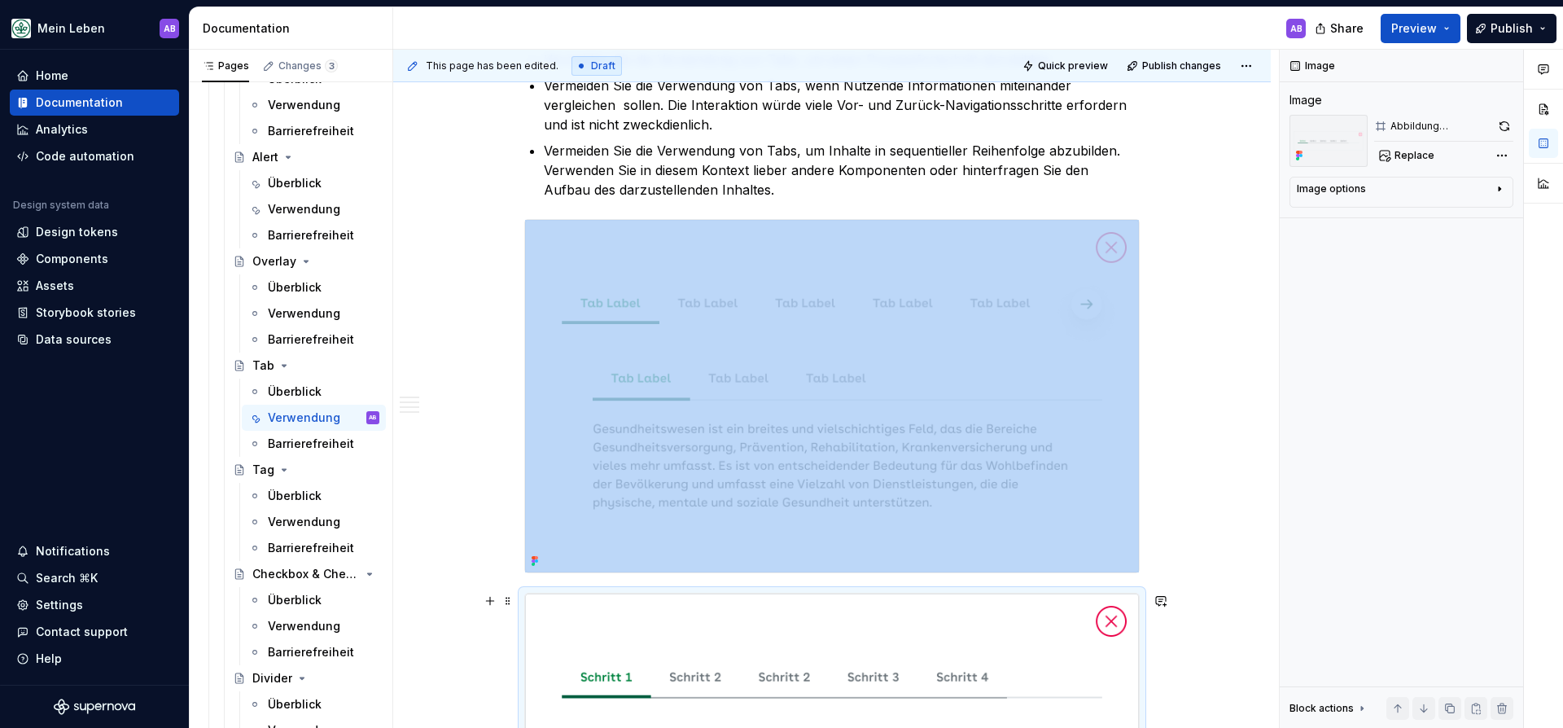
click at [796, 638] on img at bounding box center [832, 676] width 614 height 166
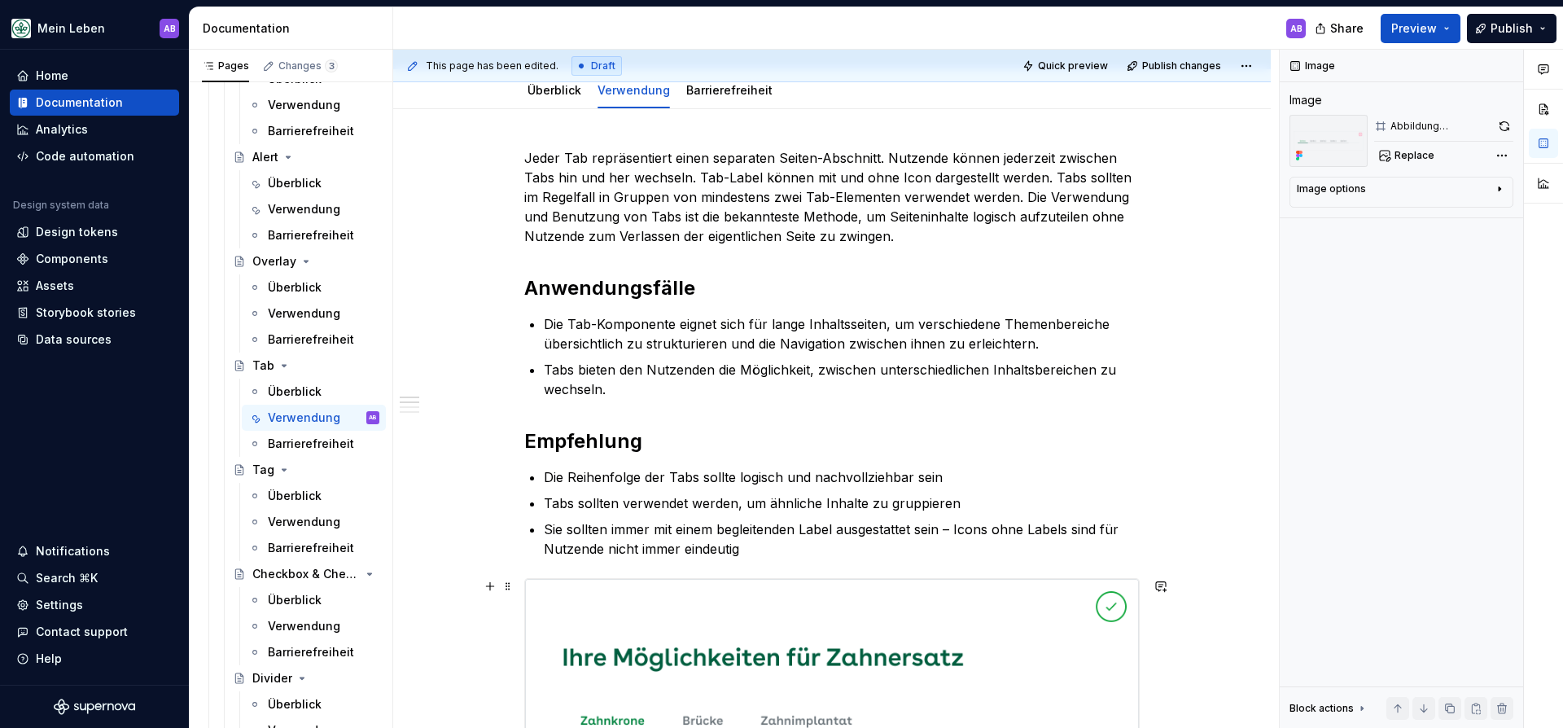
scroll to position [0, 0]
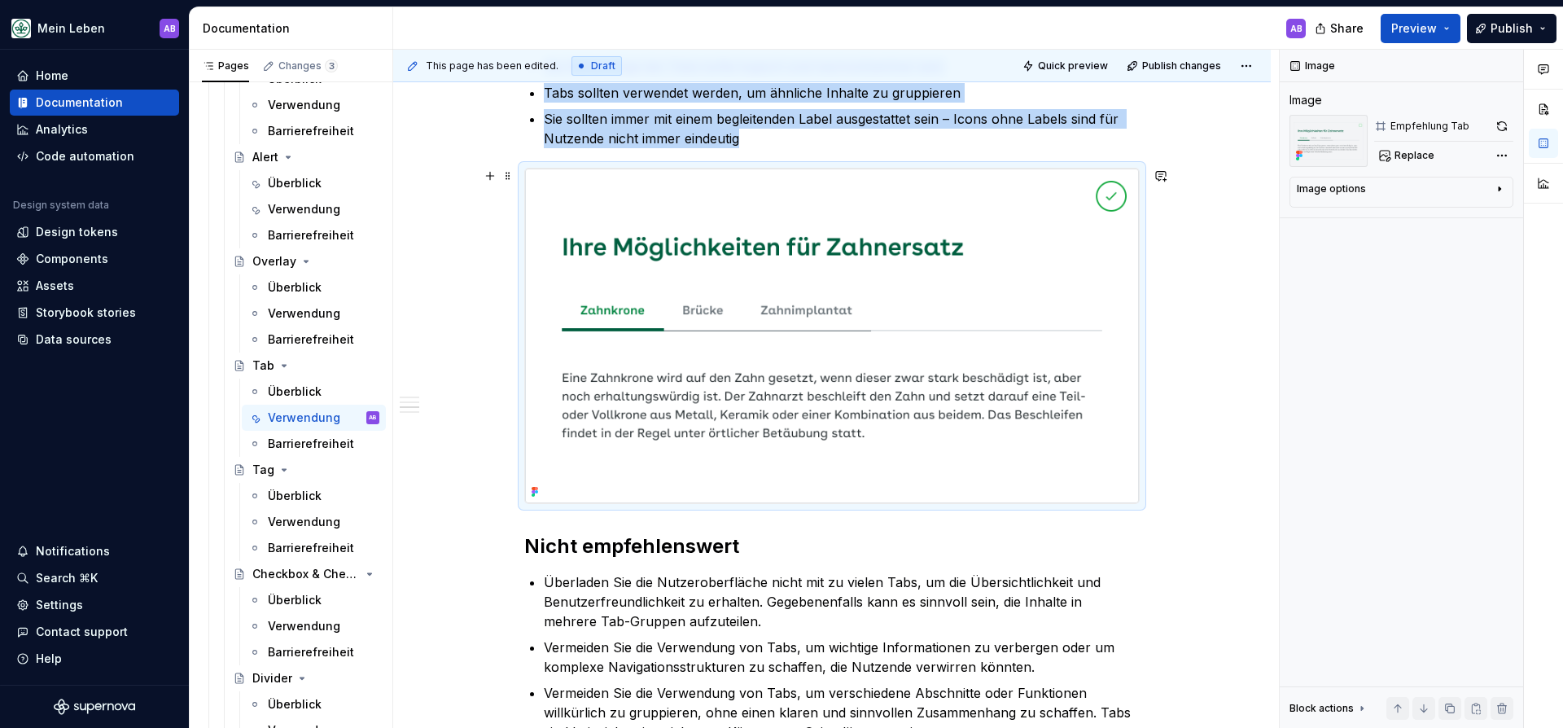
click at [750, 332] on img at bounding box center [832, 335] width 614 height 334
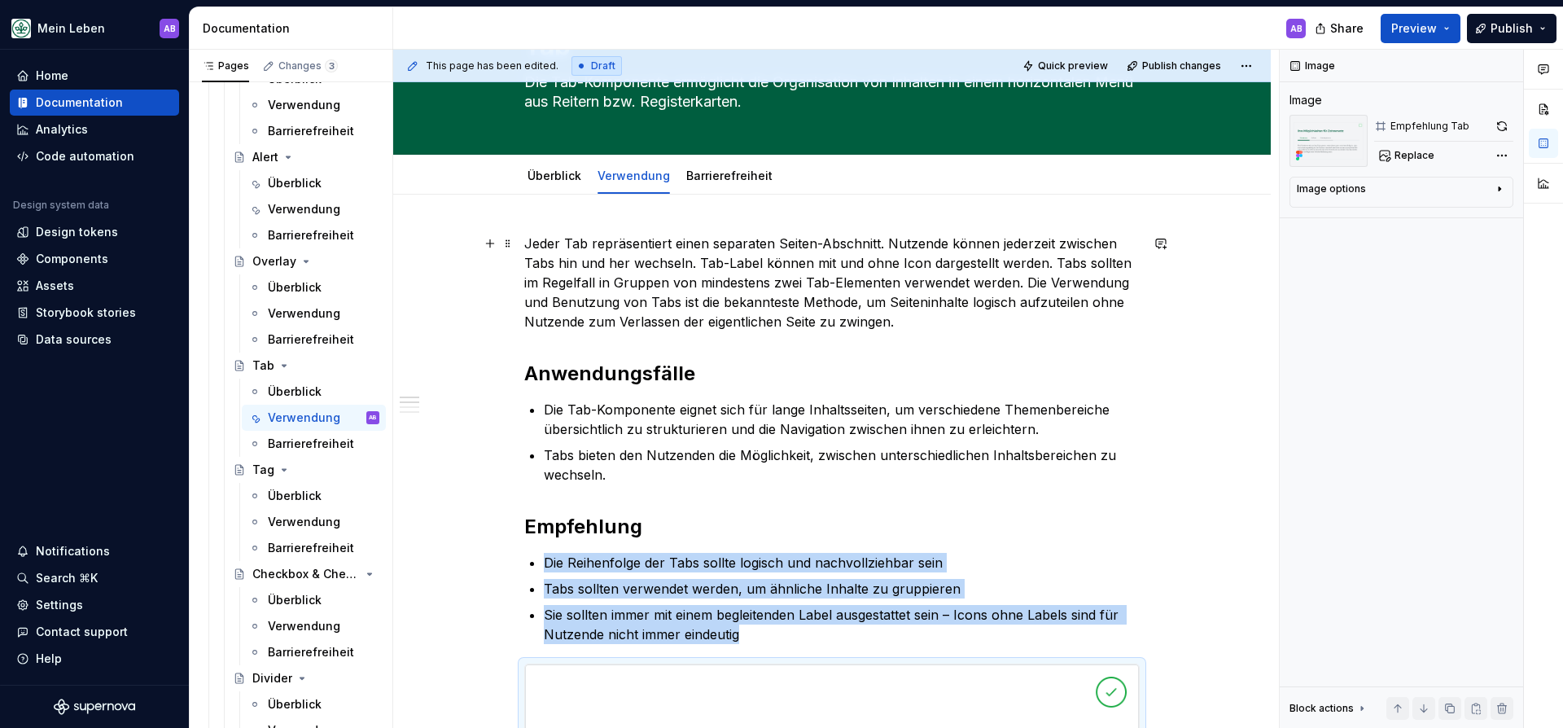
scroll to position [95, 0]
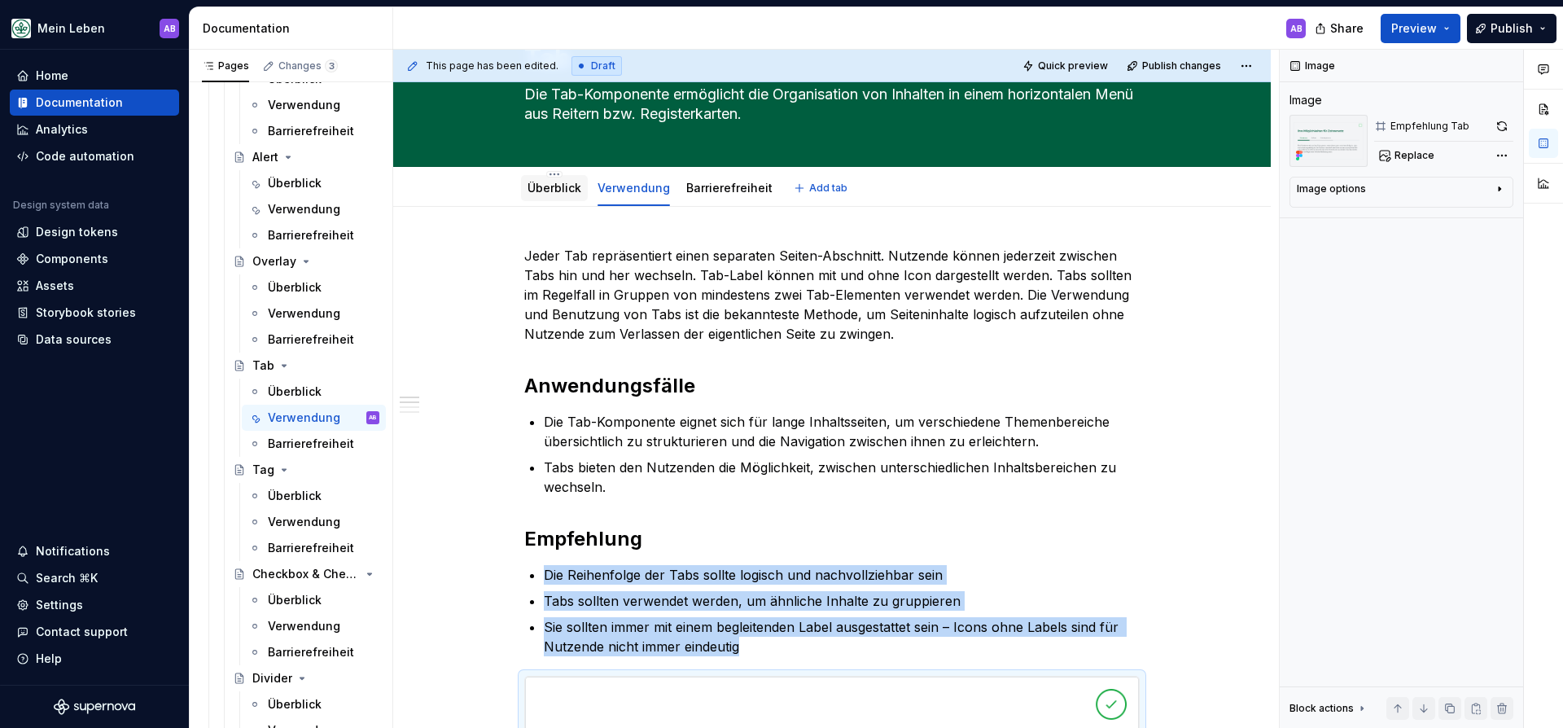
click at [574, 186] on link "Überblick" at bounding box center [554, 188] width 54 height 14
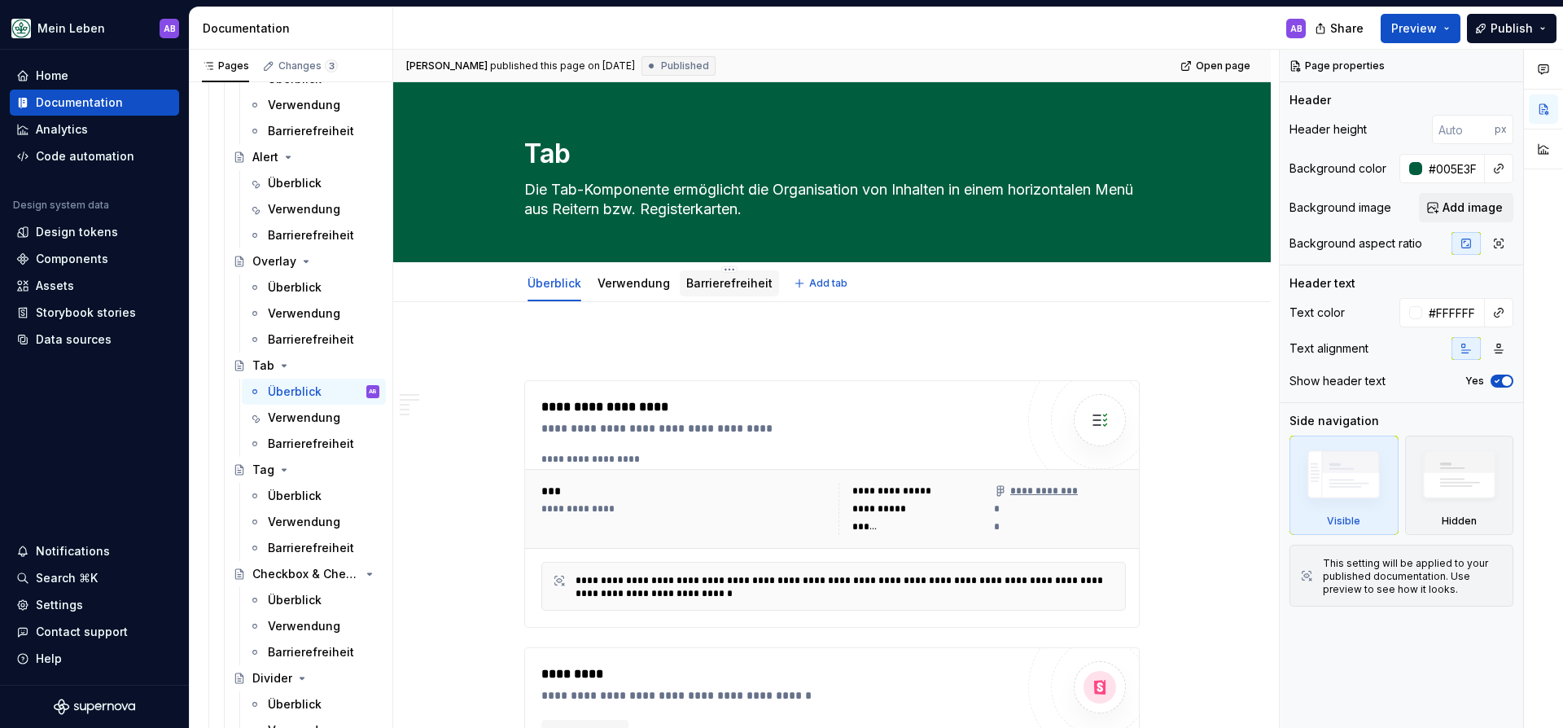
click at [741, 278] on link "Barrierefreiheit" at bounding box center [729, 283] width 86 height 14
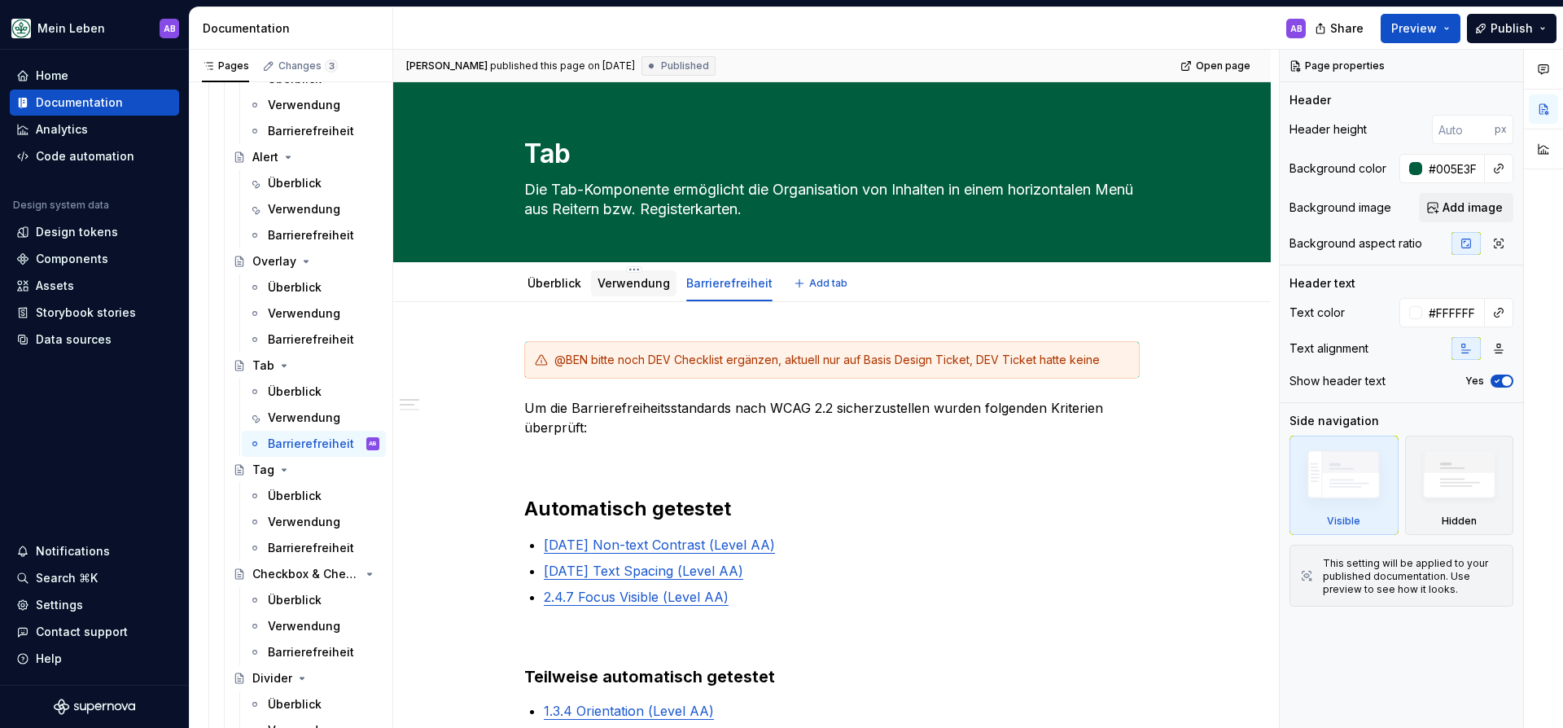
click at [630, 276] on link "Verwendung" at bounding box center [633, 283] width 72 height 14
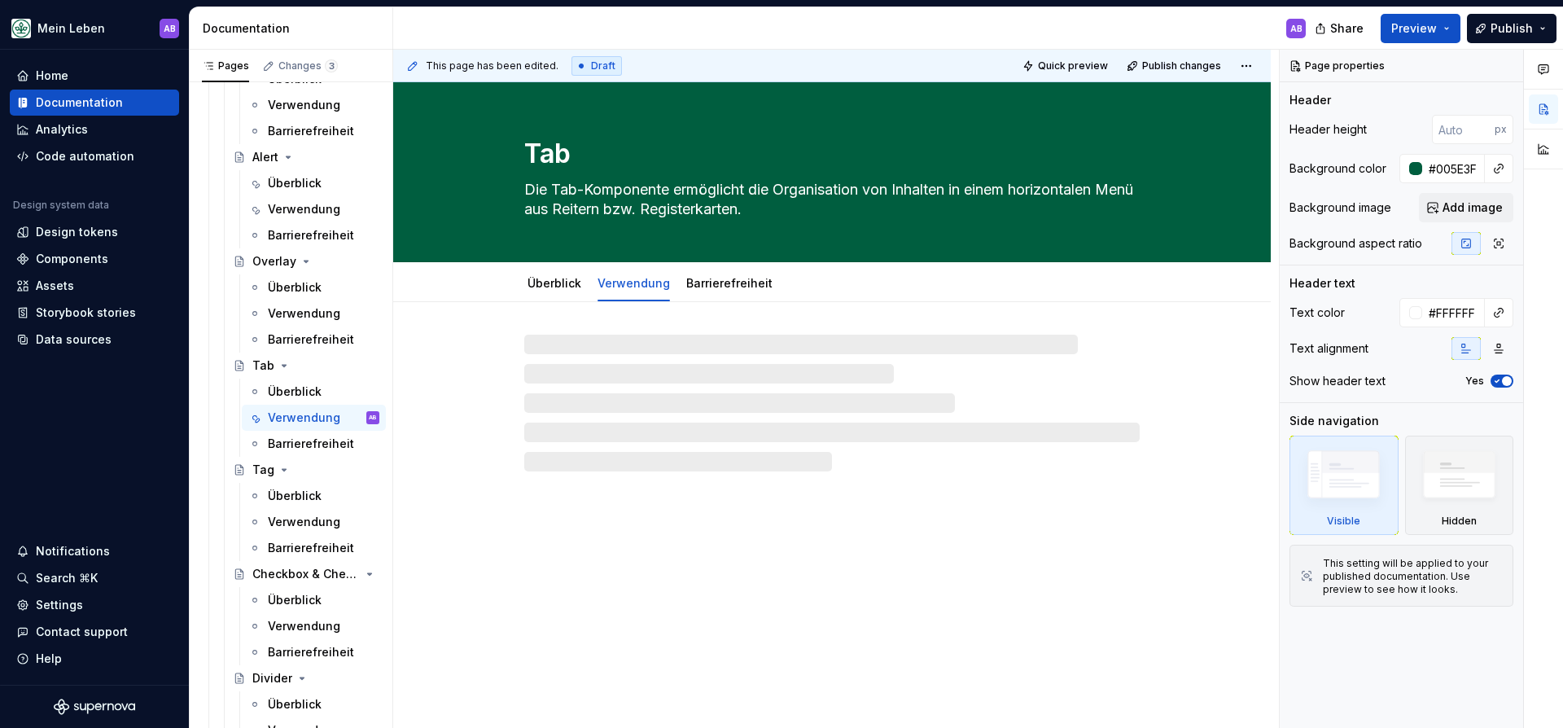
type textarea "*"
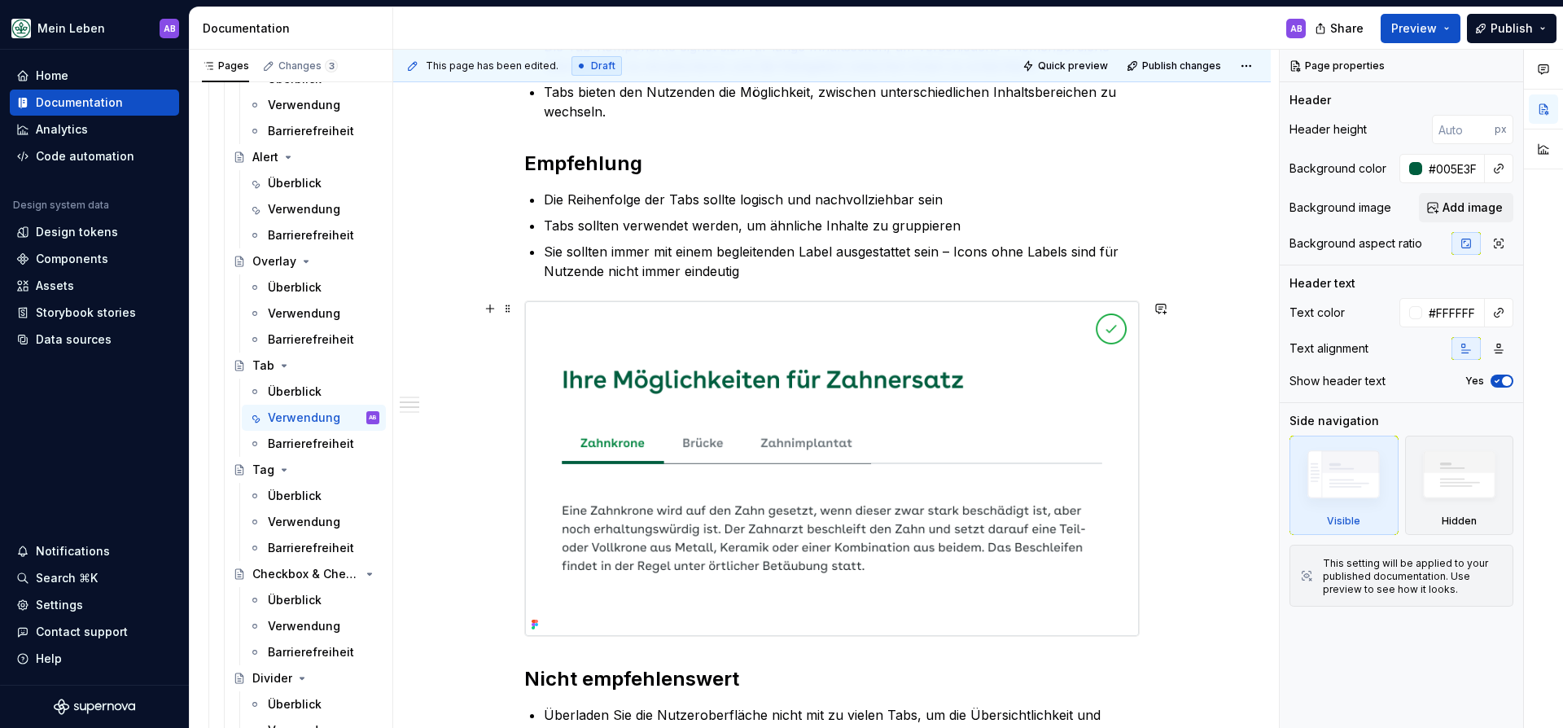
scroll to position [453, 0]
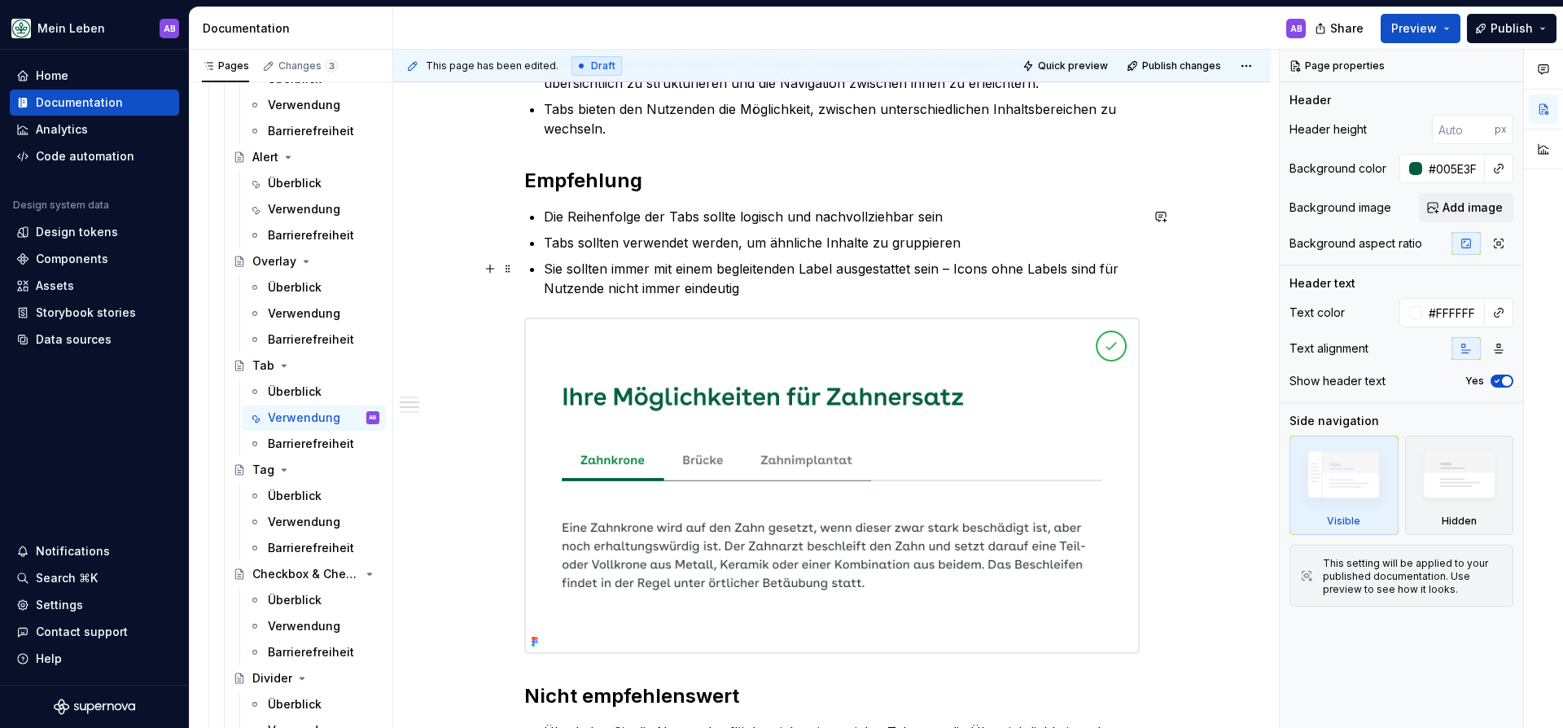
click at [787, 295] on p "Sie sollten immer mit einem begleitenden Label ausgestattet sein – Icons ohne L…" at bounding box center [842, 278] width 596 height 39
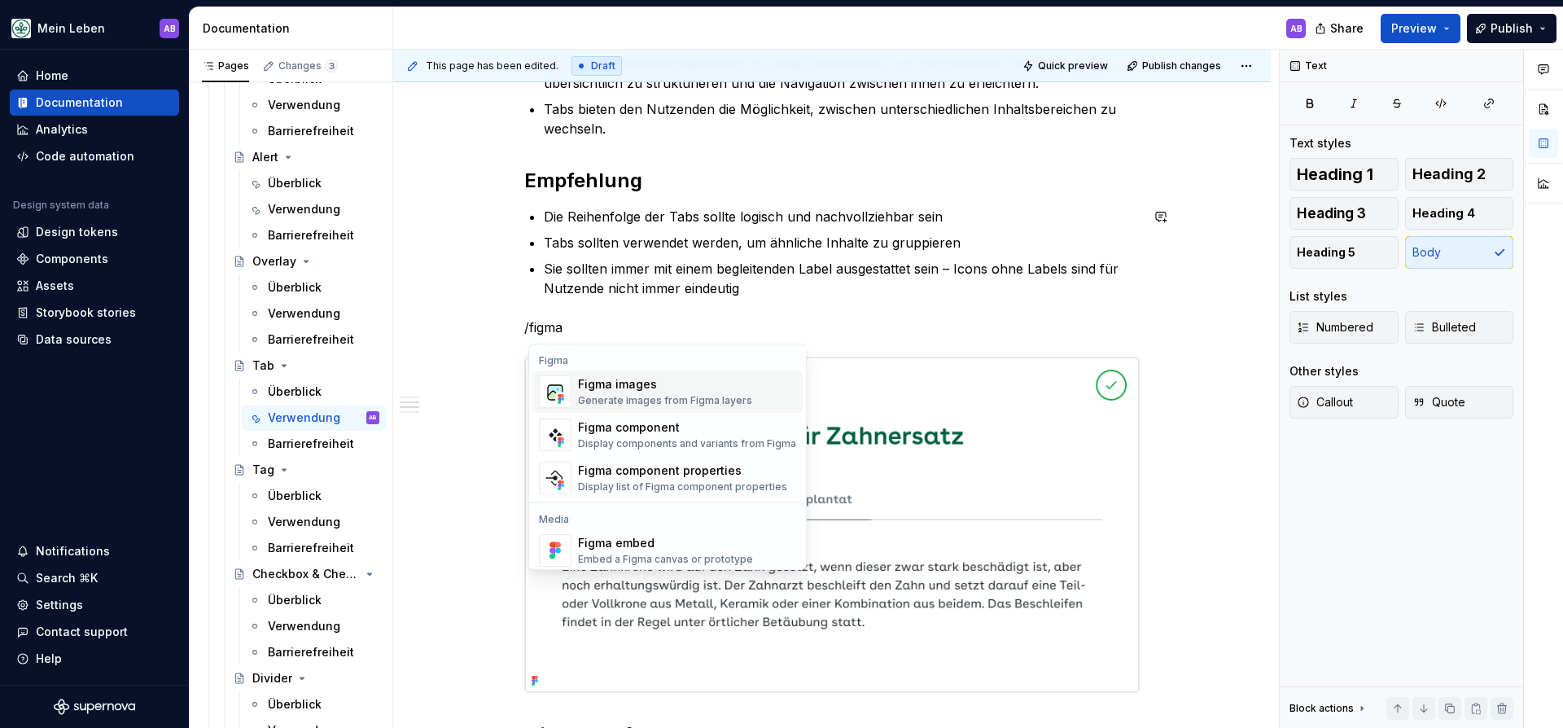
click at [666, 397] on div "Generate images from Figma layers" at bounding box center [665, 400] width 174 height 13
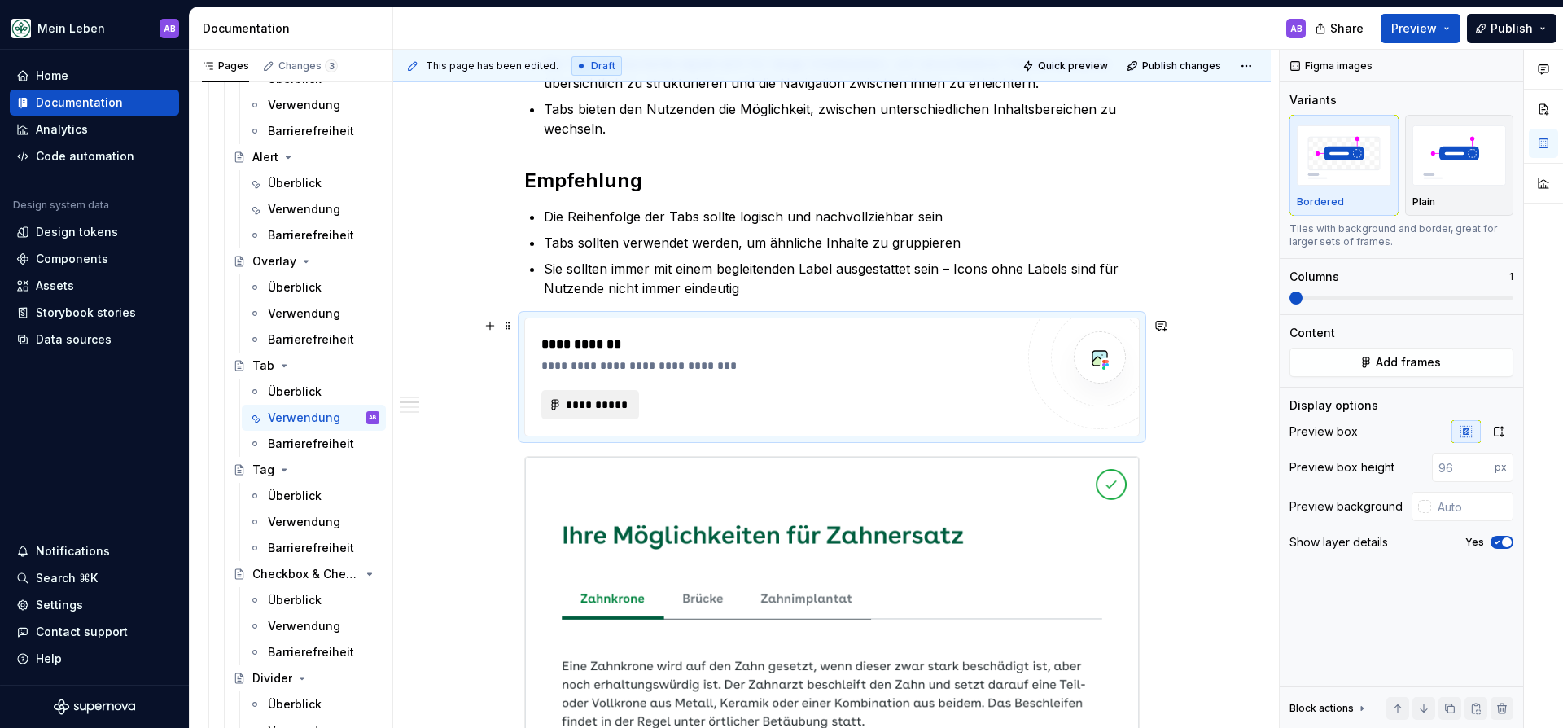
click at [586, 400] on span "**********" at bounding box center [596, 404] width 63 height 16
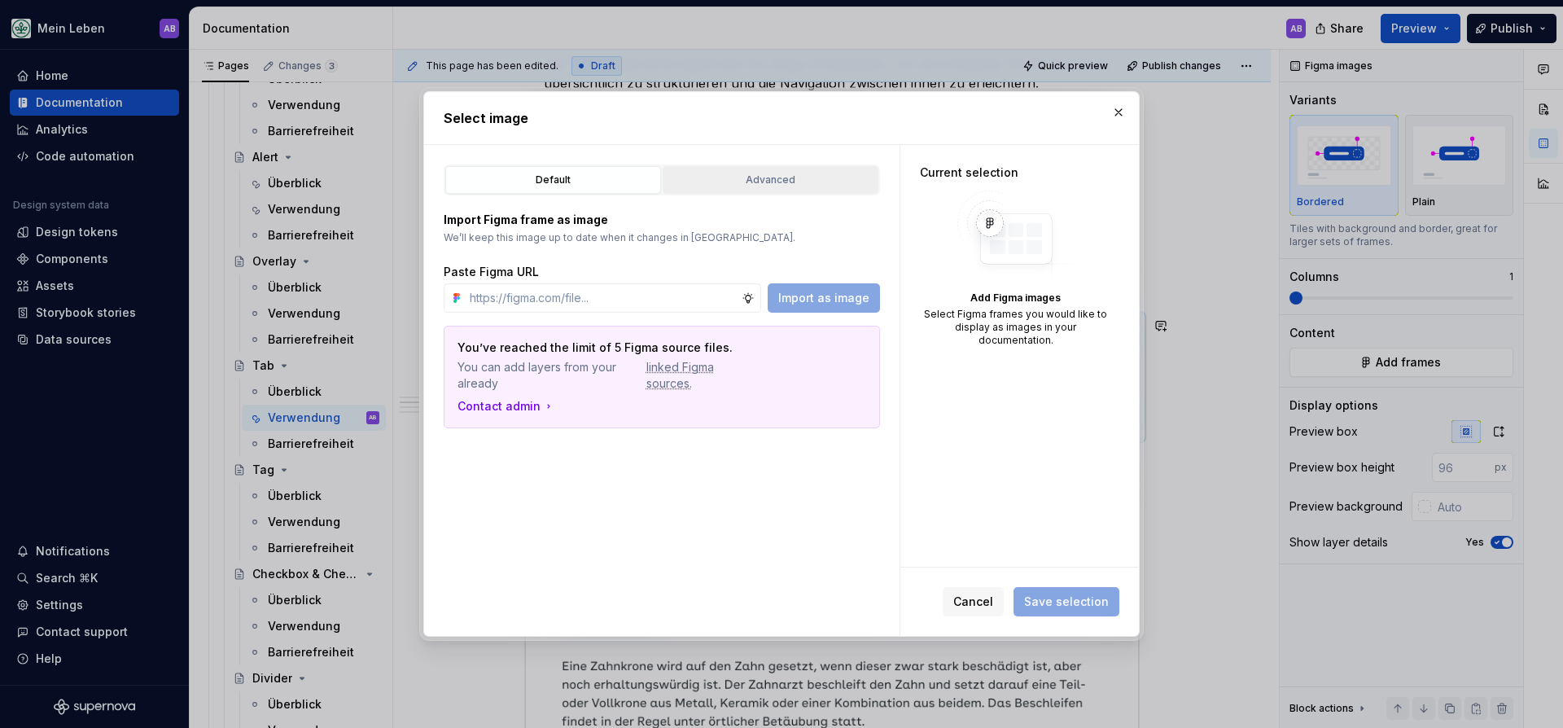
click at [721, 189] on button "Advanced" at bounding box center [770, 180] width 216 height 28
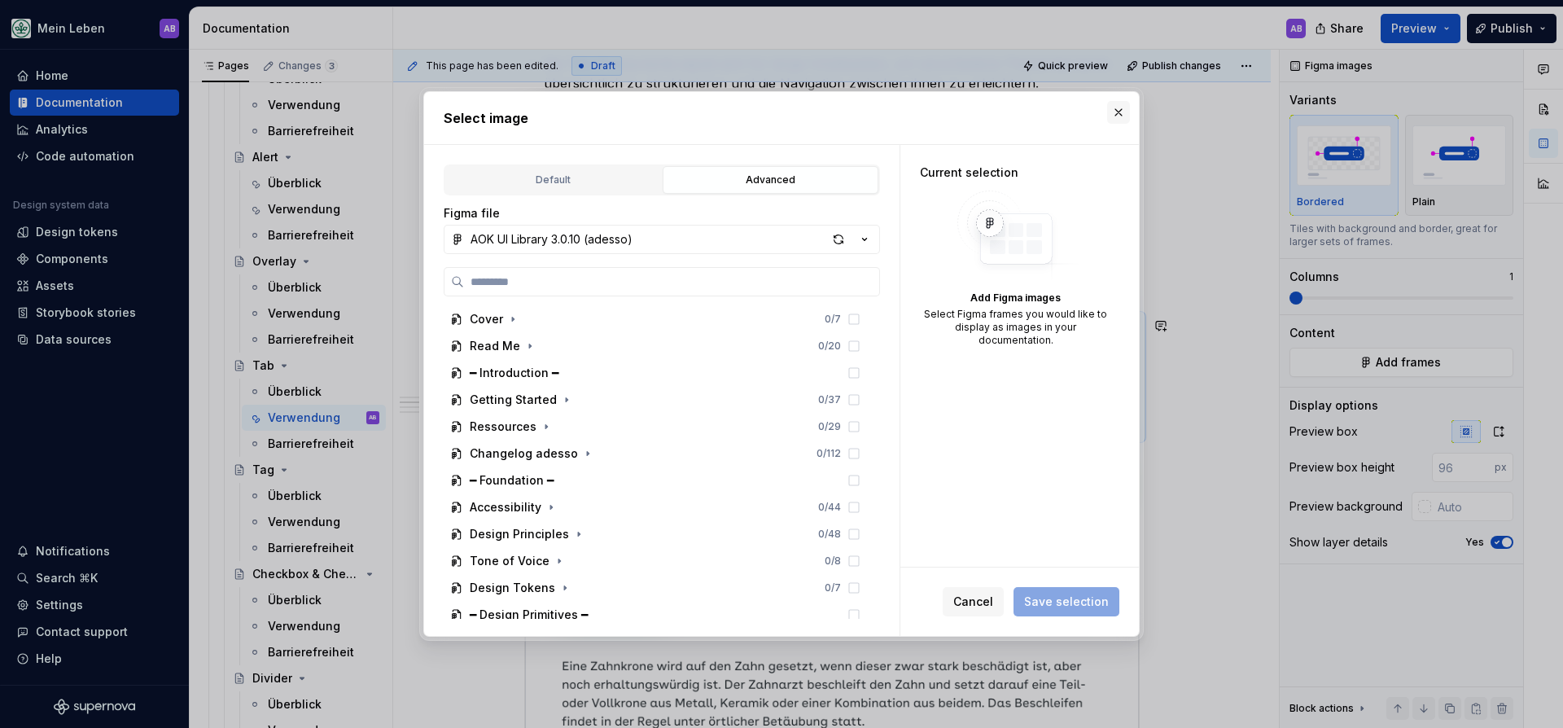
click at [1110, 110] on button "button" at bounding box center [1118, 112] width 23 height 23
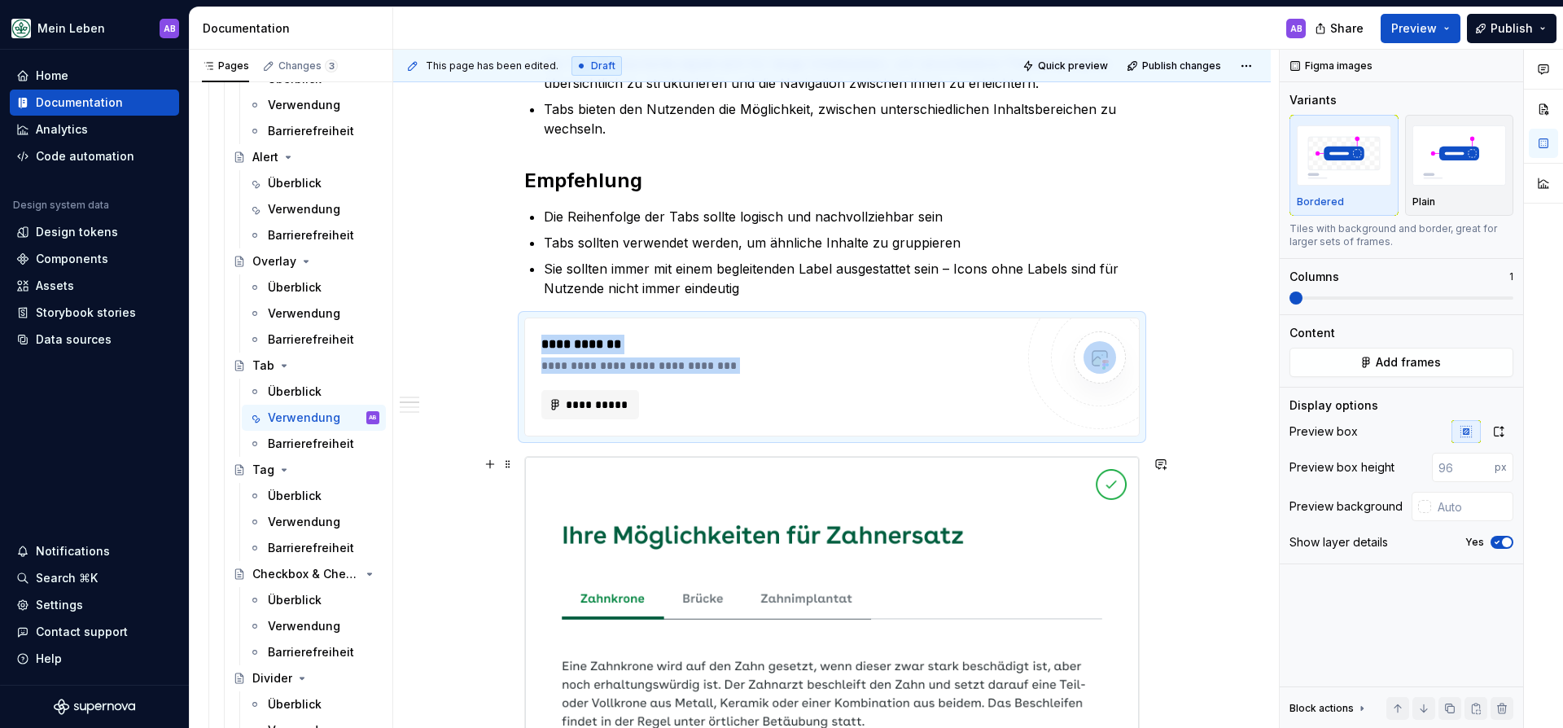
click at [971, 523] on img at bounding box center [832, 624] width 614 height 334
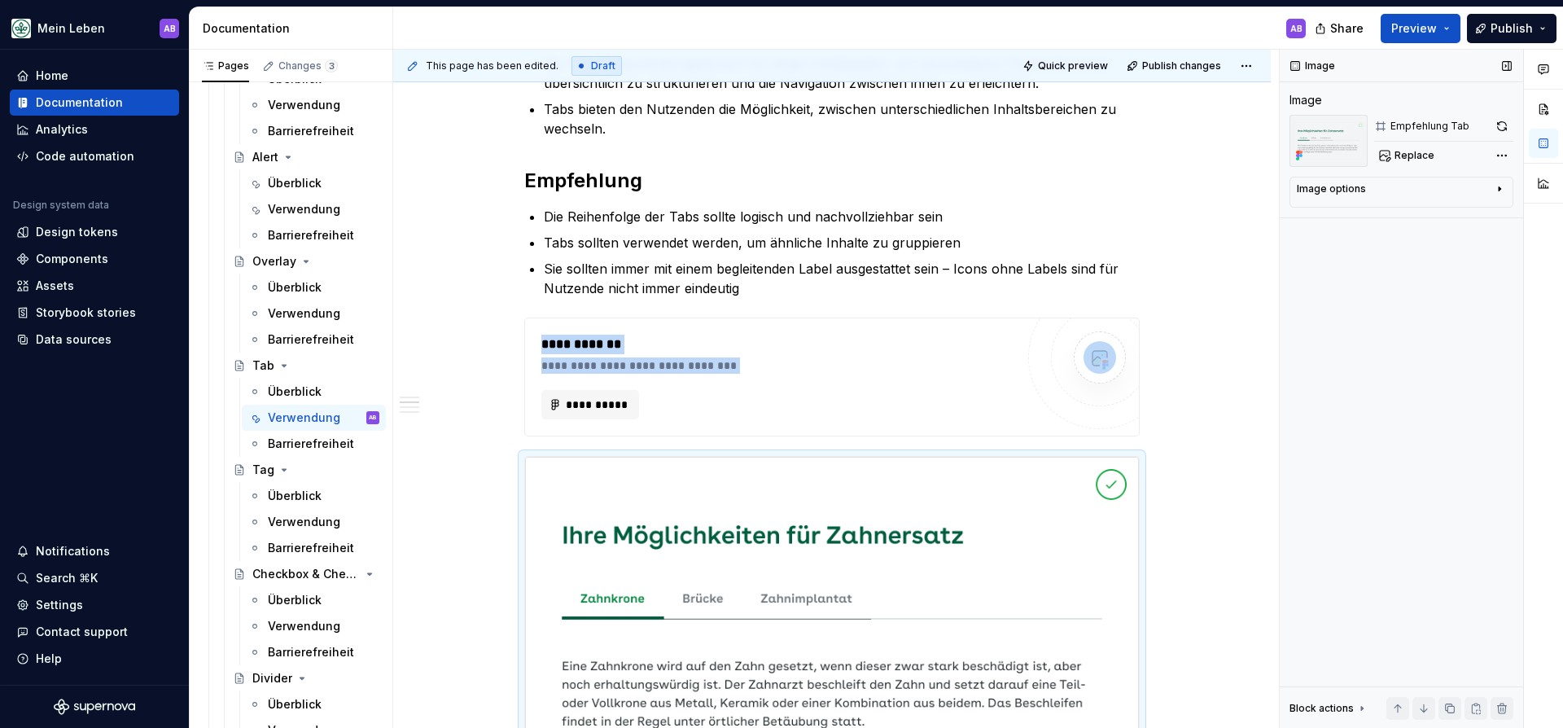
click at [1434, 186] on div "Image options" at bounding box center [1394, 192] width 196 height 20
click at [1497, 157] on div "Comments Open comments No comments yet Select ‘Comment’ from the block context …" at bounding box center [1420, 389] width 283 height 679
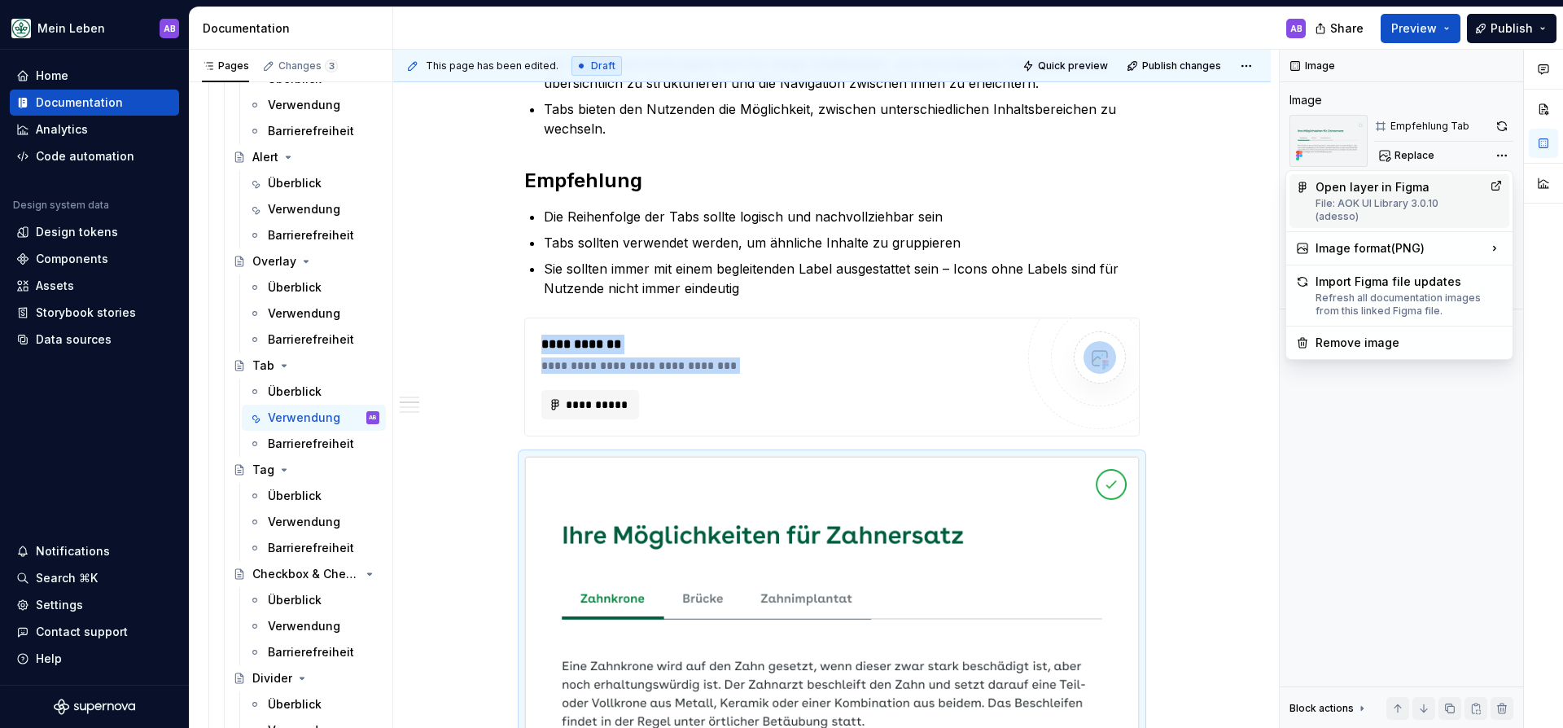
click at [1495, 183] on icon at bounding box center [1496, 185] width 9 height 9
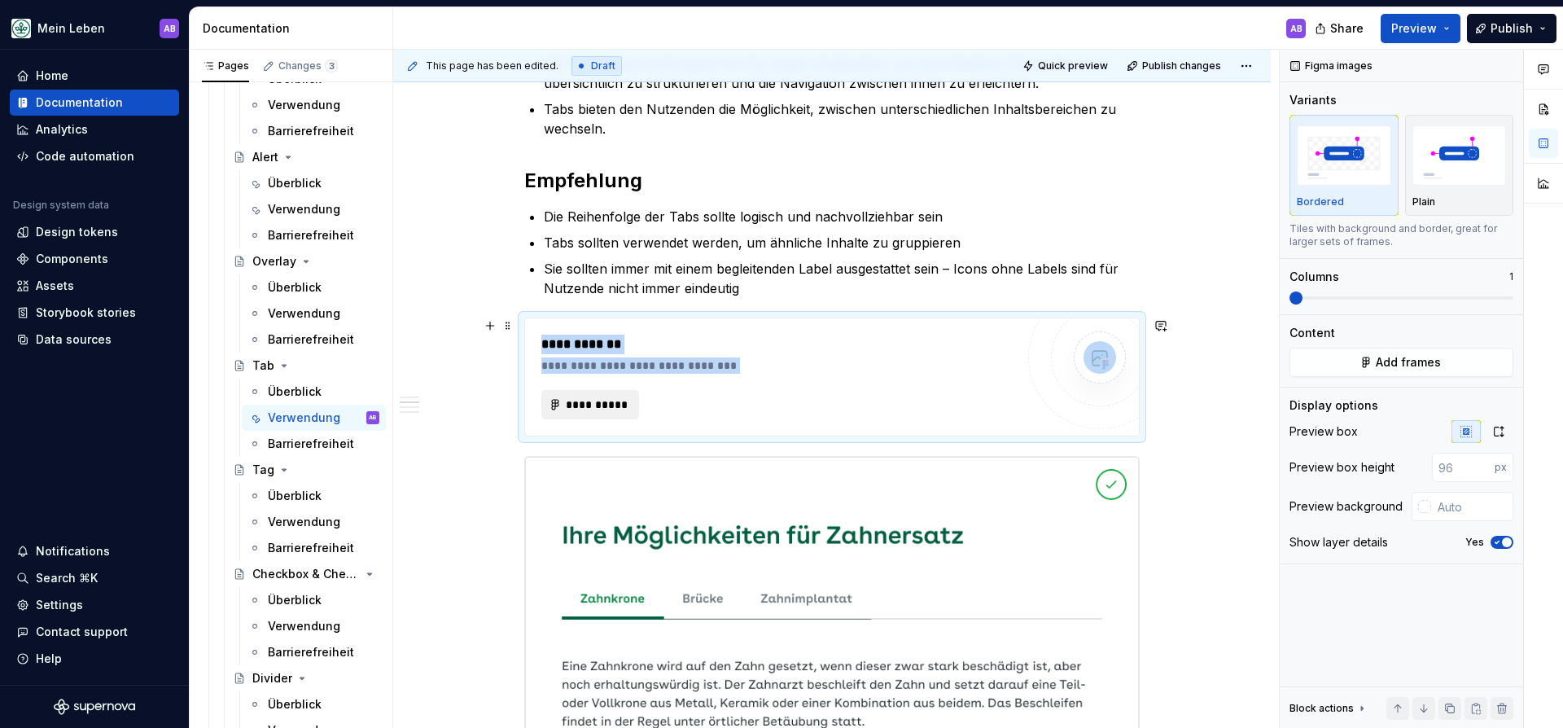
click at [620, 399] on span "**********" at bounding box center [596, 404] width 63 height 16
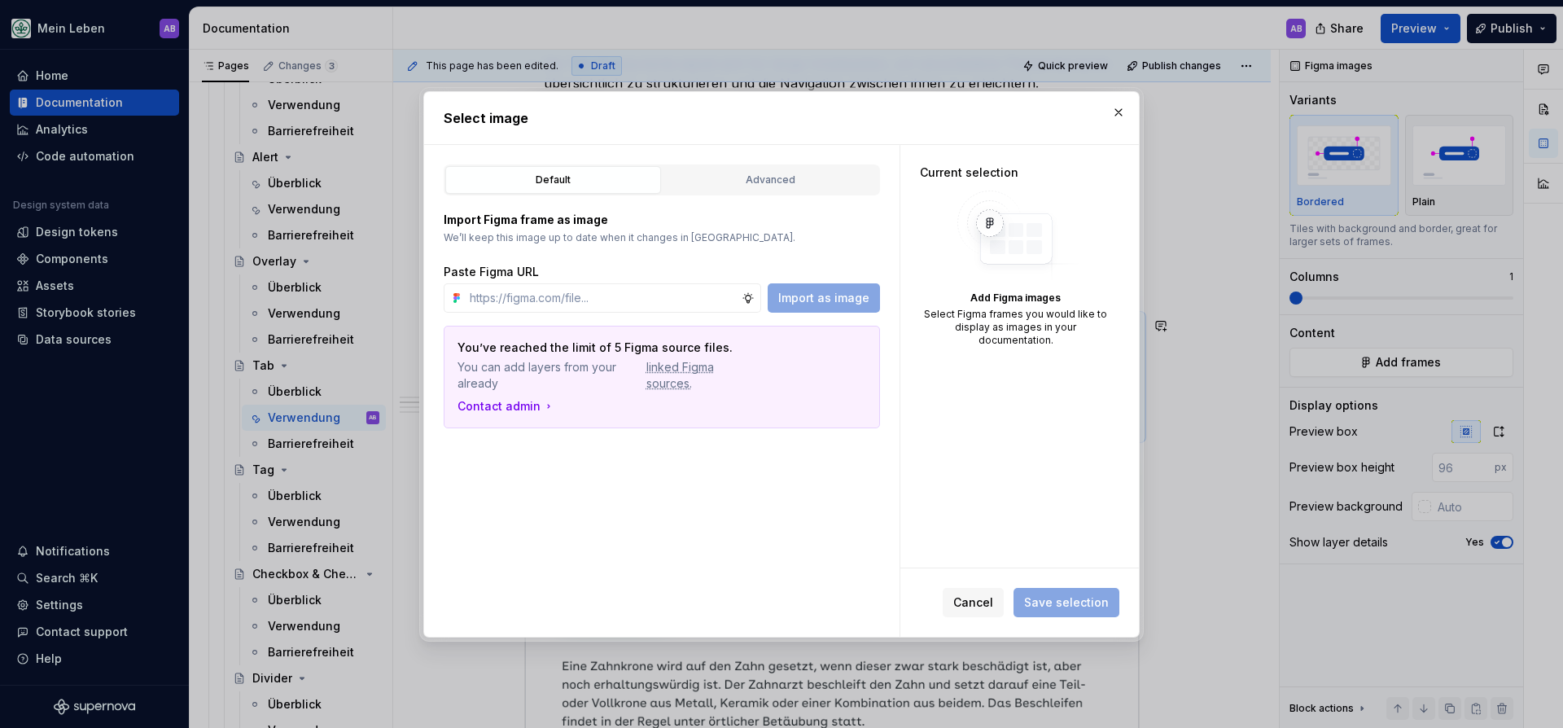
type textarea "*"
type input "[URL][DOMAIN_NAME]"
click at [837, 304] on span "Import as image" at bounding box center [823, 298] width 91 height 16
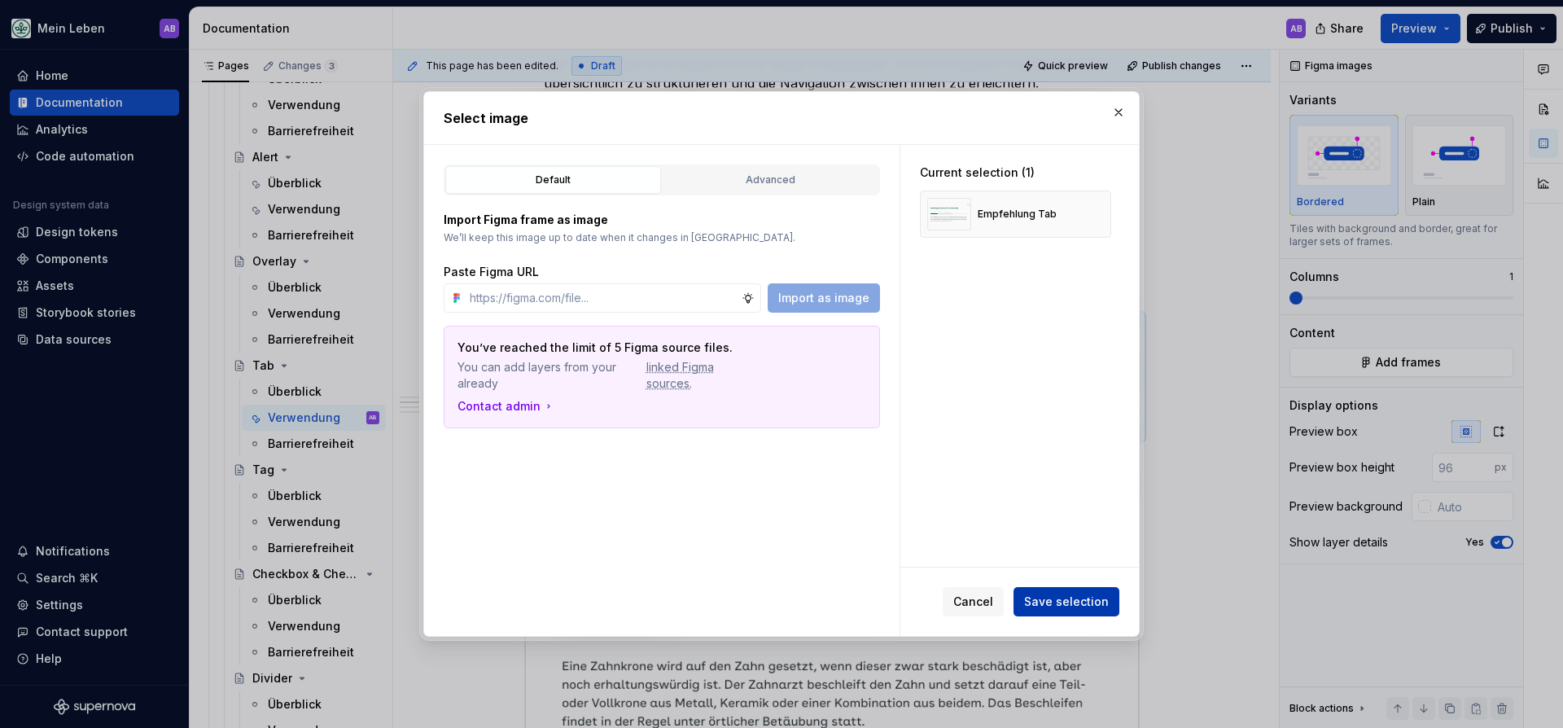
click at [1044, 599] on span "Save selection" at bounding box center [1066, 601] width 85 height 16
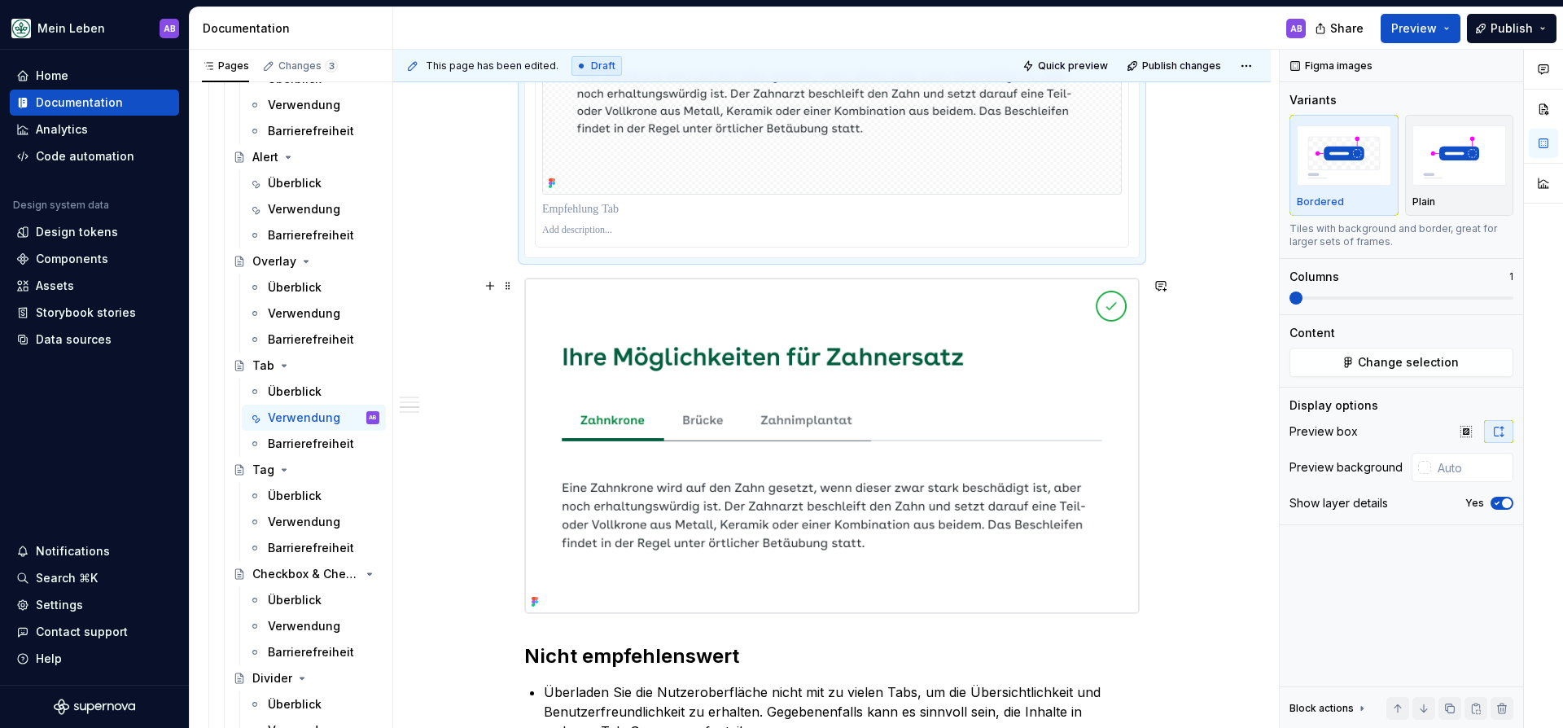
scroll to position [913, 0]
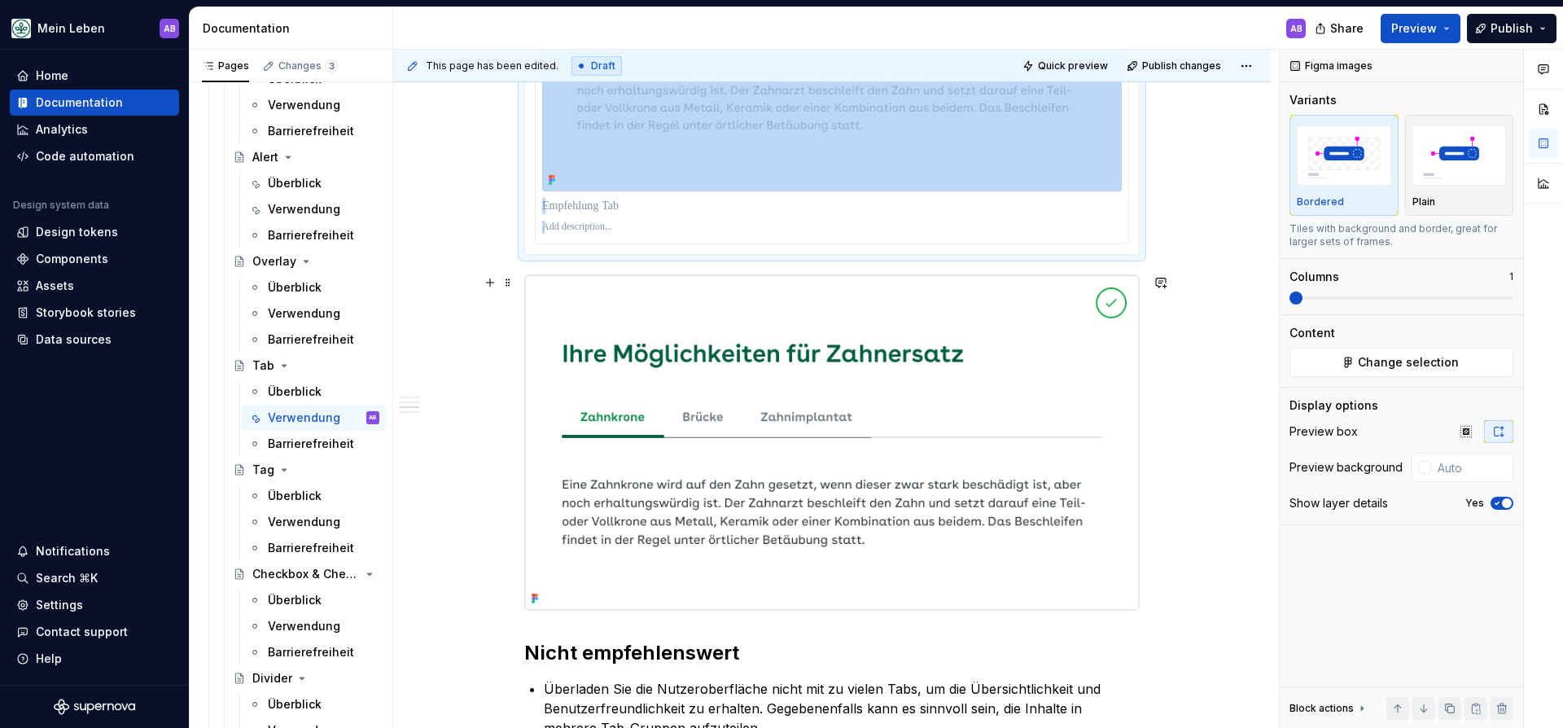
click at [697, 447] on img at bounding box center [832, 442] width 614 height 334
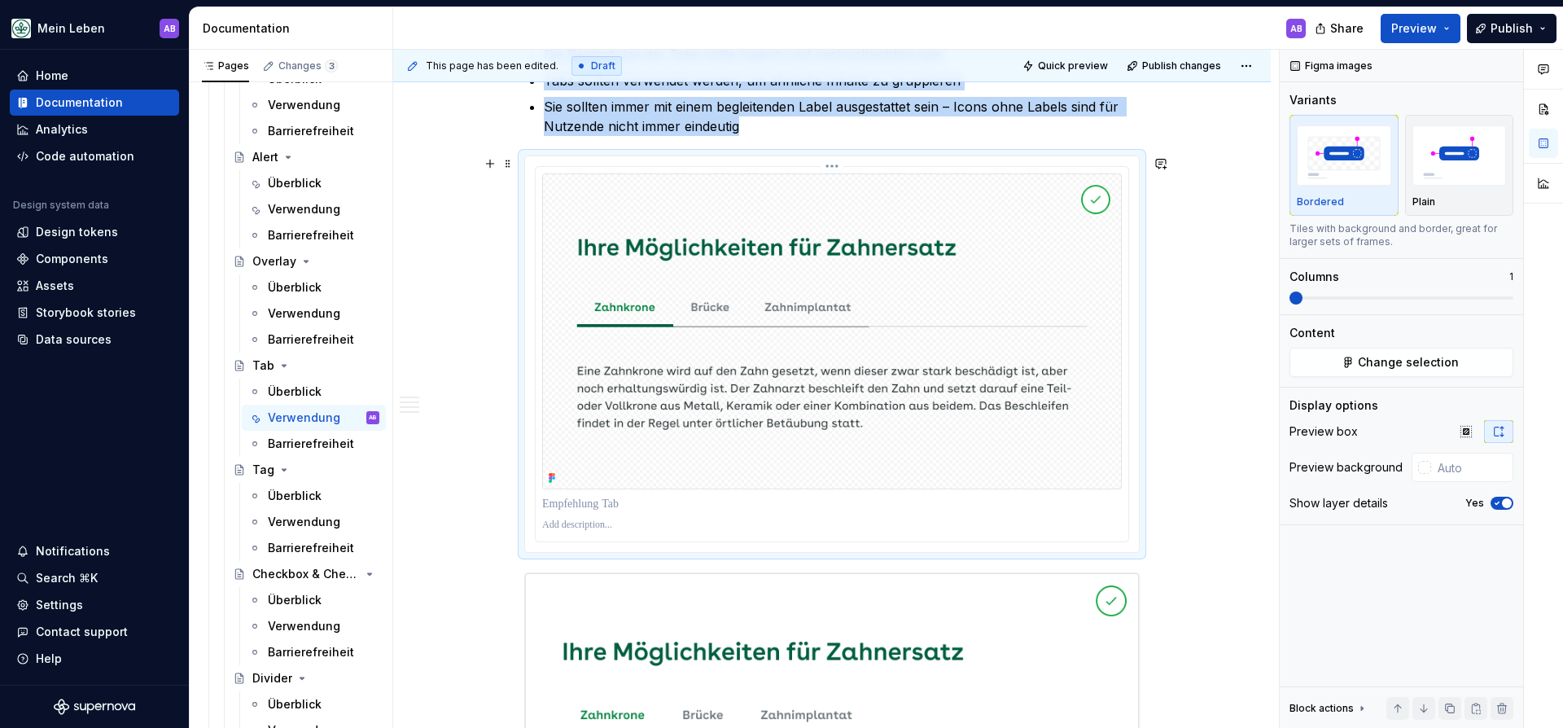
click at [732, 341] on img at bounding box center [831, 331] width 579 height 316
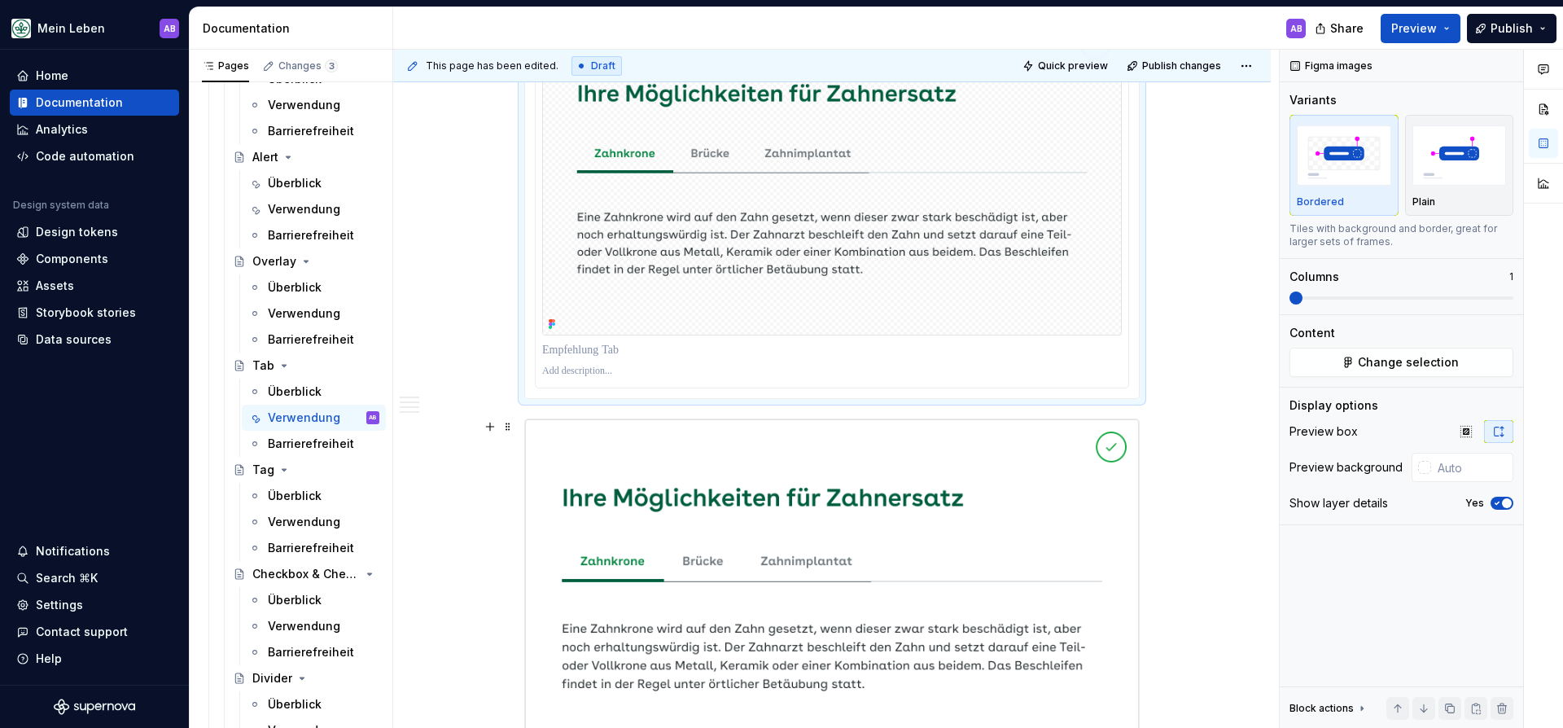
scroll to position [778, 0]
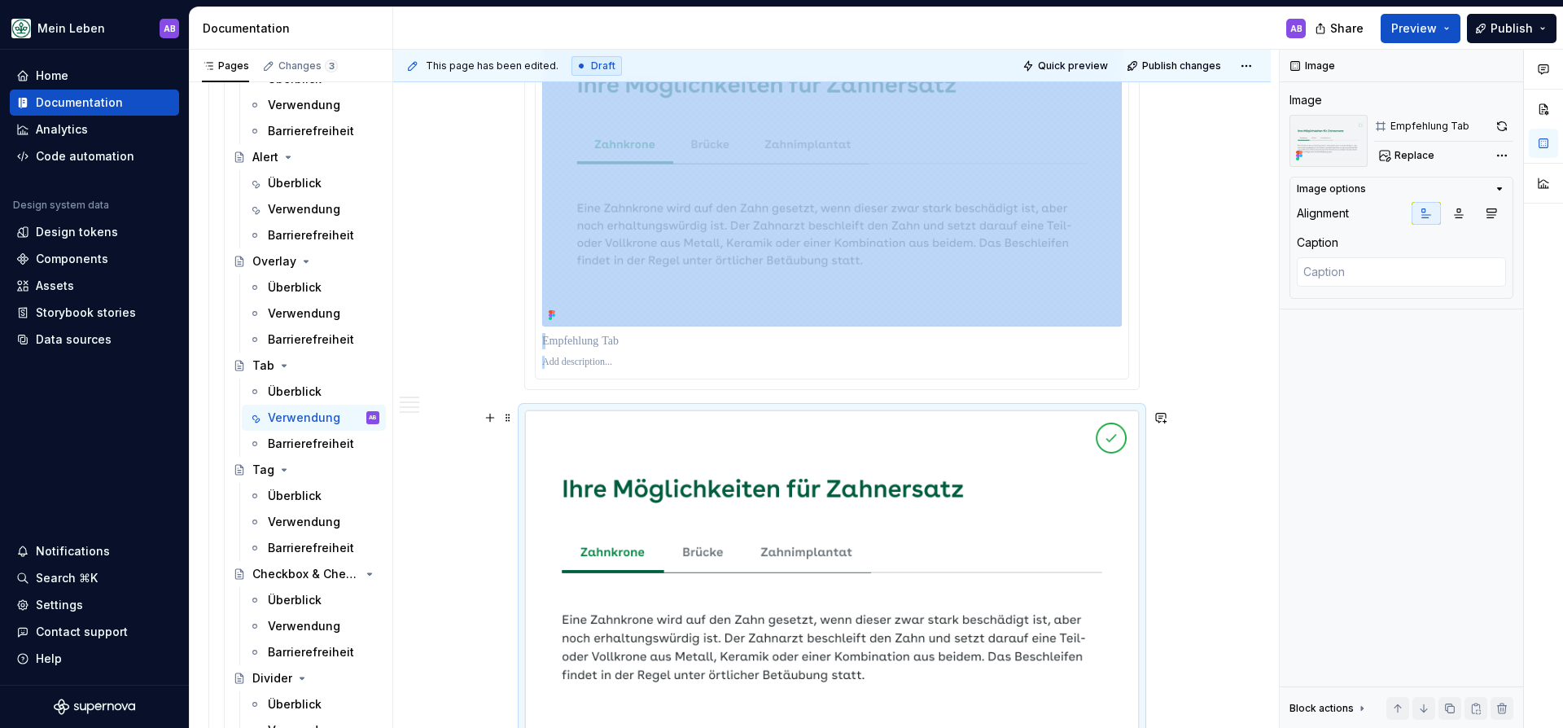
click at [746, 462] on img at bounding box center [832, 577] width 614 height 334
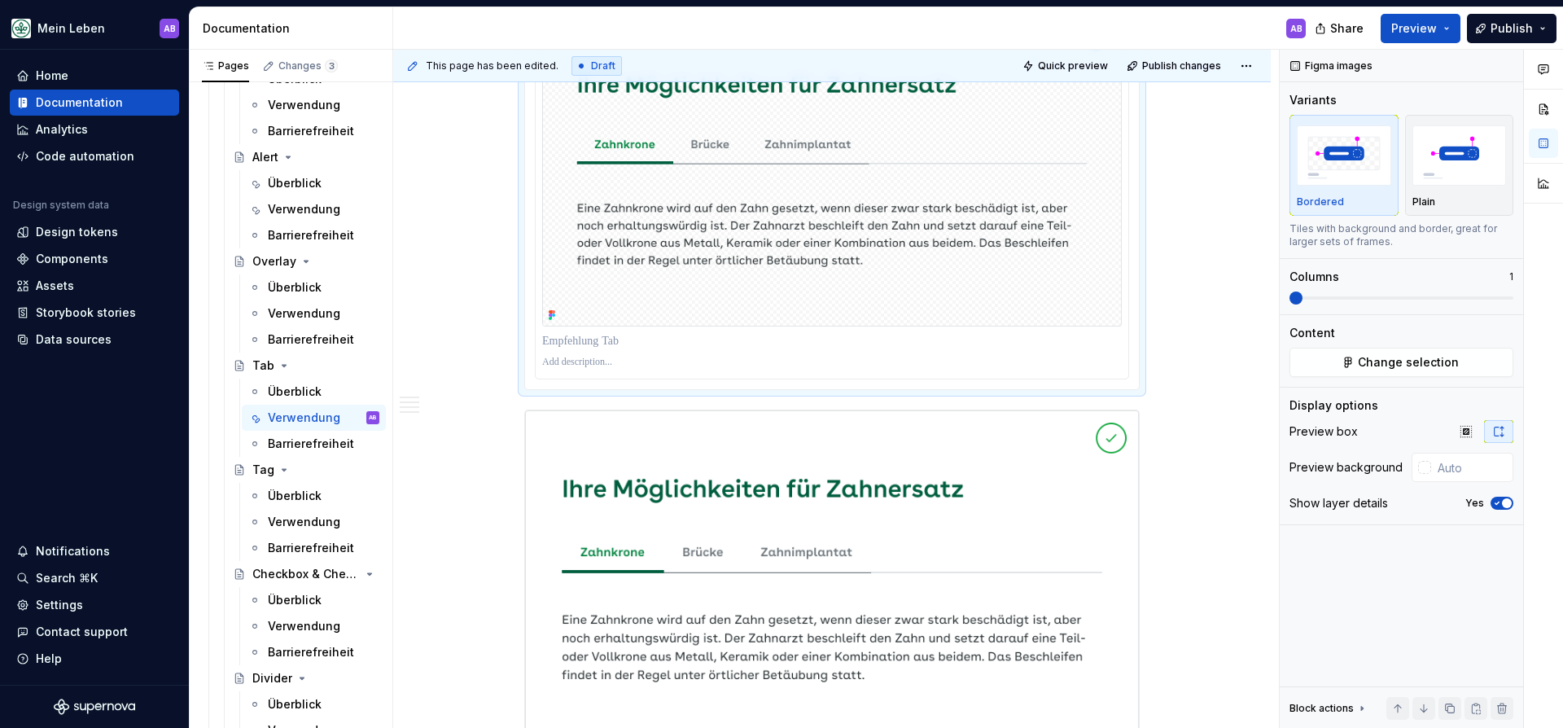
click at [776, 321] on img at bounding box center [831, 169] width 579 height 316
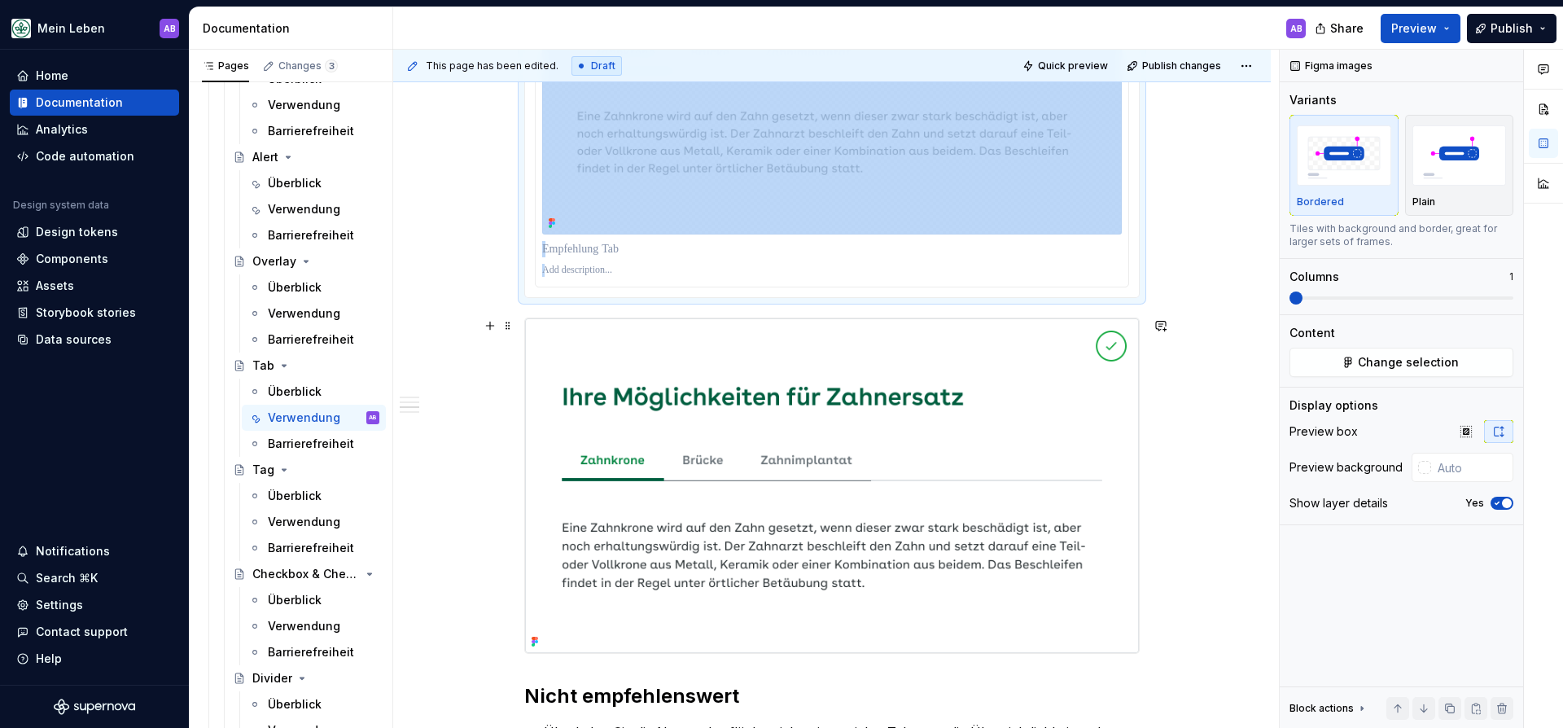
click at [669, 462] on img at bounding box center [832, 485] width 614 height 334
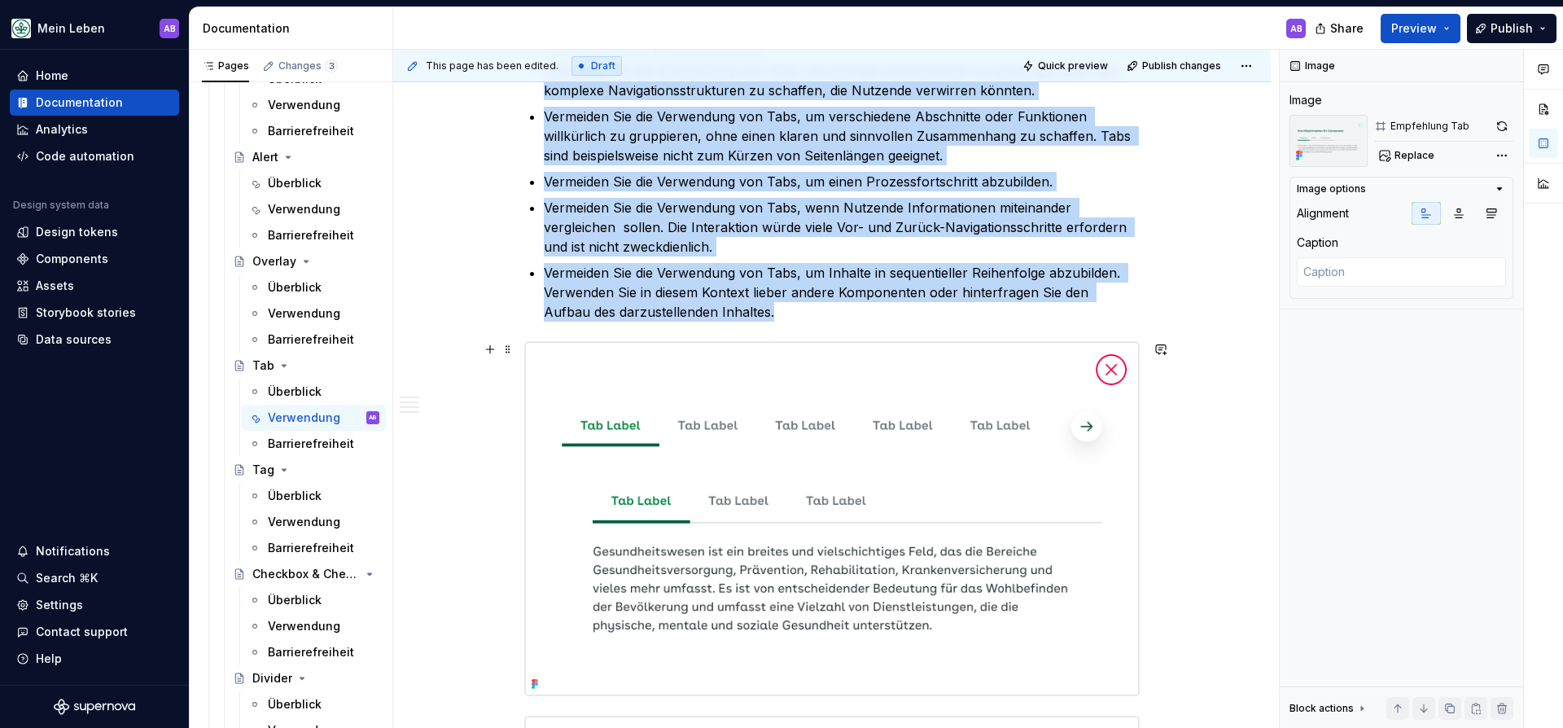
click at [669, 463] on img at bounding box center [832, 518] width 614 height 353
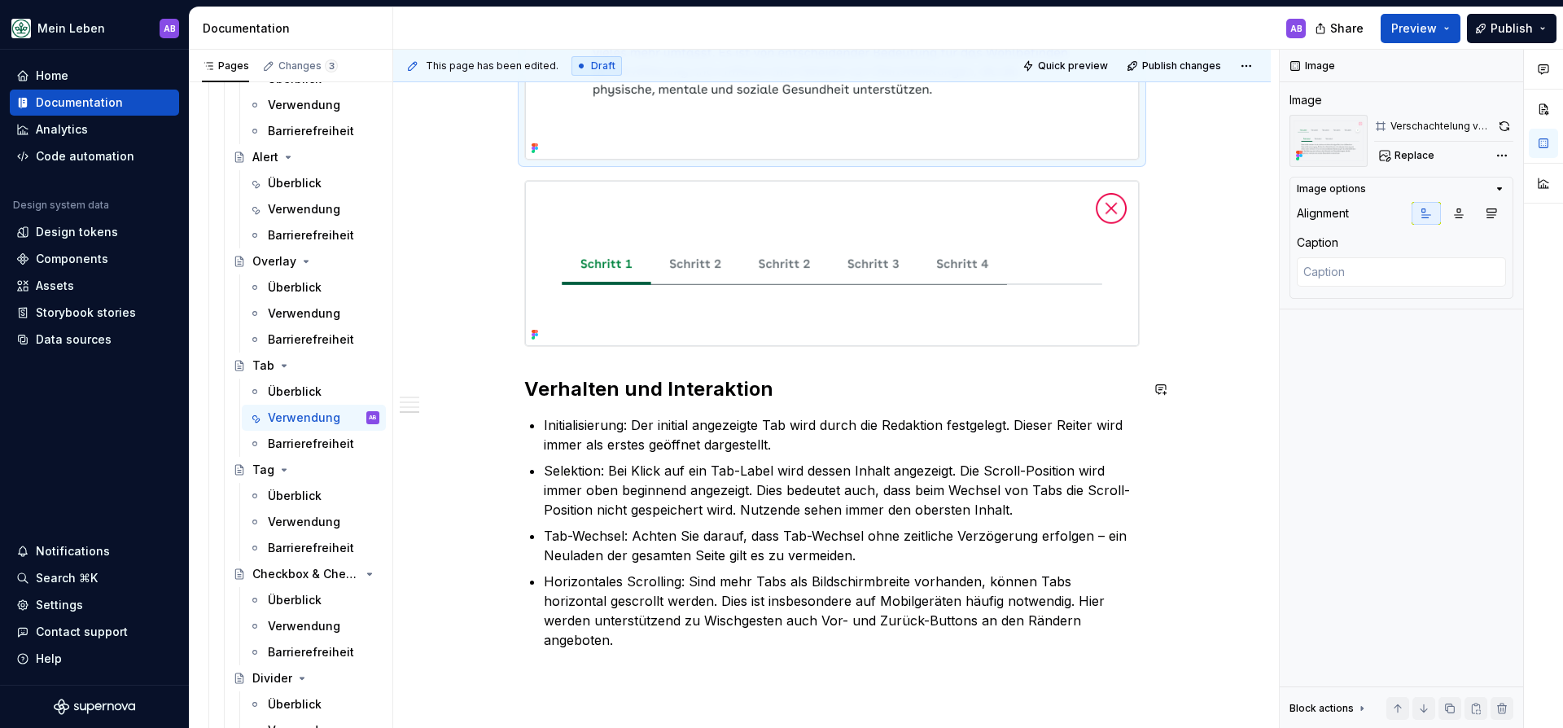
scroll to position [2111, 0]
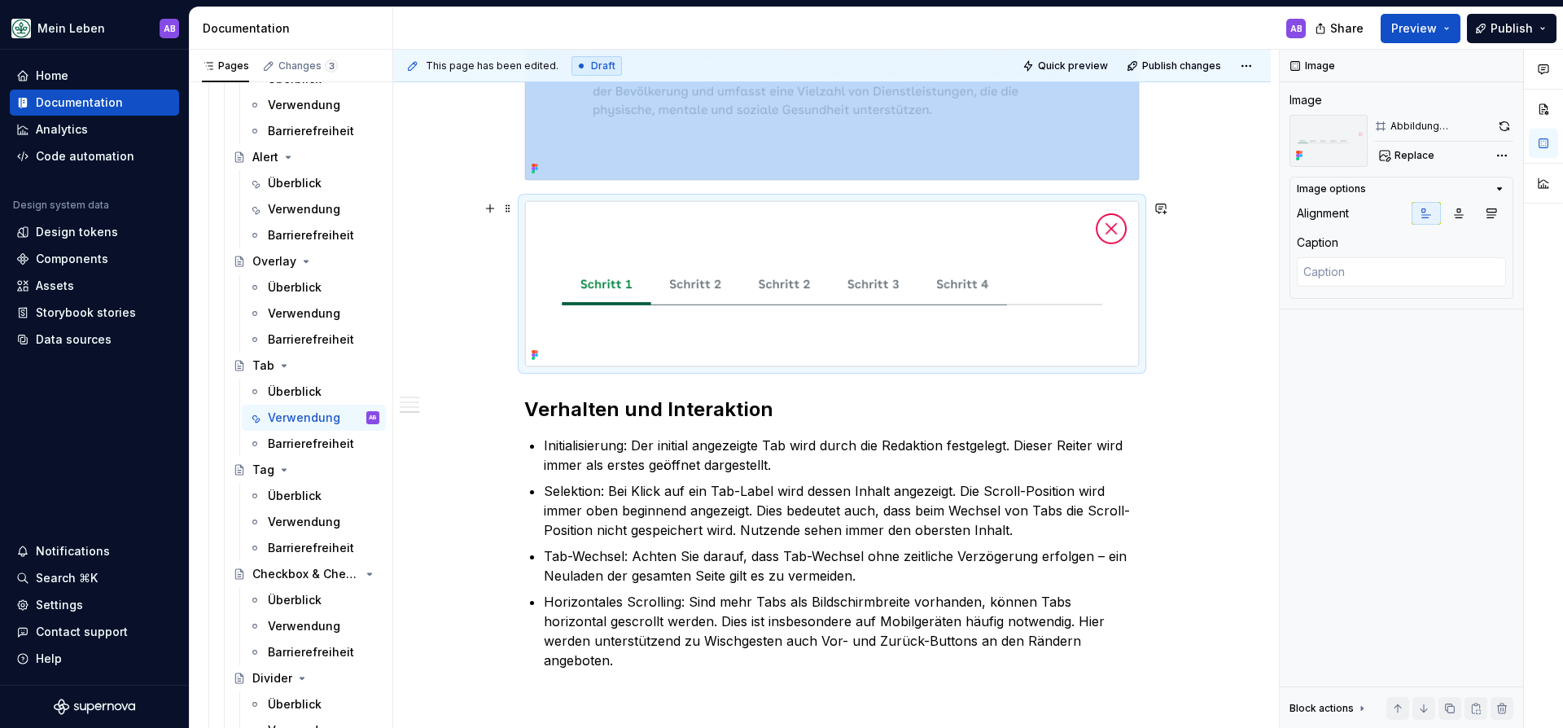
click at [657, 321] on img at bounding box center [832, 284] width 614 height 166
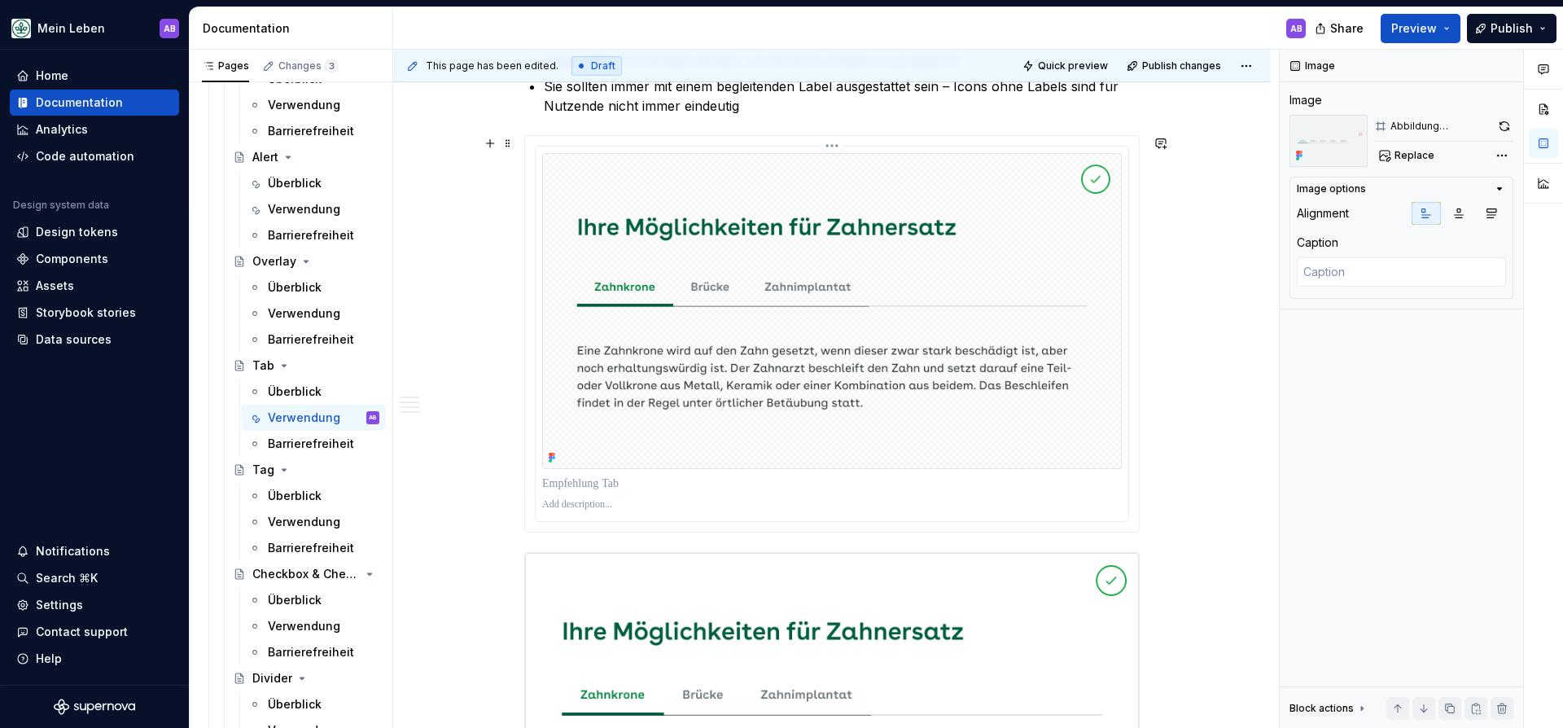
scroll to position [584, 0]
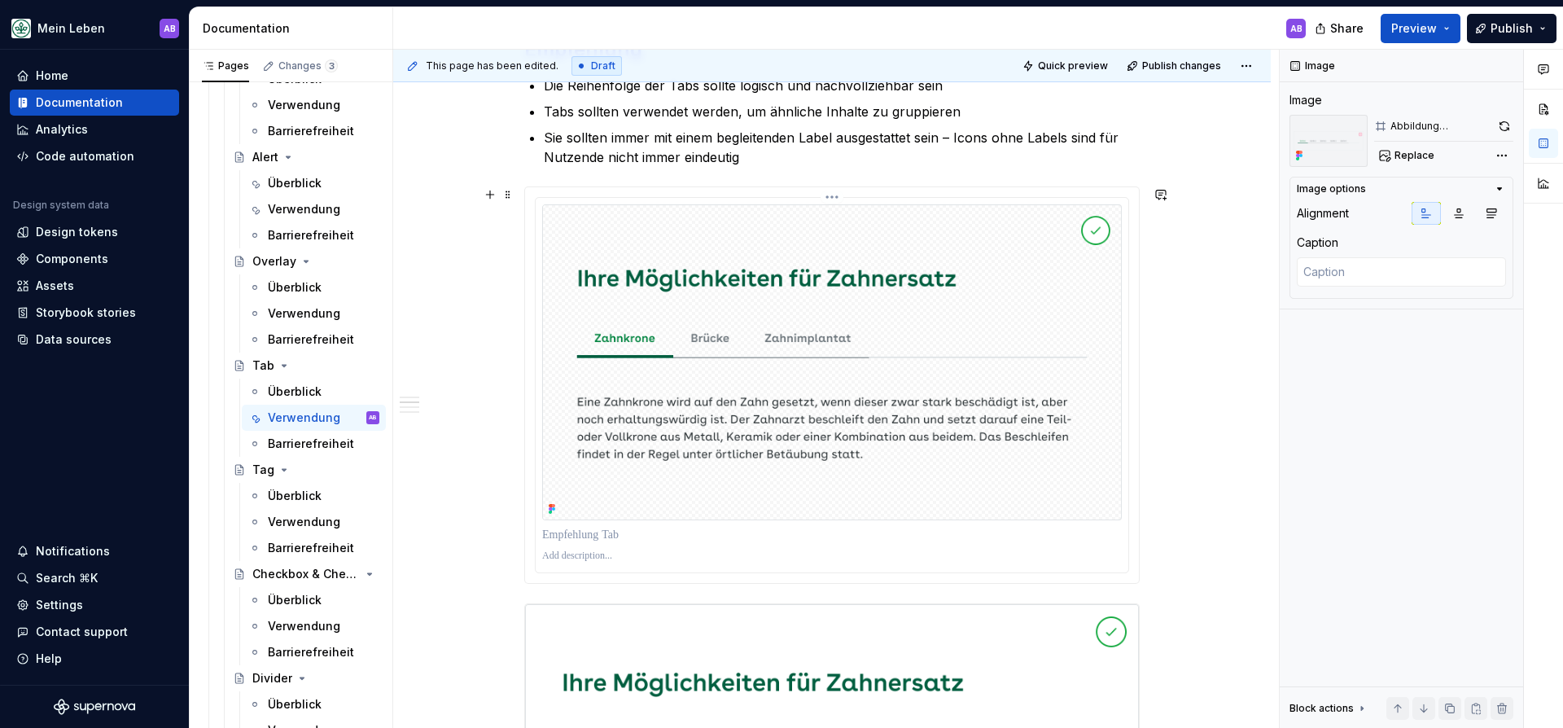
click at [650, 334] on img at bounding box center [831, 362] width 579 height 316
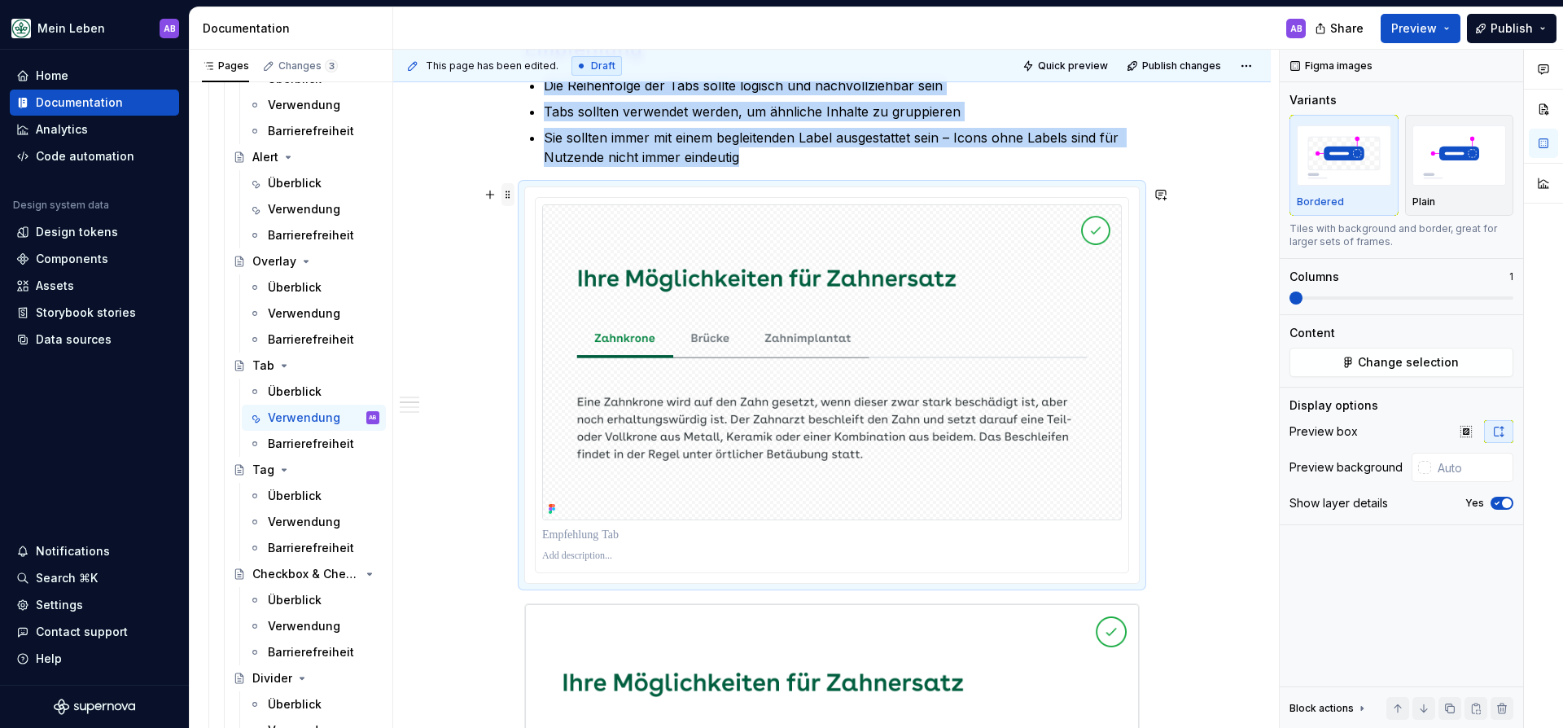
click at [514, 190] on span at bounding box center [507, 194] width 13 height 23
click at [562, 328] on div "Delete" at bounding box center [578, 339] width 138 height 26
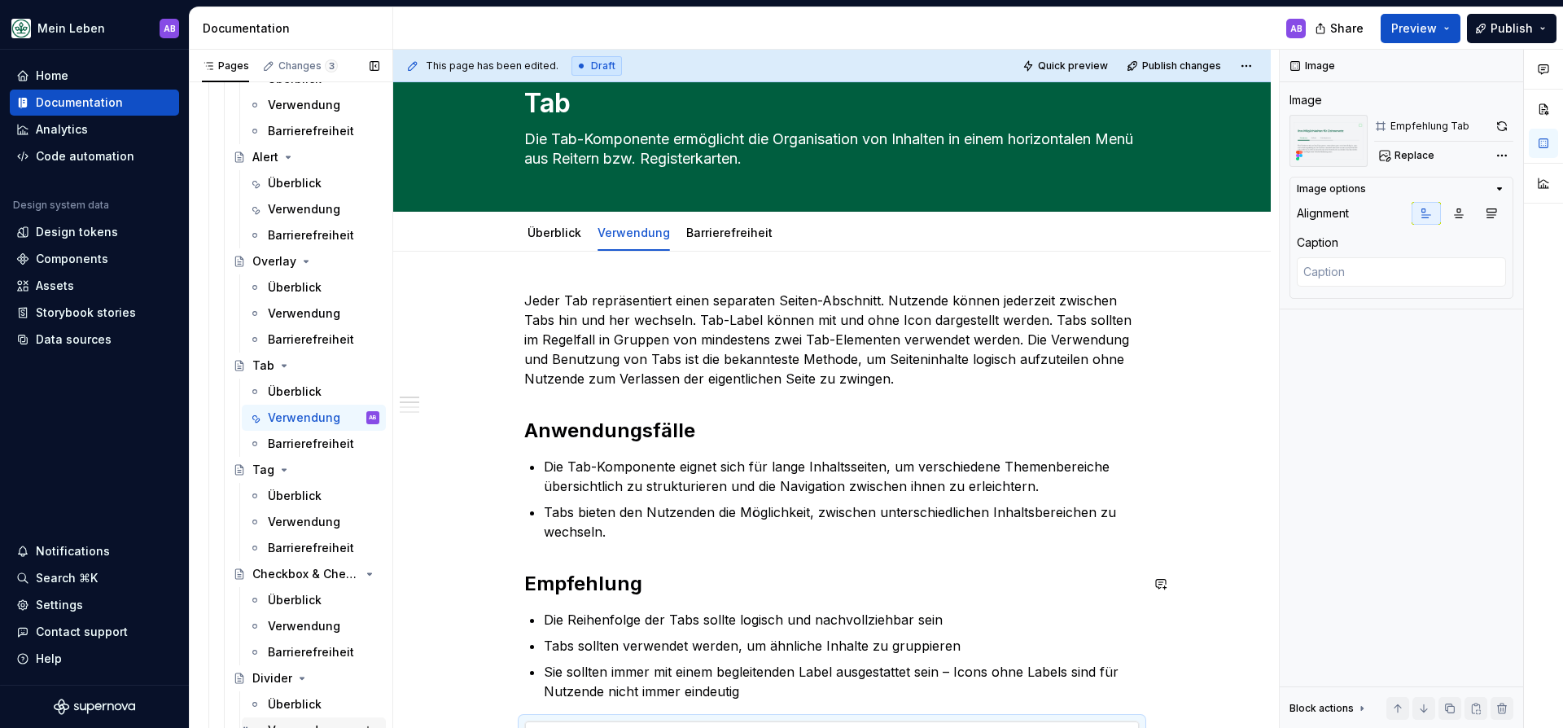
scroll to position [54, 0]
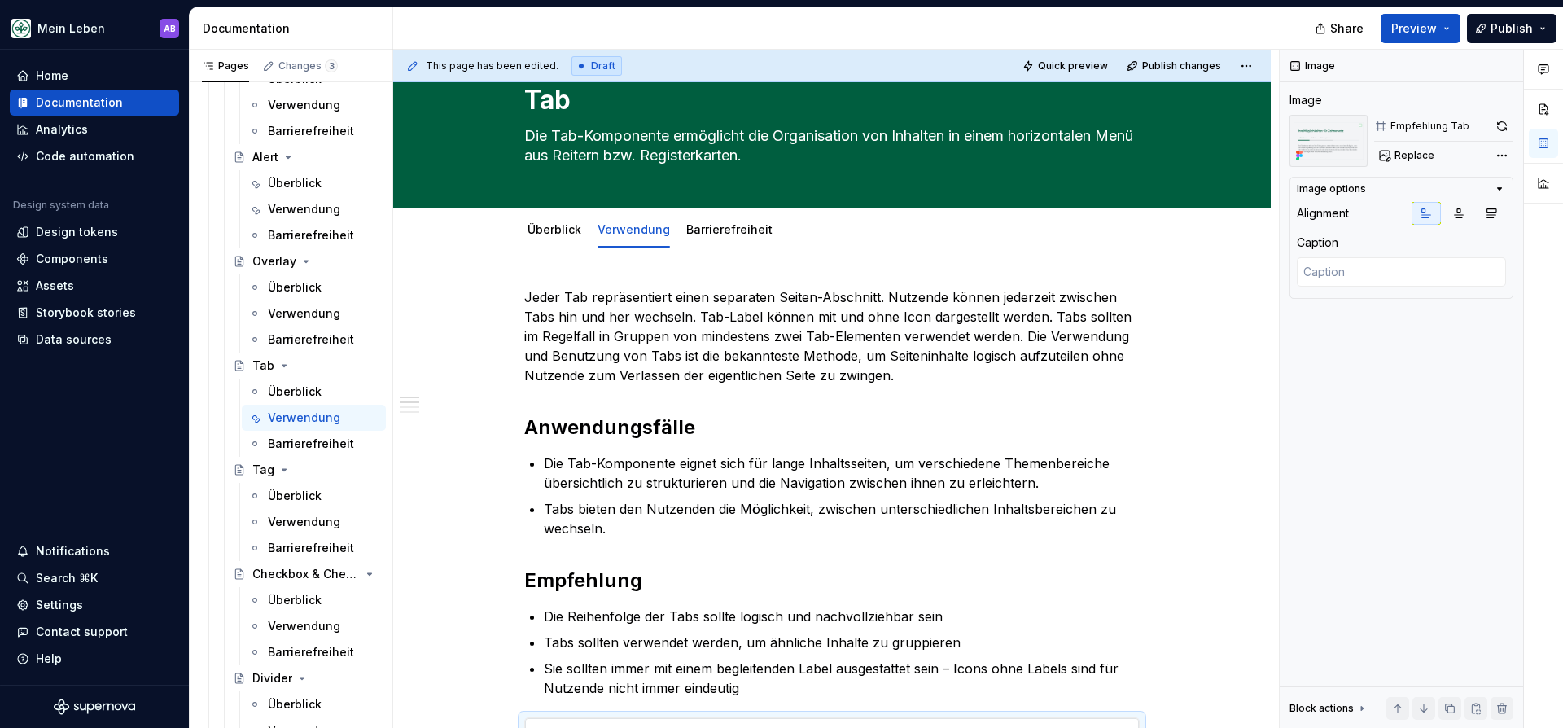
type textarea "*"
